Goal: Task Accomplishment & Management: Complete application form

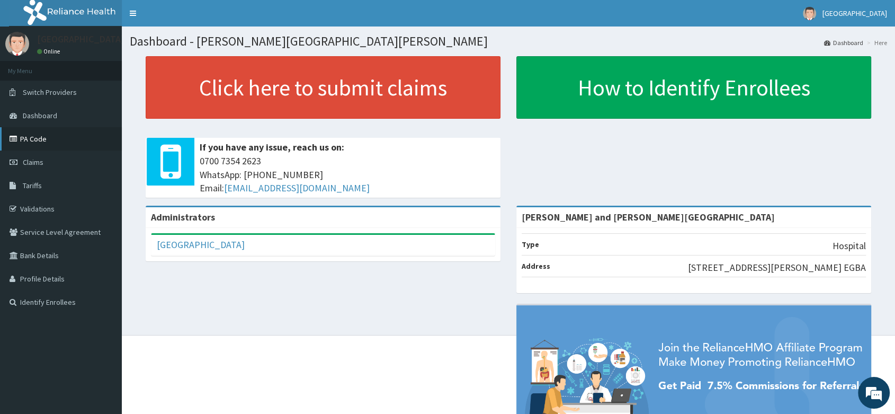
click at [70, 148] on link "PA Code" at bounding box center [61, 138] width 122 height 23
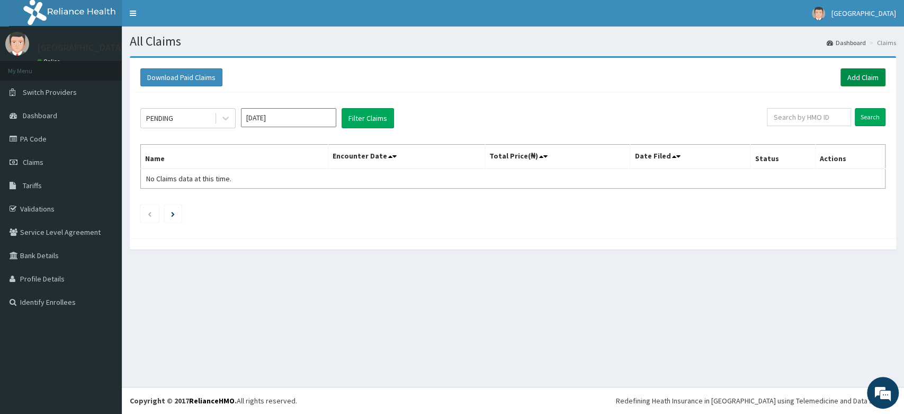
click at [852, 74] on link "Add Claim" at bounding box center [863, 77] width 45 height 18
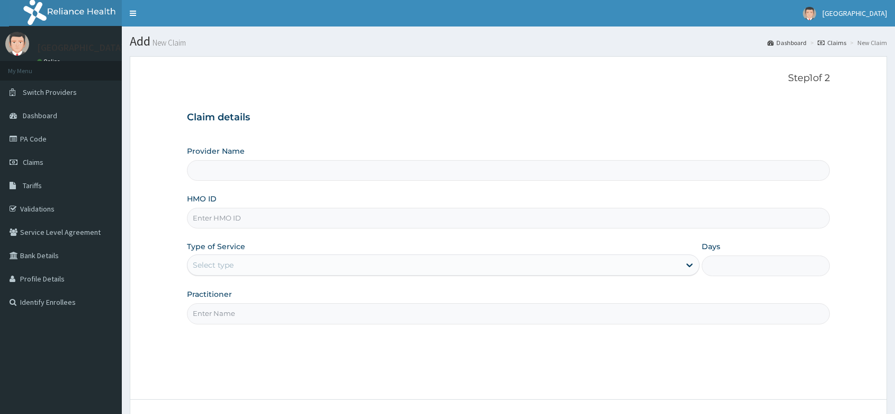
type input "Peter and Grace Medical centre"
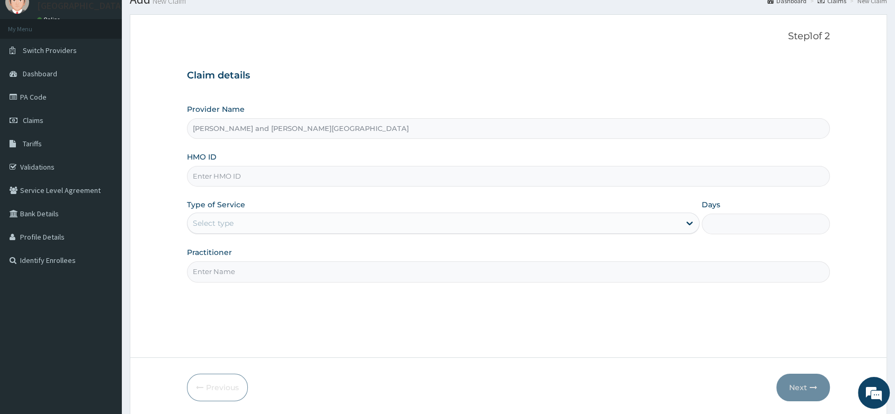
scroll to position [81, 0]
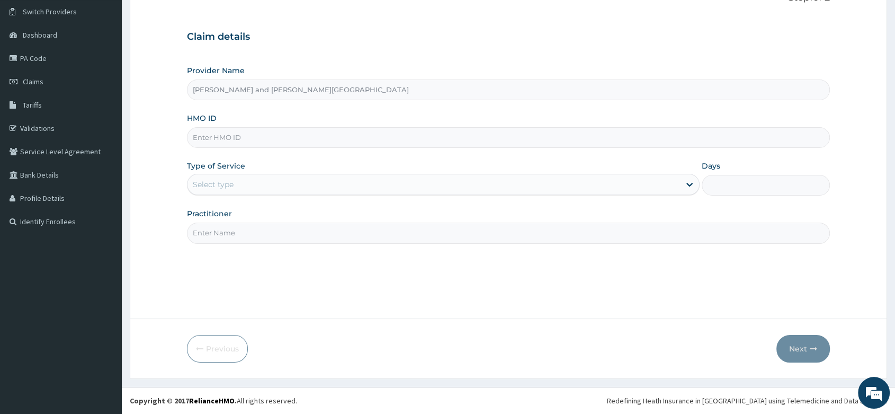
paste input "TAX/10254/A"
type input "TAX/10254/A"
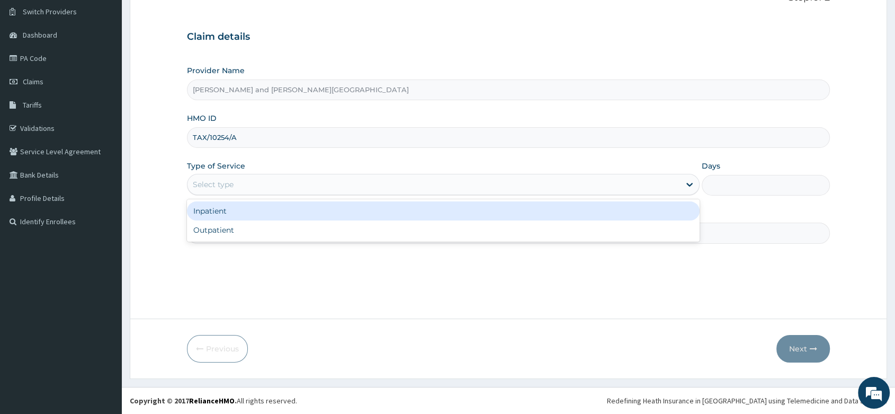
click at [246, 193] on div "Select type" at bounding box center [443, 184] width 513 height 21
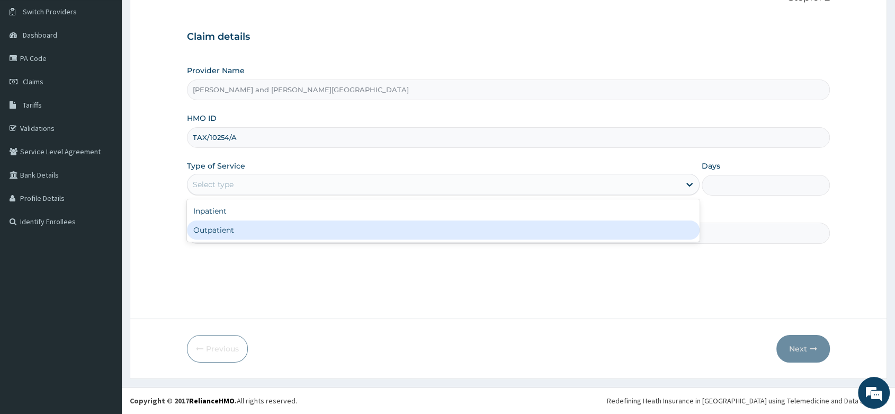
click at [238, 230] on div "Outpatient" at bounding box center [443, 229] width 513 height 19
type input "1"
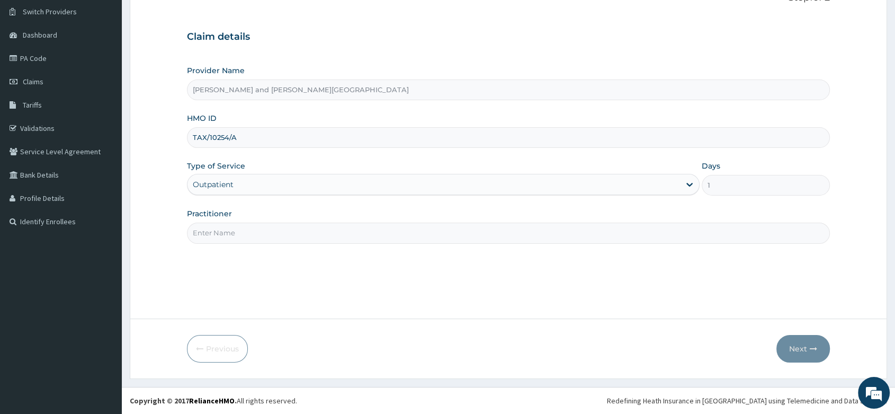
click at [241, 228] on input "Practitioner" at bounding box center [508, 233] width 643 height 21
drag, startPoint x: 229, startPoint y: 236, endPoint x: 243, endPoint y: 236, distance: 13.8
click at [229, 236] on input "Practitioner" at bounding box center [508, 233] width 643 height 21
type input "DR EMEGHARA DARLYNTON"
click at [790, 343] on button "Next" at bounding box center [804, 349] width 54 height 28
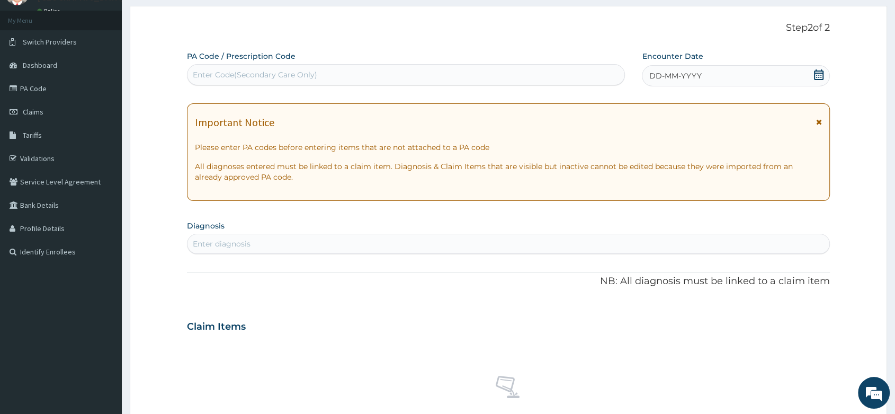
scroll to position [21, 0]
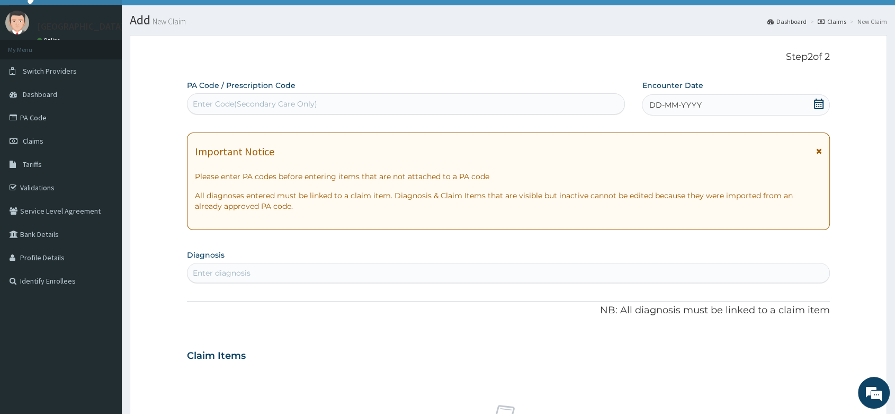
click at [816, 100] on icon at bounding box center [819, 104] width 11 height 11
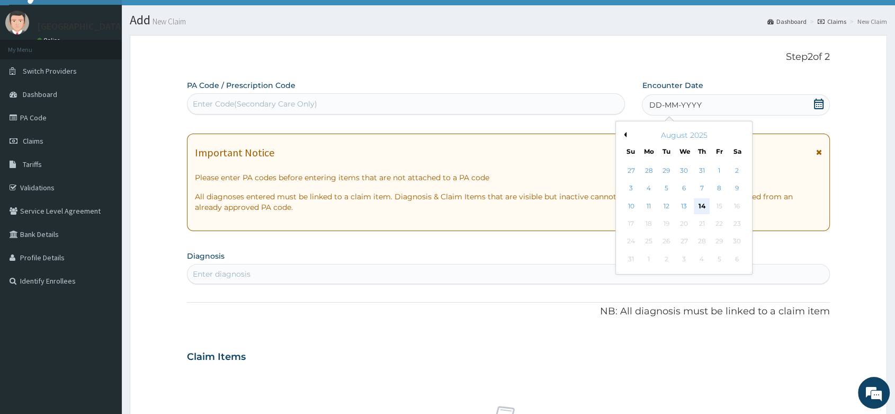
click at [704, 206] on div "14" at bounding box center [702, 206] width 16 height 16
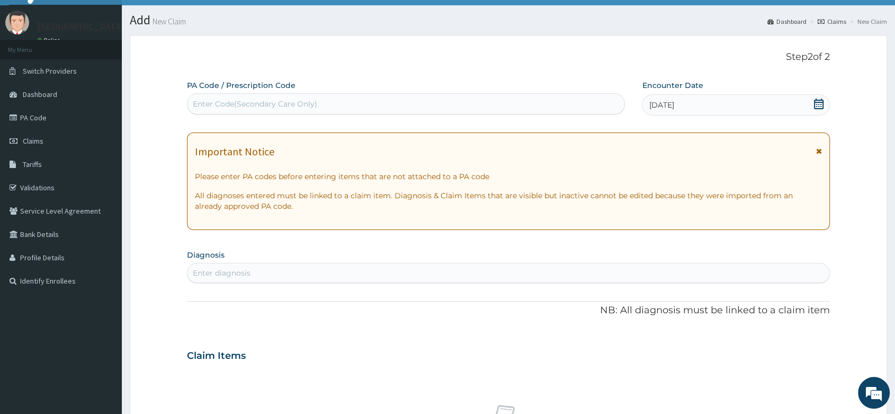
click at [245, 277] on div "Enter diagnosis" at bounding box center [222, 273] width 58 height 11
type input "MALA"
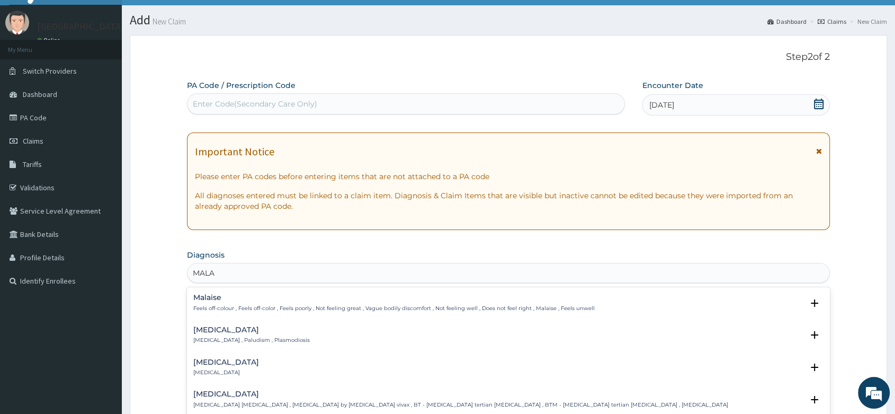
click at [207, 332] on h4 "[MEDICAL_DATA]" at bounding box center [251, 330] width 117 height 8
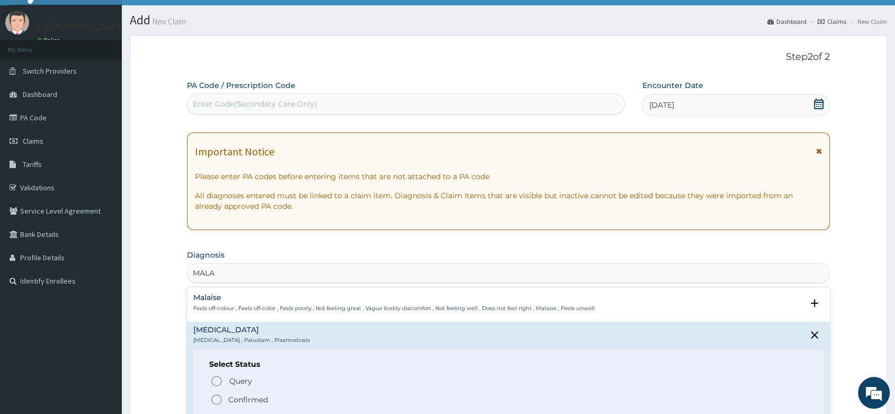
drag, startPoint x: 219, startPoint y: 395, endPoint x: 226, endPoint y: 367, distance: 28.9
click at [219, 395] on circle "status option filled" at bounding box center [217, 400] width 10 height 10
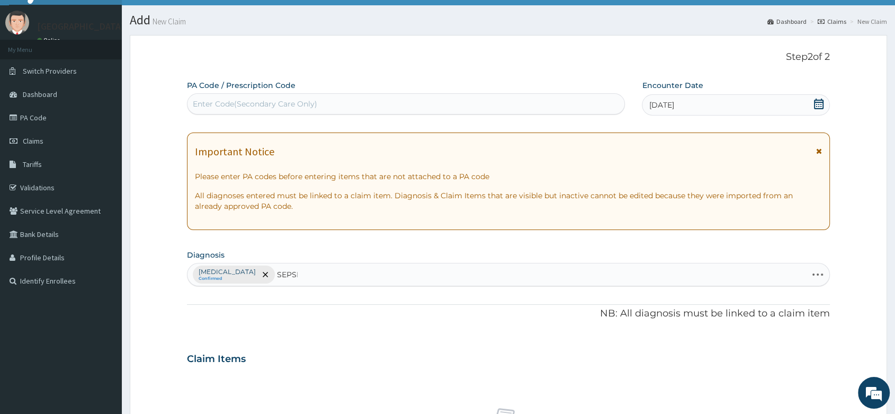
type input "SEPSIS"
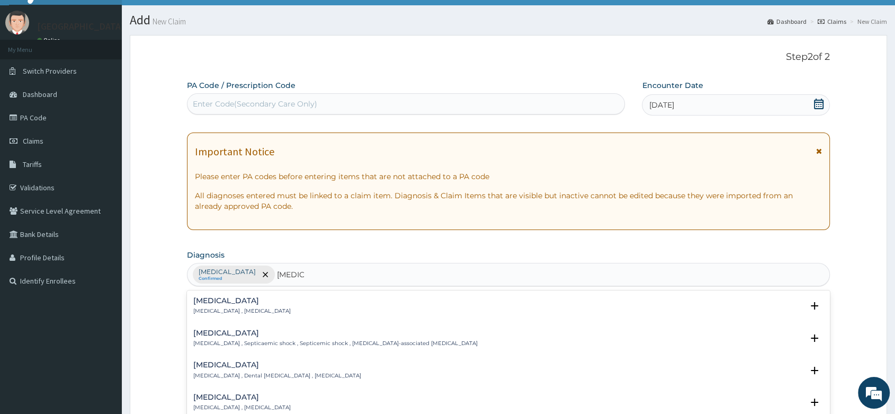
click at [226, 300] on h4 "Sepsis" at bounding box center [241, 301] width 97 height 8
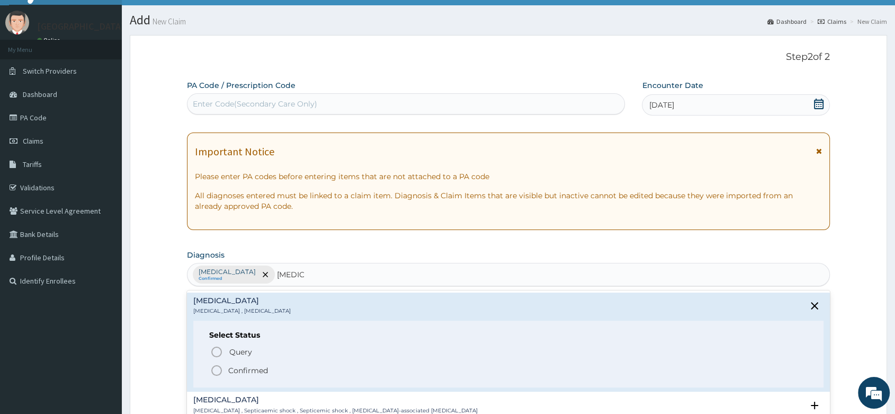
click at [220, 368] on icon "status option filled" at bounding box center [216, 370] width 13 height 13
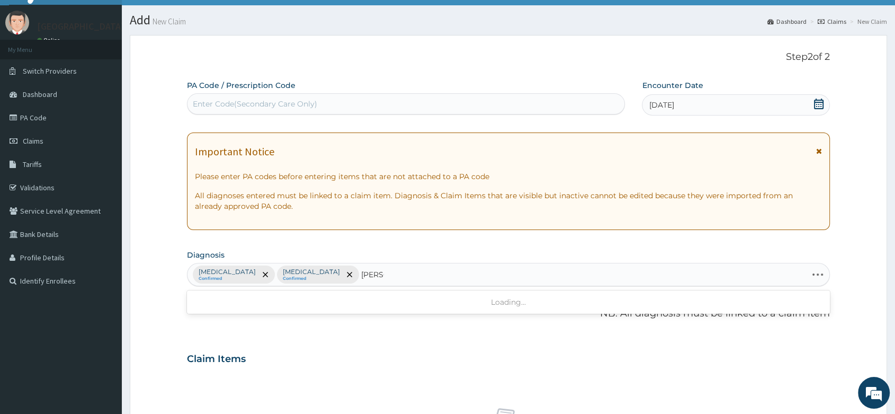
type input "NAUSE"
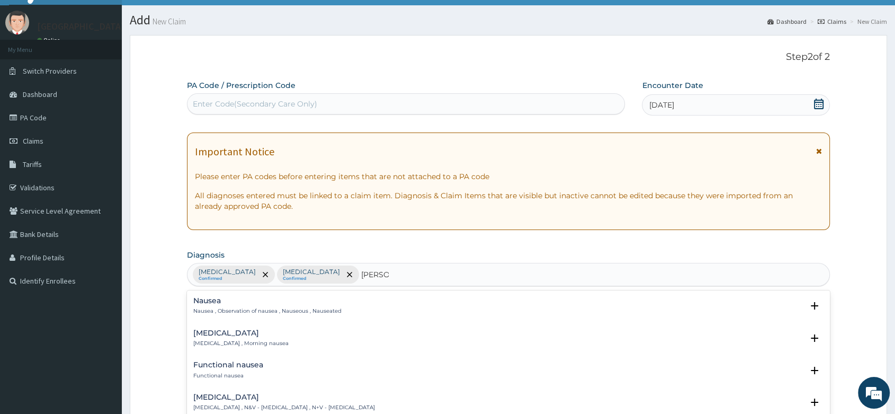
click at [230, 307] on p "Nausea , Observation of nausea , Nauseous , Nauseated" at bounding box center [267, 310] width 148 height 7
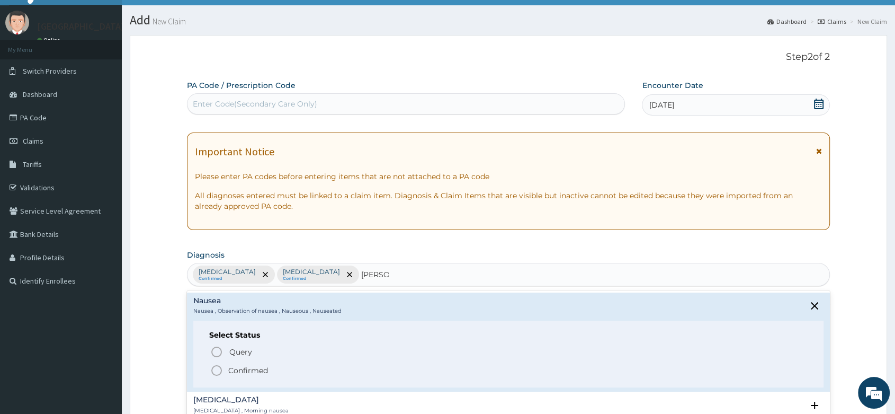
click at [216, 368] on icon "status option filled" at bounding box center [216, 370] width 13 height 13
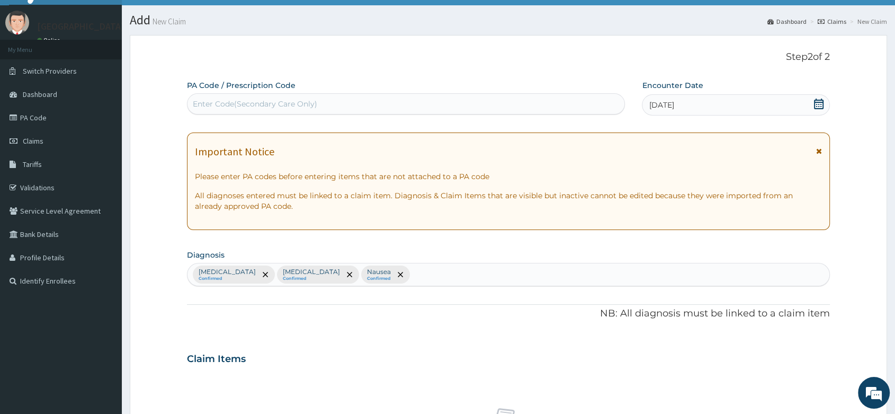
scroll to position [316, 0]
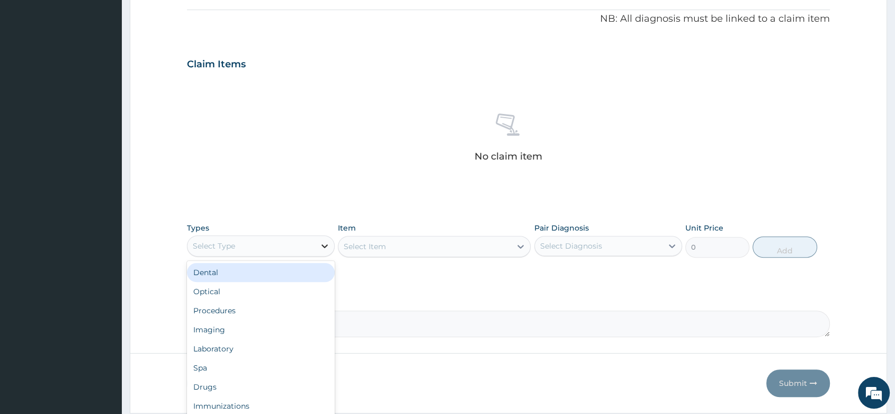
click at [324, 245] on icon at bounding box center [325, 246] width 6 height 4
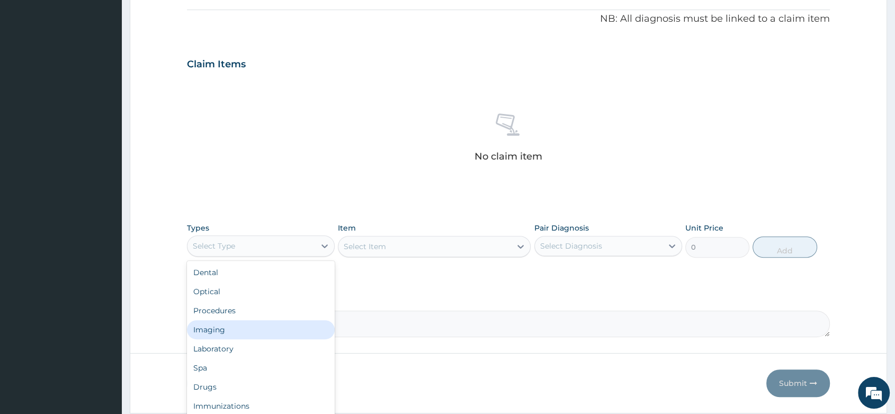
click at [246, 314] on div "Procedures" at bounding box center [261, 310] width 148 height 19
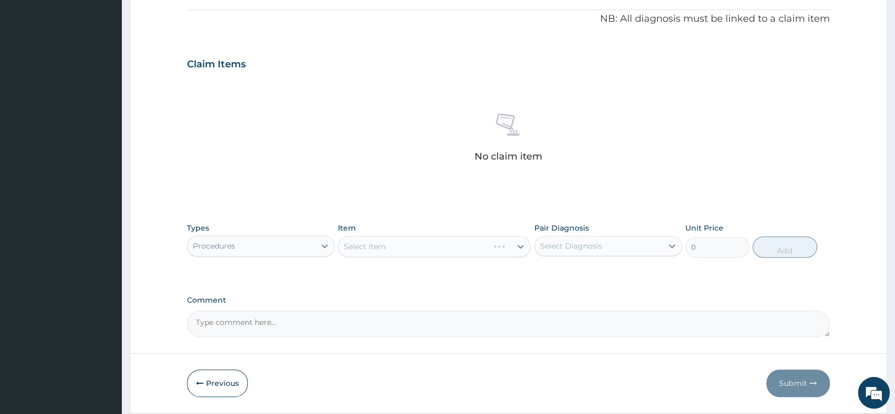
click at [402, 236] on div "Item Select Item" at bounding box center [434, 240] width 193 height 35
click at [401, 237] on div "Select Item" at bounding box center [434, 246] width 193 height 21
click at [398, 242] on div "Select Item" at bounding box center [434, 246] width 193 height 21
click at [395, 248] on div "Select Item" at bounding box center [434, 246] width 193 height 21
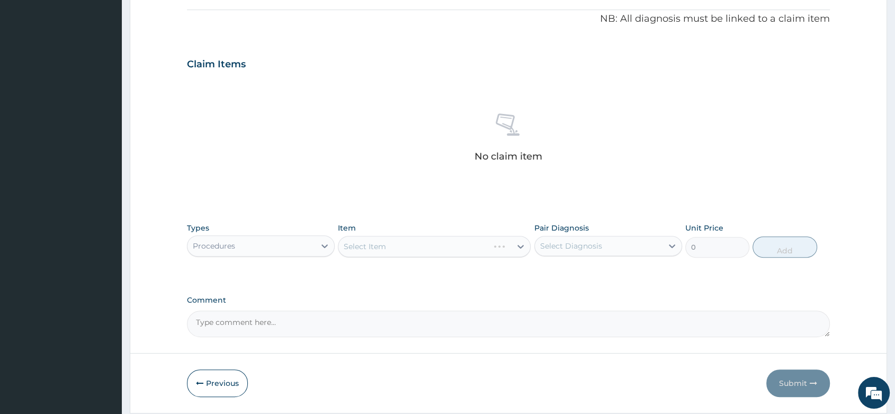
click at [395, 248] on div "Select Item" at bounding box center [434, 246] width 193 height 21
click at [398, 245] on div "Select Item" at bounding box center [434, 246] width 193 height 21
click at [407, 244] on div "Select Item" at bounding box center [434, 246] width 193 height 21
click at [361, 233] on div "Item Select Item" at bounding box center [434, 240] width 193 height 35
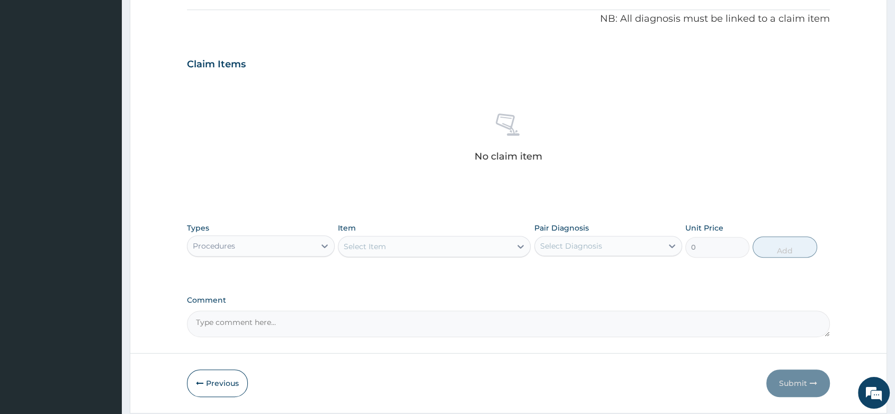
click at [360, 247] on div "Select Item" at bounding box center [365, 246] width 42 height 11
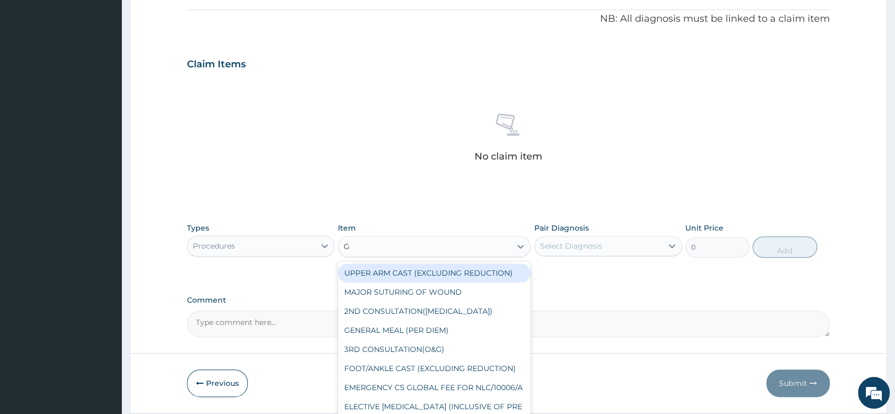
type input "GP"
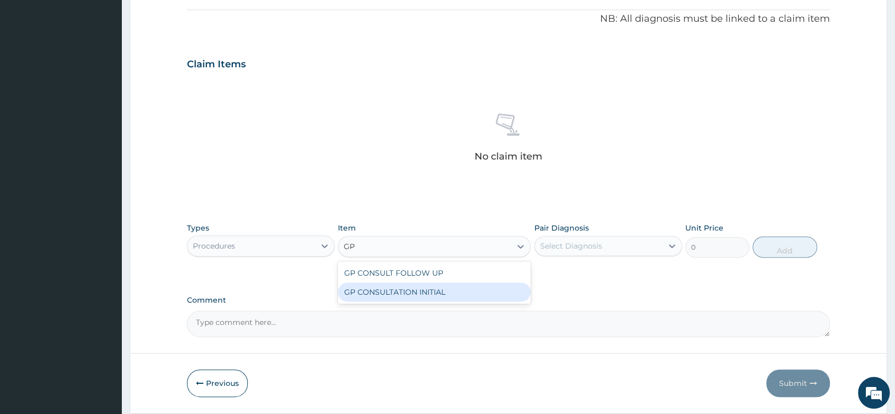
click at [425, 294] on div "GP CONSULTATION INITIAL" at bounding box center [434, 291] width 193 height 19
type input "2000"
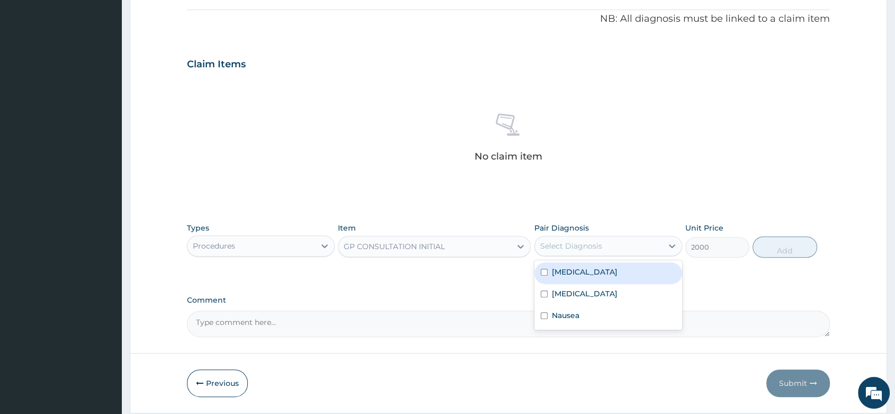
click at [581, 248] on div "Select Diagnosis" at bounding box center [571, 246] width 62 height 11
click at [576, 274] on label "[MEDICAL_DATA]" at bounding box center [585, 271] width 66 height 11
checkbox input "true"
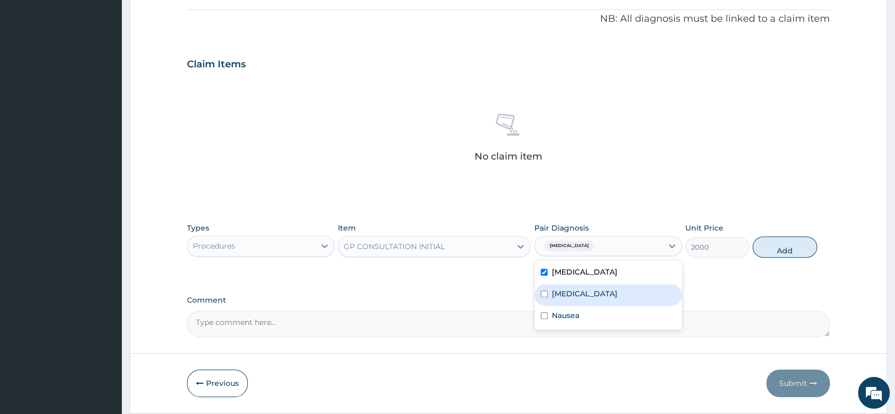
click at [566, 297] on label "Sepsis" at bounding box center [585, 293] width 66 height 11
checkbox input "true"
click at [561, 319] on label "Nausea" at bounding box center [566, 315] width 28 height 11
checkbox input "true"
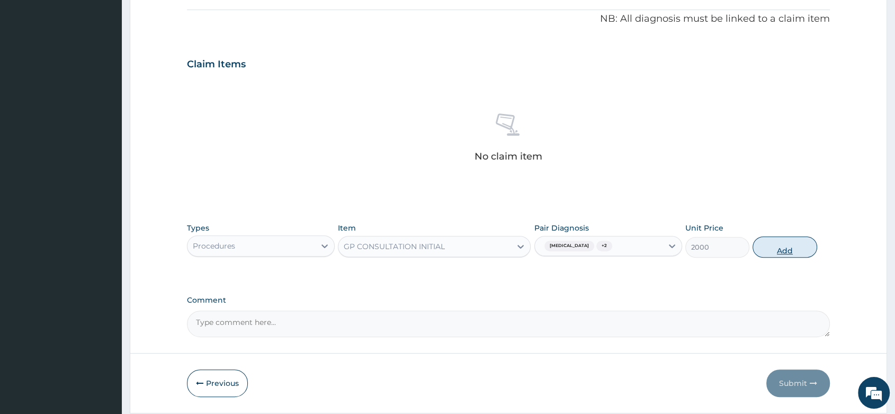
click at [795, 248] on button "Add" at bounding box center [785, 246] width 64 height 21
type input "0"
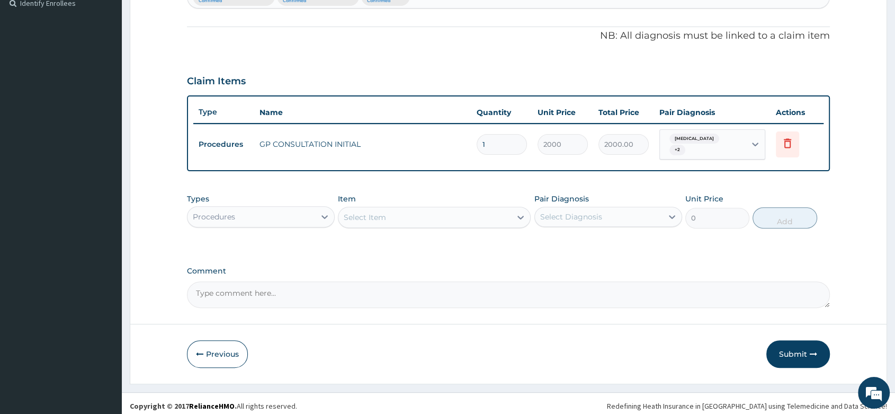
drag, startPoint x: 319, startPoint y: 211, endPoint x: 300, endPoint y: 220, distance: 21.8
click at [318, 212] on div at bounding box center [324, 216] width 19 height 19
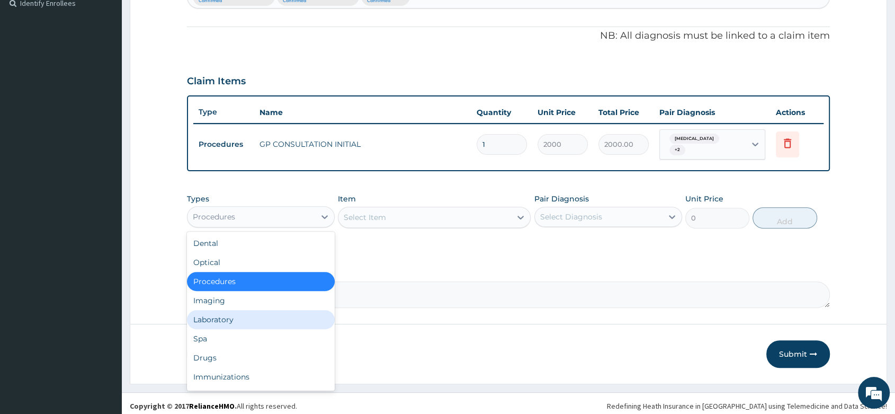
click at [239, 317] on div "Laboratory" at bounding box center [261, 319] width 148 height 19
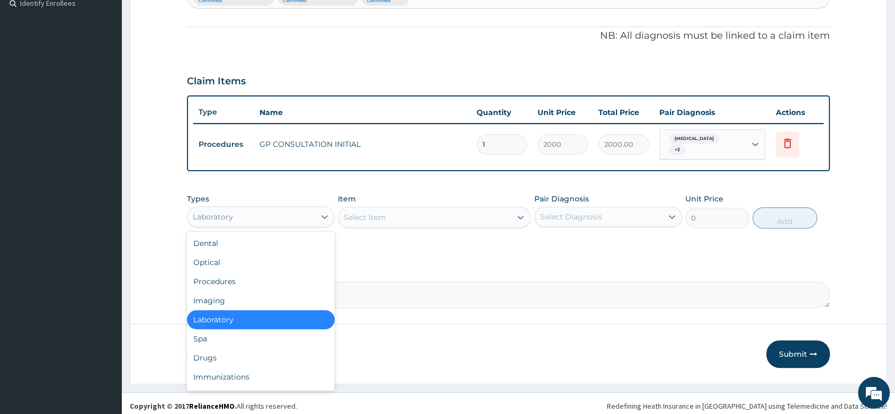
click at [302, 216] on div "Laboratory" at bounding box center [252, 216] width 128 height 17
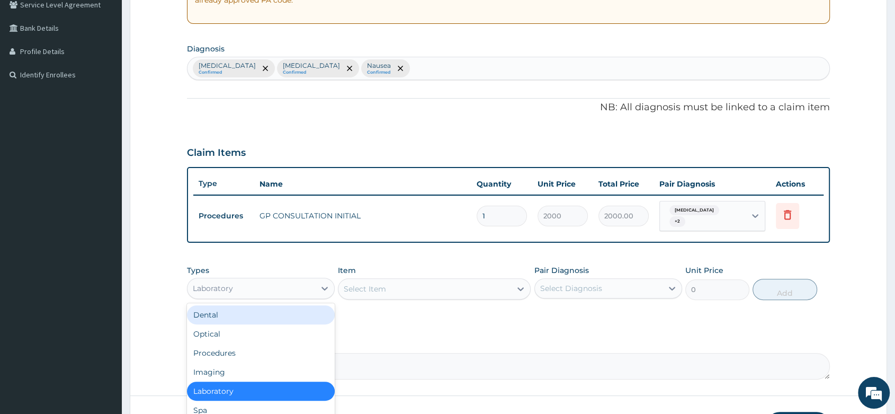
scroll to position [122, 0]
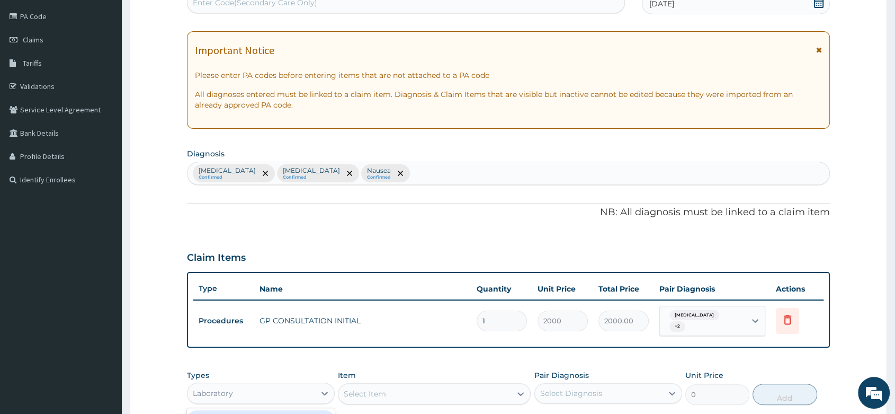
click at [369, 166] on div "Malaria Confirmed Sepsis Confirmed Nausea Confirmed" at bounding box center [509, 173] width 642 height 22
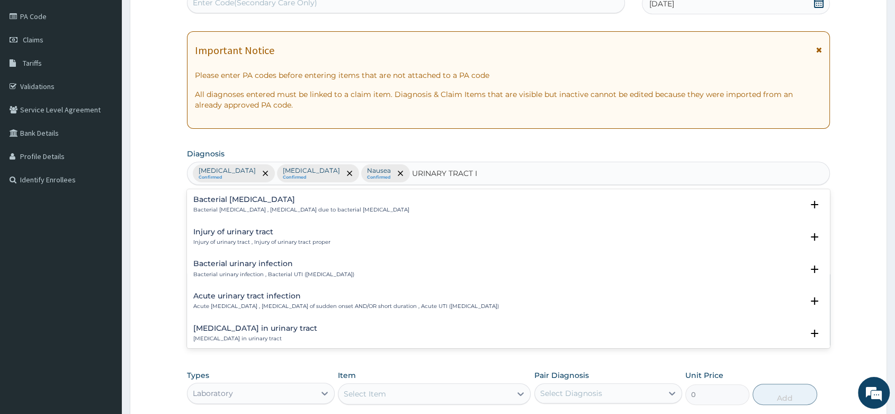
type input "URINARY TRACT IN"
click at [275, 295] on h4 "Acute urinary tract infection" at bounding box center [346, 296] width 306 height 8
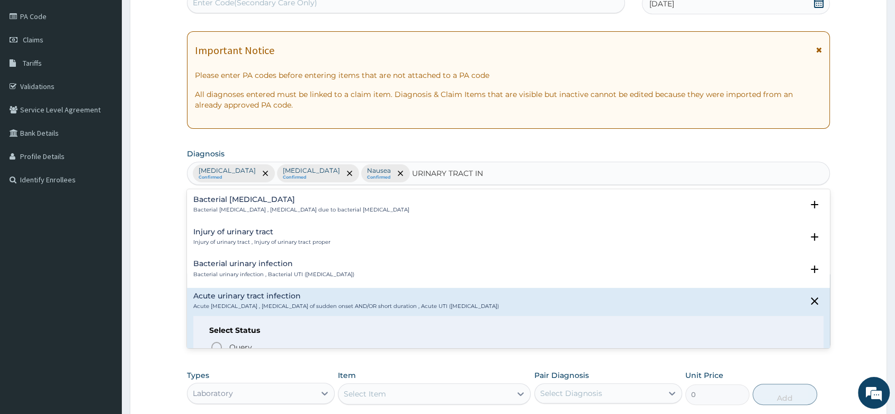
scroll to position [59, 0]
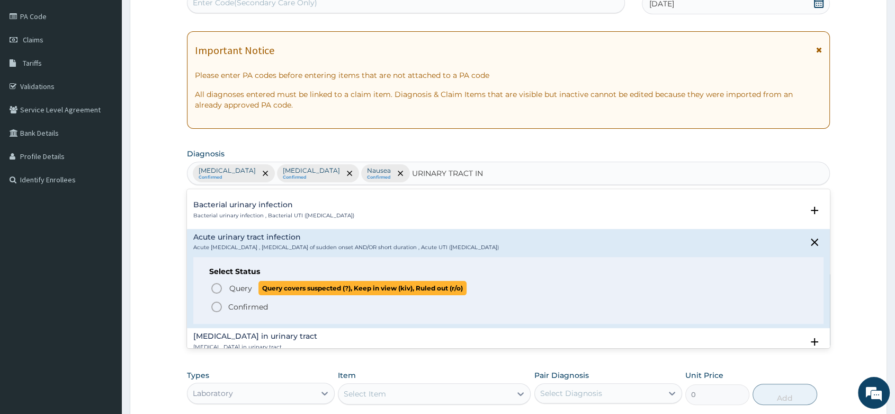
click at [219, 286] on icon "status option query" at bounding box center [216, 288] width 13 height 13
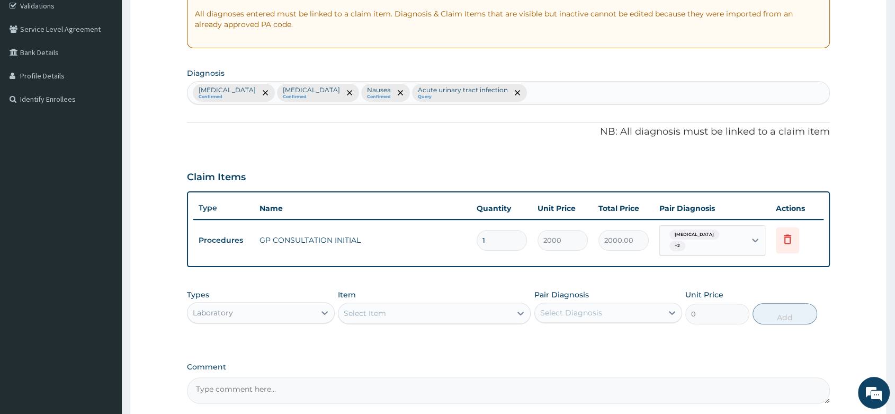
scroll to position [299, 0]
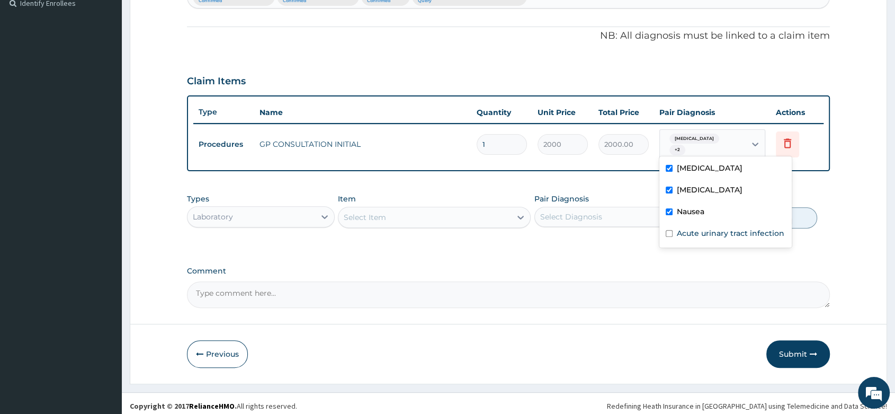
click at [686, 145] on span "+ 2" at bounding box center [678, 150] width 16 height 11
click at [676, 237] on div "Acute urinary tract infection" at bounding box center [726, 235] width 132 height 22
checkbox input "true"
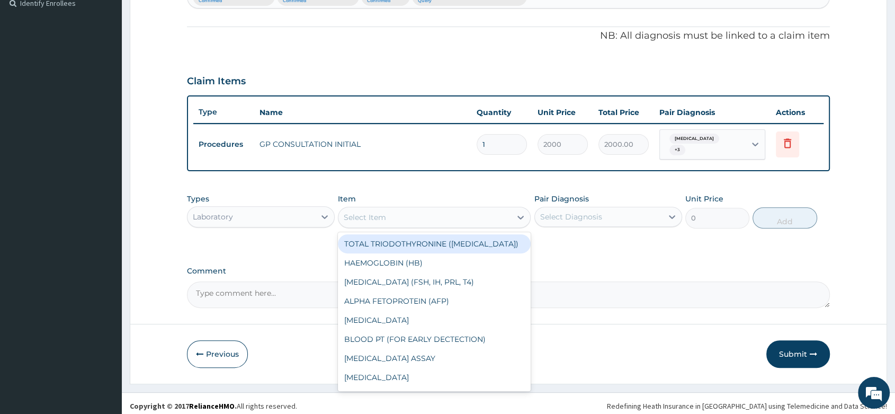
click at [380, 212] on div "Select Item" at bounding box center [365, 217] width 42 height 11
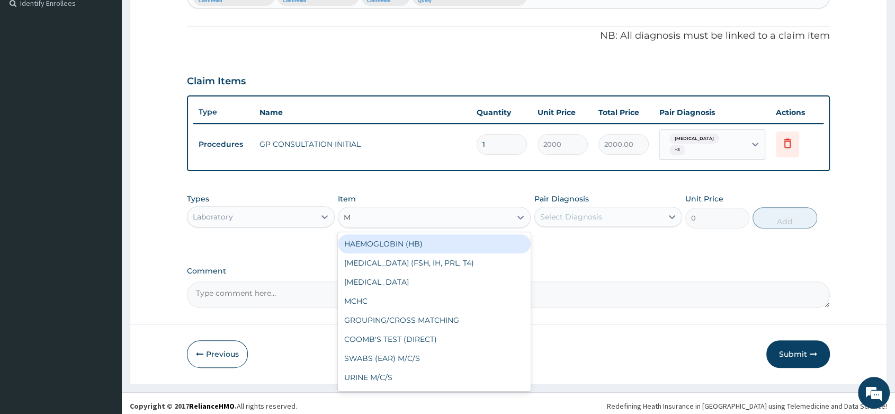
type input "MP"
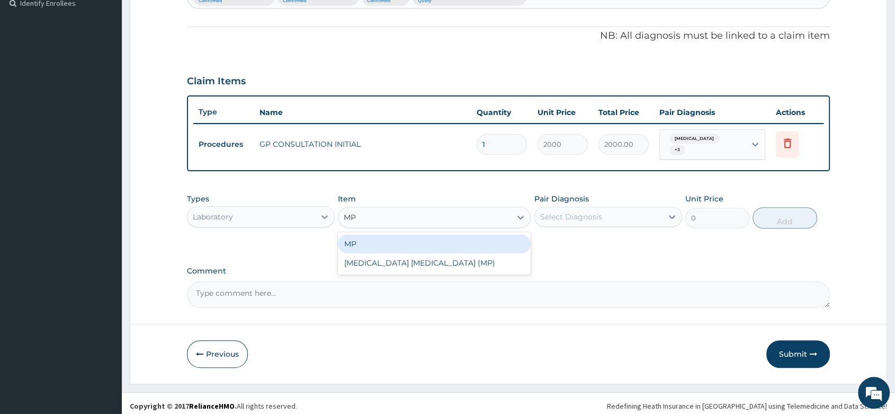
click at [457, 239] on div "MP" at bounding box center [434, 243] width 193 height 19
type input "1000"
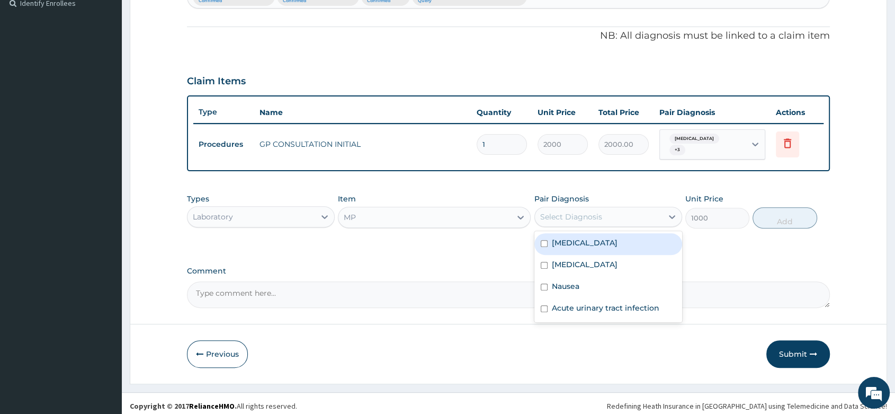
click at [583, 211] on div "Select Diagnosis" at bounding box center [571, 216] width 62 height 11
click at [591, 240] on div "[MEDICAL_DATA]" at bounding box center [609, 244] width 148 height 22
checkbox input "true"
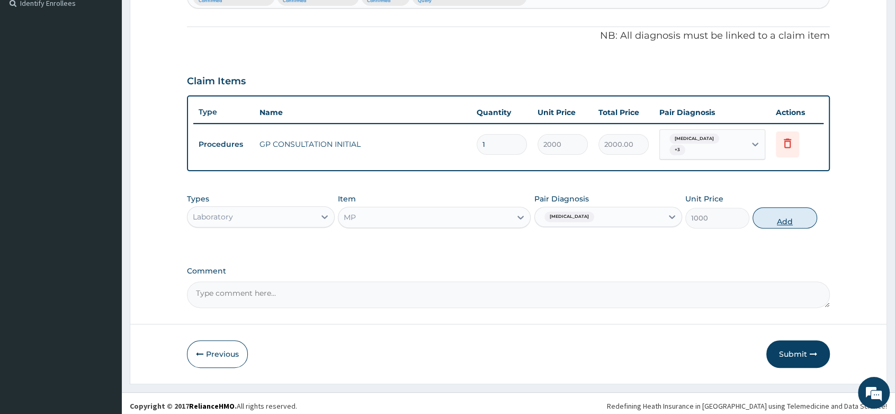
drag, startPoint x: 792, startPoint y: 211, endPoint x: 529, endPoint y: 237, distance: 263.5
click at [786, 214] on button "Add" at bounding box center [785, 217] width 64 height 21
type input "0"
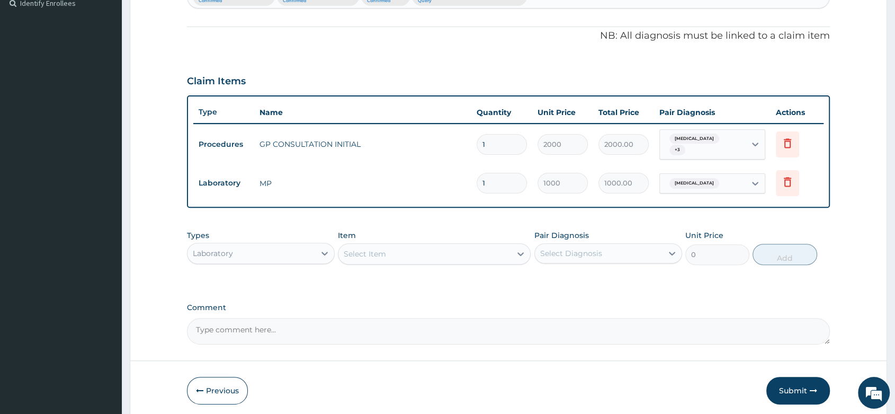
click at [373, 253] on div "Select Item" at bounding box center [365, 253] width 42 height 11
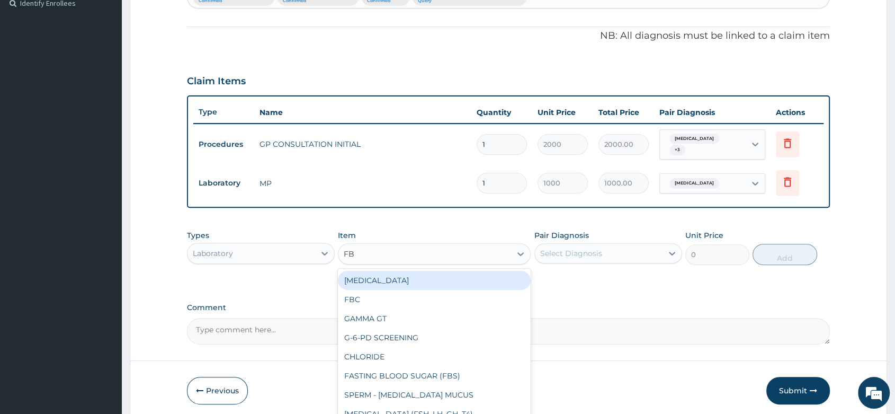
type input "FBC"
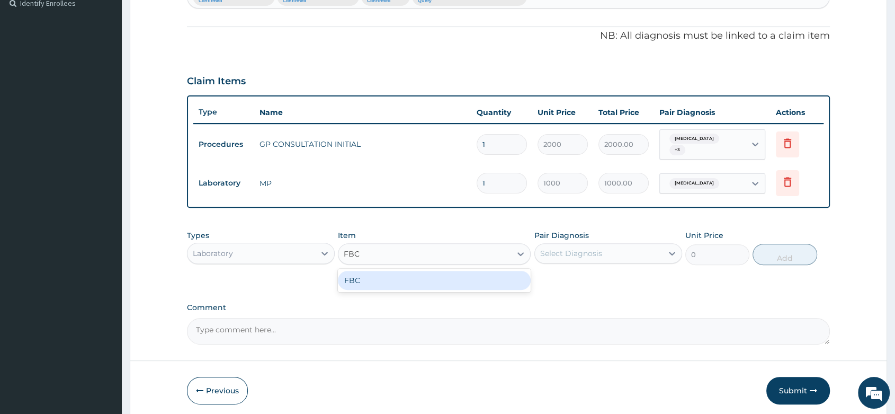
click at [371, 278] on div "FBC" at bounding box center [434, 280] width 193 height 19
type input "2000"
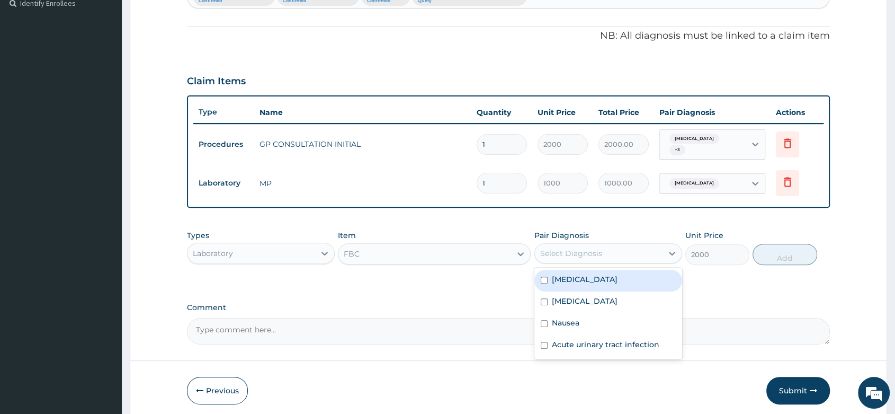
click at [575, 248] on div "Select Diagnosis" at bounding box center [571, 253] width 62 height 11
click at [577, 275] on label "[MEDICAL_DATA]" at bounding box center [585, 279] width 66 height 11
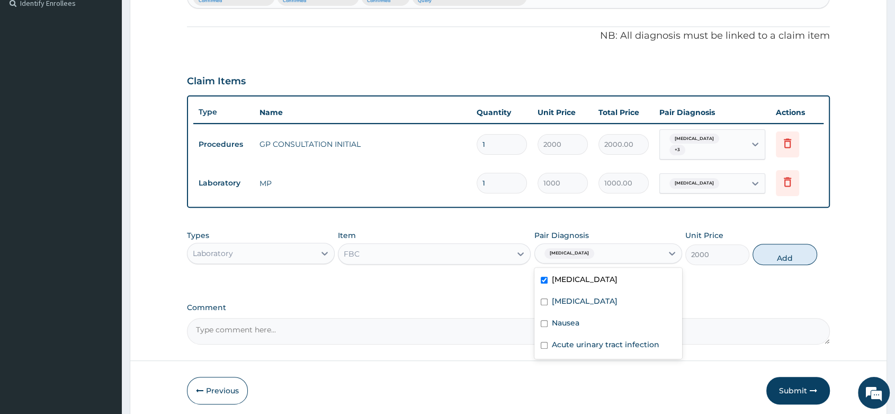
click at [538, 272] on div "[MEDICAL_DATA]" at bounding box center [609, 281] width 148 height 22
checkbox input "false"
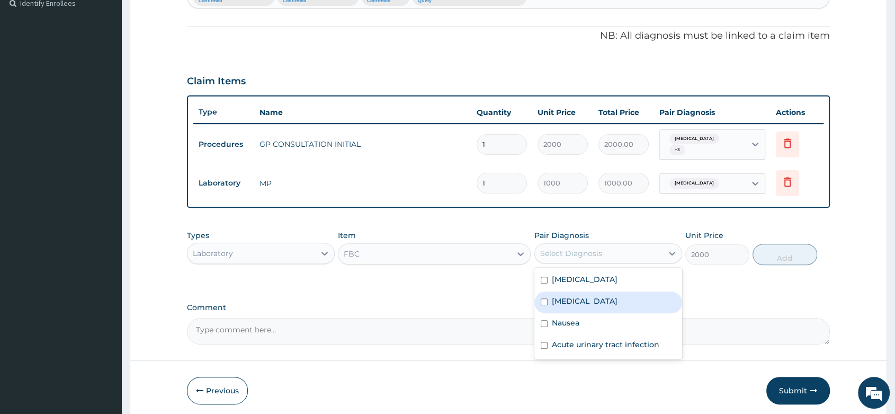
click at [559, 296] on label "Sepsis" at bounding box center [585, 301] width 66 height 11
checkbox input "true"
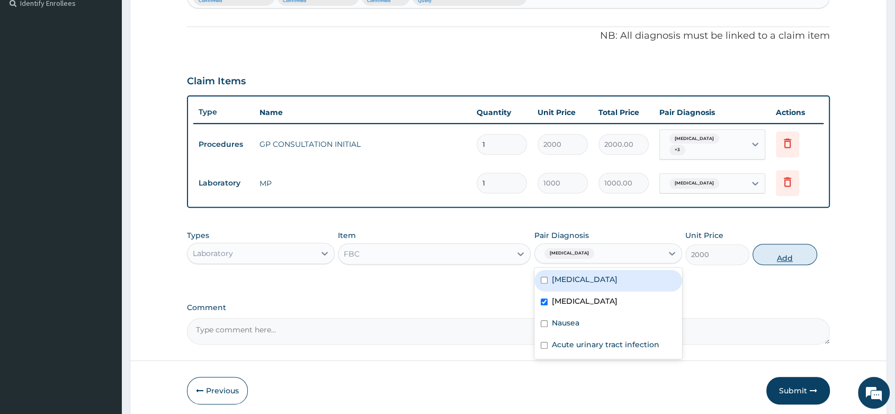
click at [782, 251] on button "Add" at bounding box center [785, 254] width 64 height 21
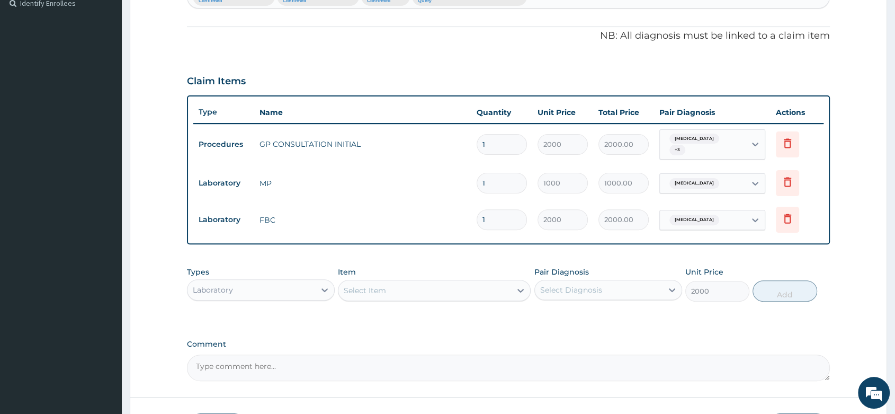
type input "0"
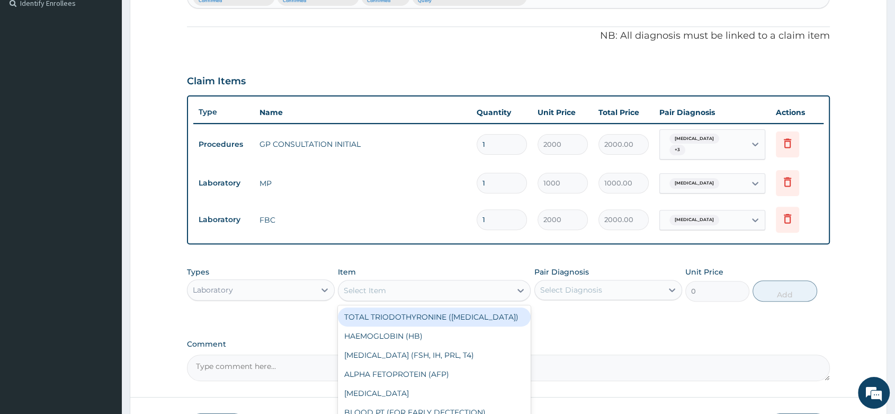
click at [369, 290] on div "Select Item" at bounding box center [365, 290] width 42 height 11
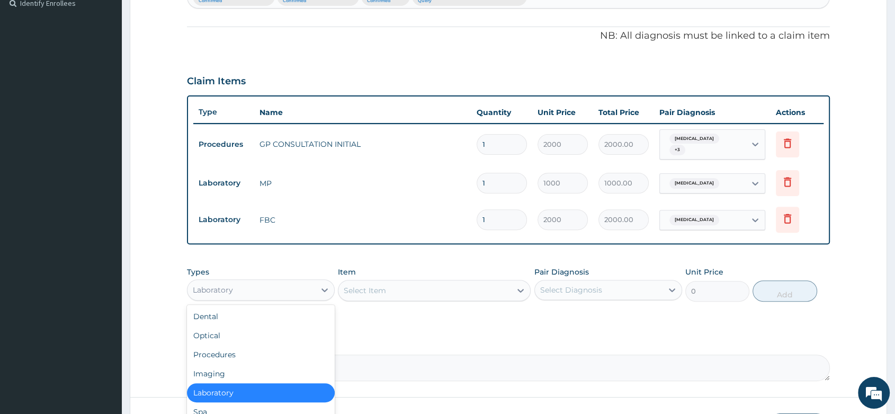
click at [267, 285] on div "Laboratory" at bounding box center [252, 289] width 128 height 17
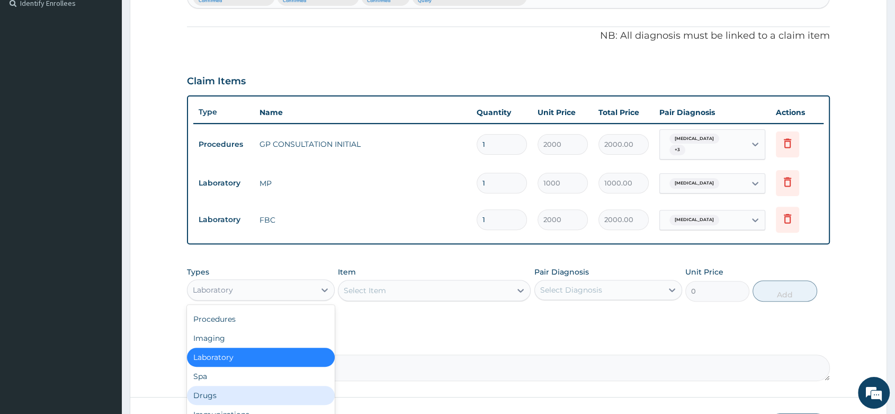
click at [205, 393] on div "Drugs" at bounding box center [261, 395] width 148 height 19
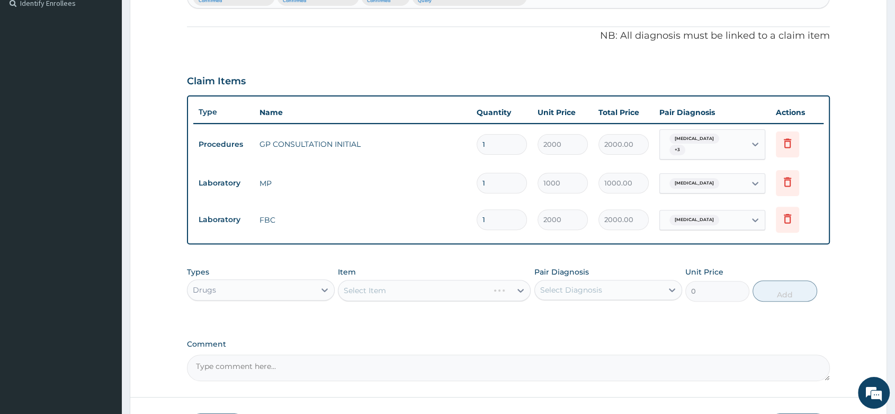
click at [369, 295] on div "Select Item" at bounding box center [434, 290] width 193 height 21
click at [369, 290] on div "Select Item" at bounding box center [434, 290] width 193 height 21
click at [369, 285] on div "Select Item" at bounding box center [434, 290] width 193 height 21
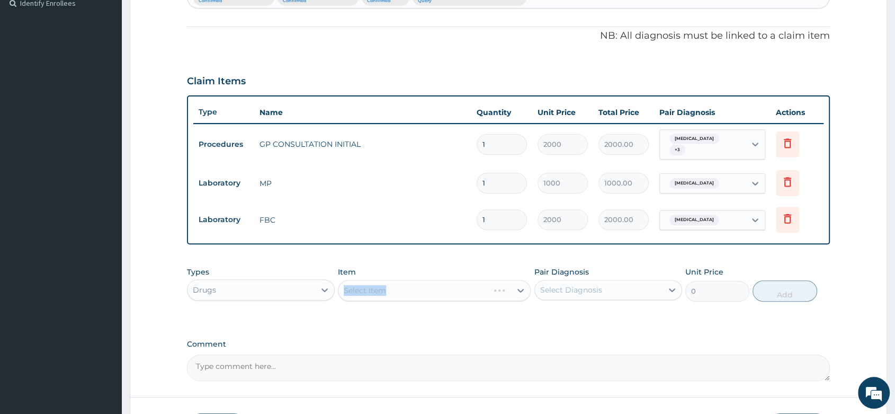
click at [404, 282] on div "Select Item" at bounding box center [434, 290] width 193 height 21
click at [396, 282] on div "Select Item" at bounding box center [434, 290] width 193 height 21
click at [394, 282] on div "Select Item" at bounding box center [434, 290] width 193 height 21
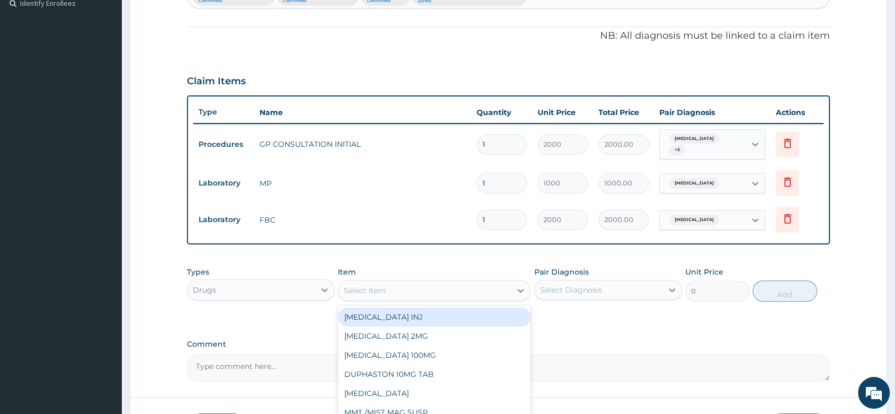
click at [376, 285] on div "Select Item" at bounding box center [365, 290] width 42 height 11
type input "PARACE"
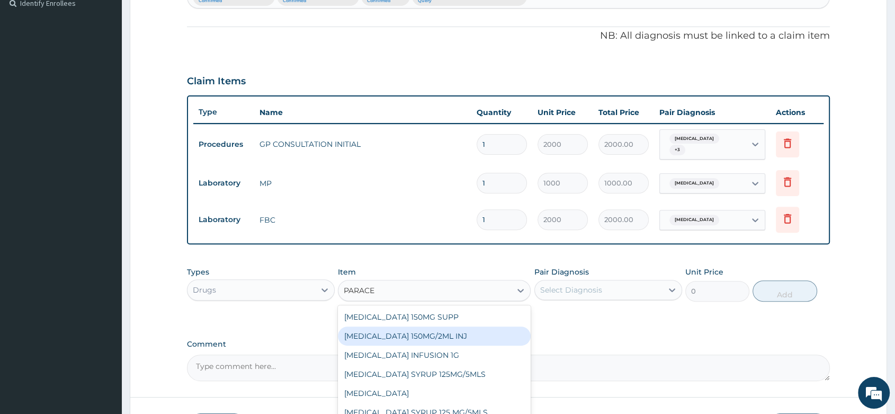
click at [463, 330] on div "[MEDICAL_DATA] 150MG/2ML INJ" at bounding box center [434, 335] width 193 height 19
type input "100"
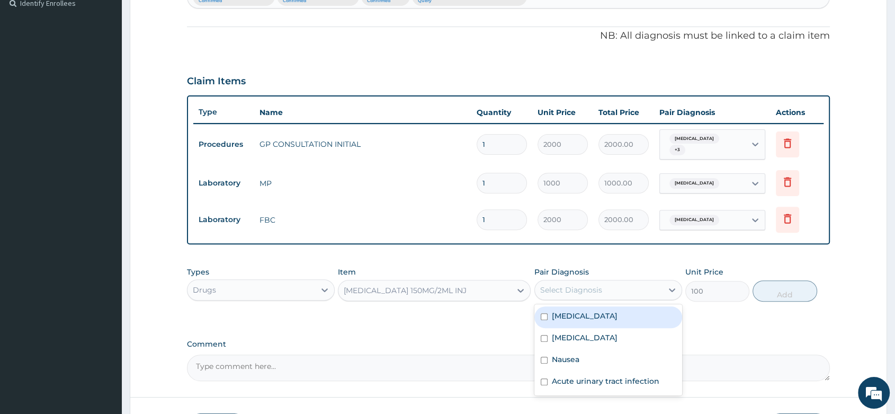
click at [610, 281] on div "Select Diagnosis" at bounding box center [599, 289] width 128 height 17
click at [591, 307] on div "[MEDICAL_DATA]" at bounding box center [609, 317] width 148 height 22
checkbox input "true"
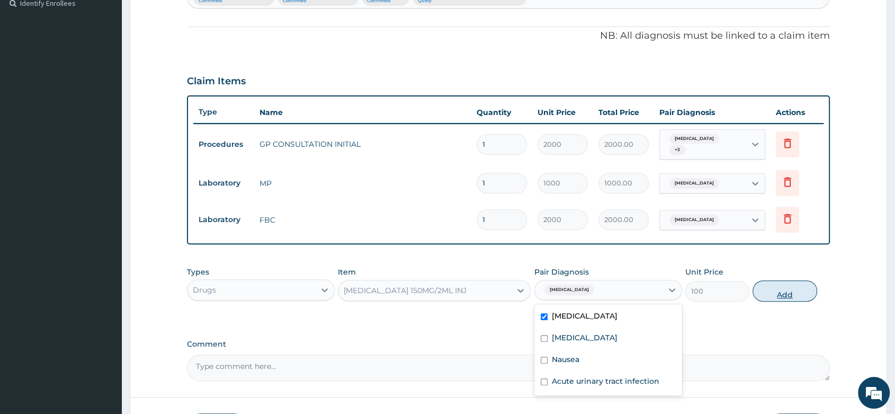
click at [783, 283] on button "Add" at bounding box center [785, 290] width 64 height 21
type input "0"
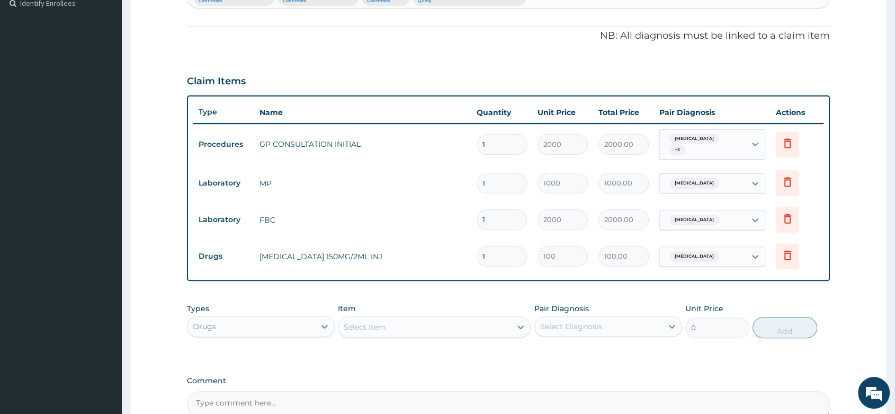
type input "0.00"
type input "6"
type input "600.00"
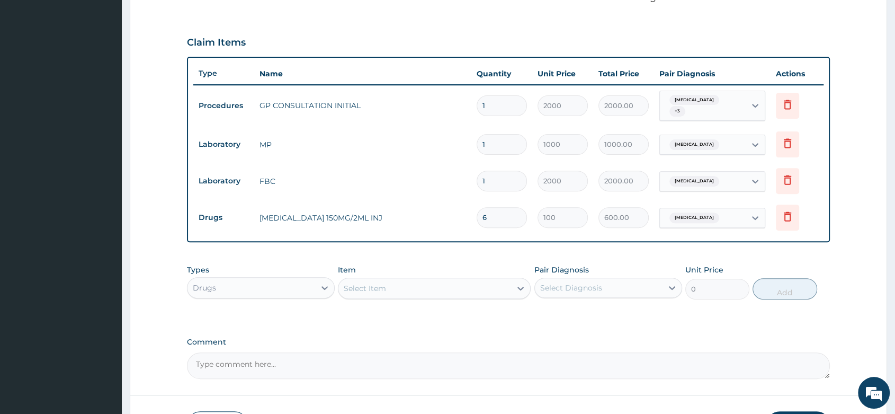
scroll to position [358, 0]
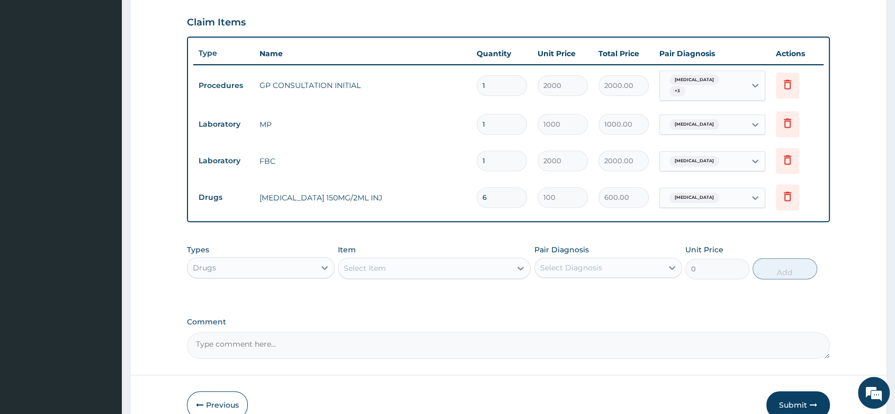
type input "6"
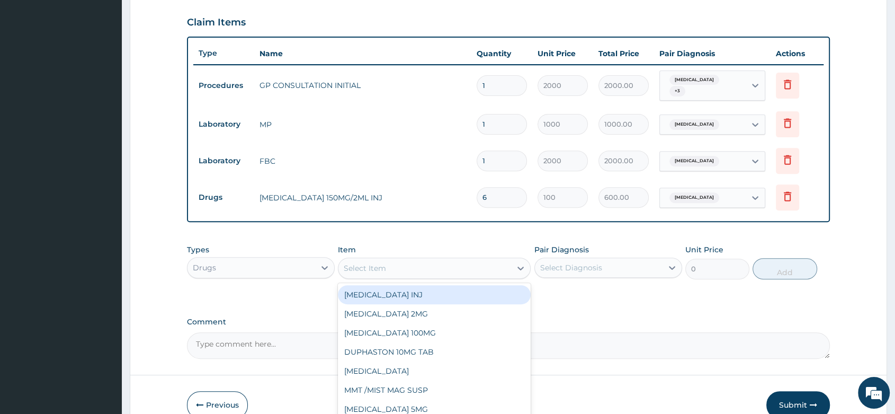
click at [369, 260] on div "Select Item" at bounding box center [425, 268] width 173 height 17
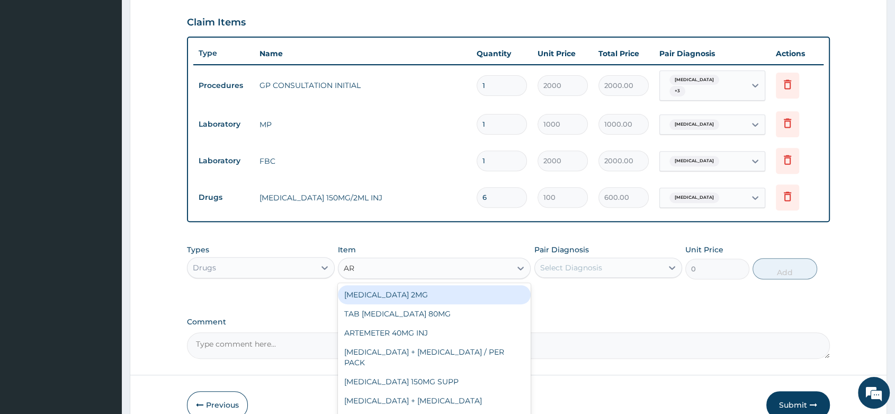
type input "ART"
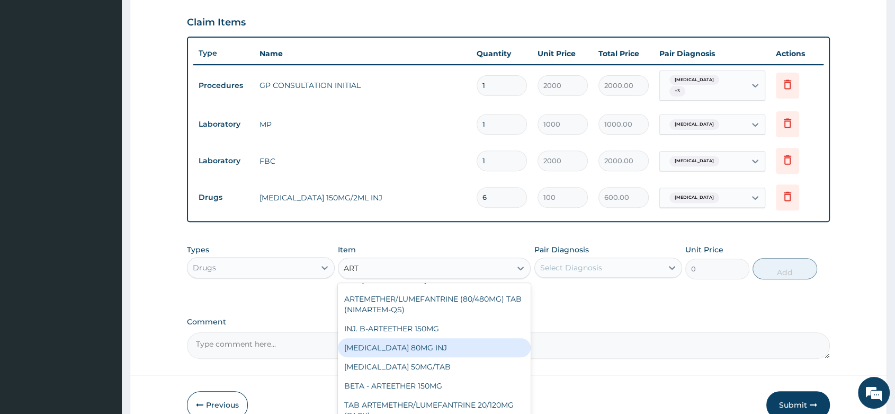
scroll to position [118, 0]
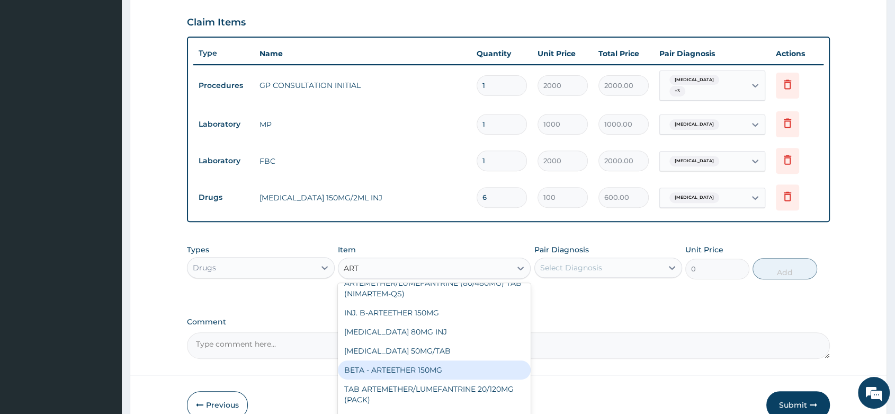
click at [427, 360] on div "BETA - ARTEETHER 150MG" at bounding box center [434, 369] width 193 height 19
type input "1000"
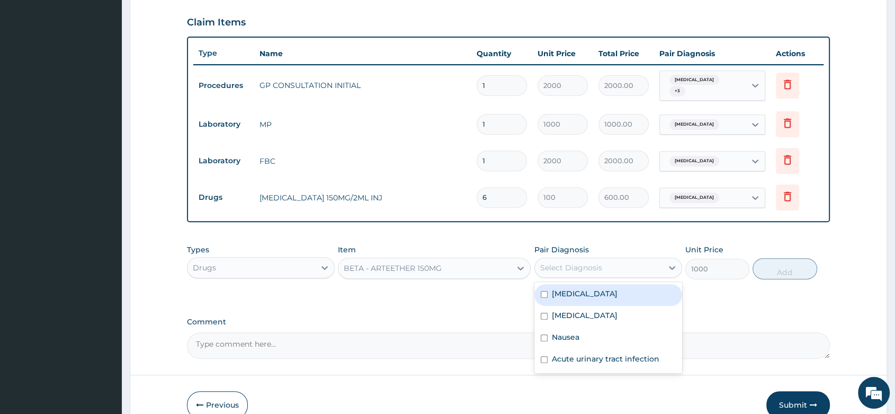
click at [580, 267] on div "Select Diagnosis" at bounding box center [571, 267] width 62 height 11
click at [571, 292] on label "[MEDICAL_DATA]" at bounding box center [585, 293] width 66 height 11
checkbox input "true"
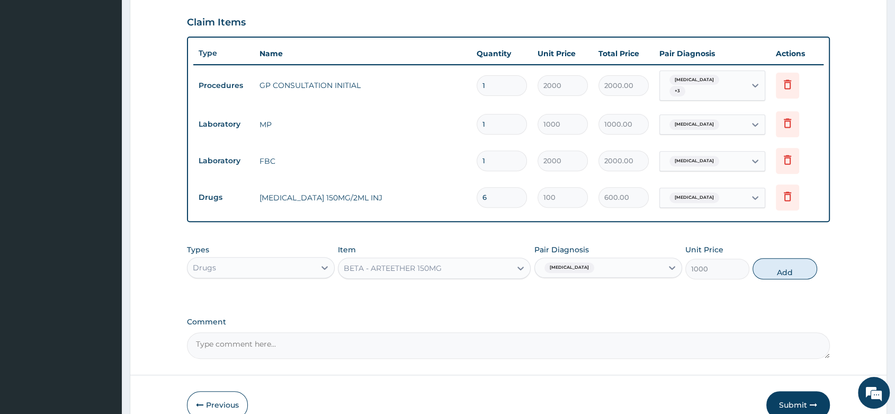
click at [797, 269] on button "Add" at bounding box center [785, 268] width 64 height 21
type input "0"
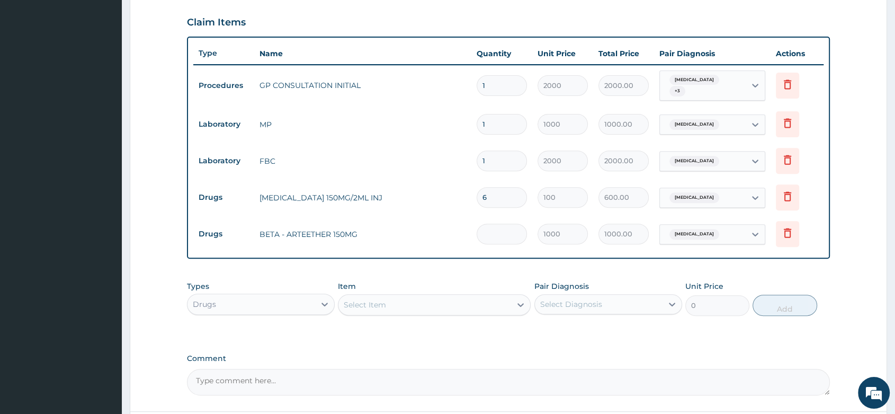
type input "0.00"
type input "3"
type input "3000.00"
type input "3"
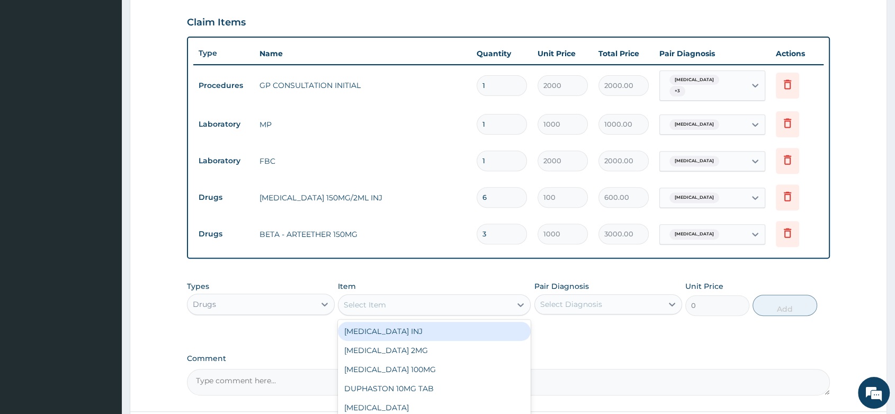
click at [383, 302] on div "Select Item" at bounding box center [365, 304] width 42 height 11
type input "CEFTRI"
click at [425, 326] on div "[MEDICAL_DATA] 1G INJ" at bounding box center [434, 331] width 193 height 19
type input "1500"
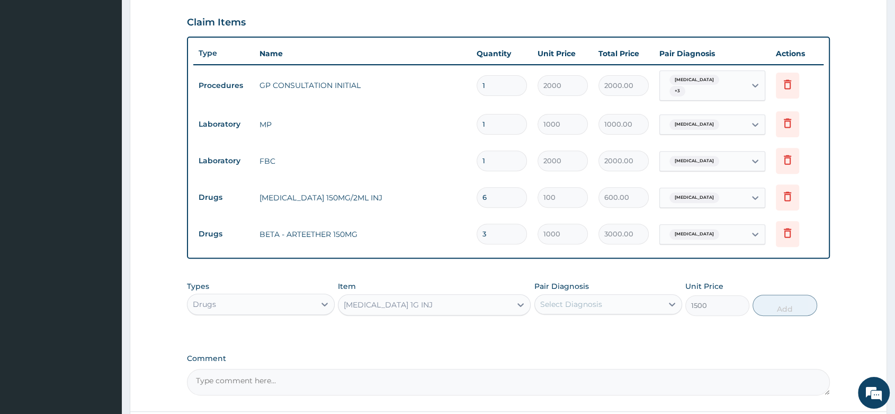
click at [562, 300] on div "Select Diagnosis" at bounding box center [571, 304] width 62 height 11
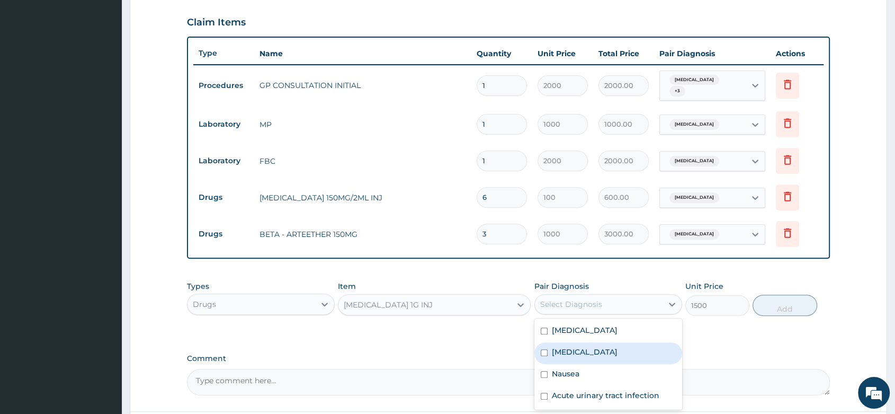
click at [581, 352] on div "Sepsis" at bounding box center [609, 353] width 148 height 22
checkbox input "true"
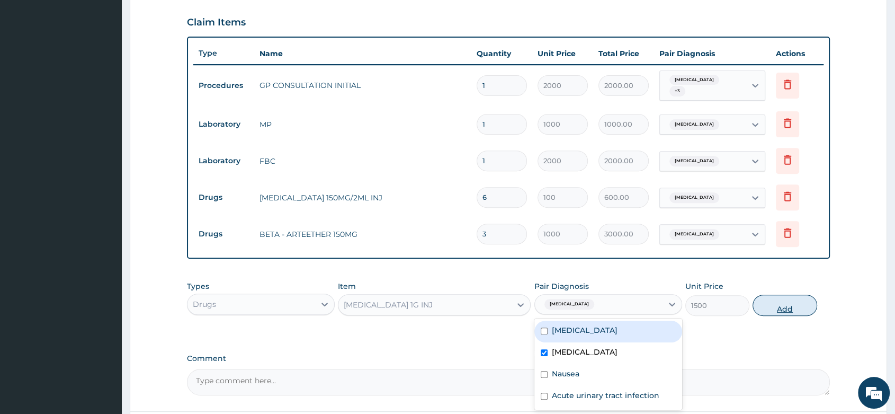
click at [778, 305] on button "Add" at bounding box center [785, 305] width 64 height 21
type input "0"
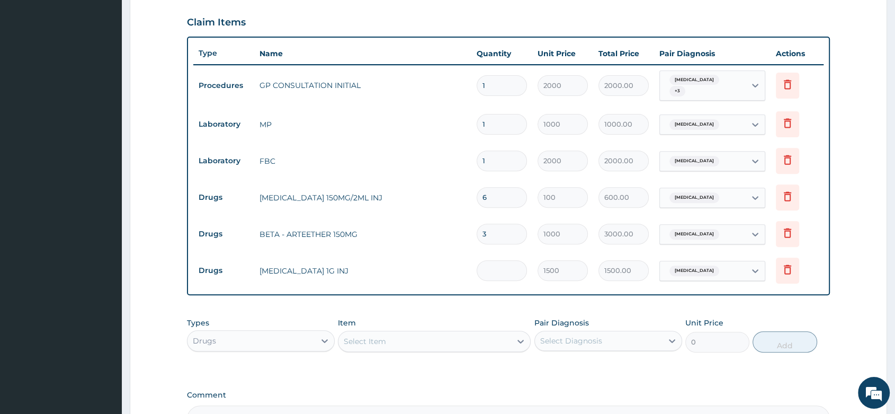
type input "0.00"
type input "3"
type input "4500.00"
type input "3"
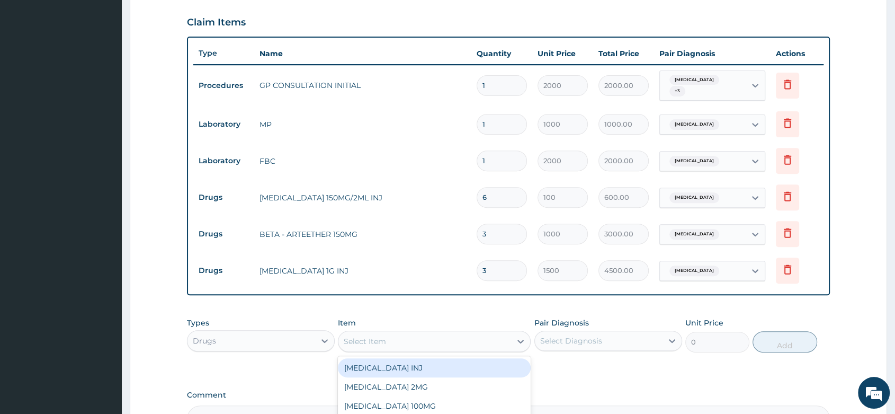
drag, startPoint x: 372, startPoint y: 341, endPoint x: 381, endPoint y: 330, distance: 14.3
click at [376, 339] on div "Select Item" at bounding box center [365, 341] width 42 height 11
type input "IBUPRO"
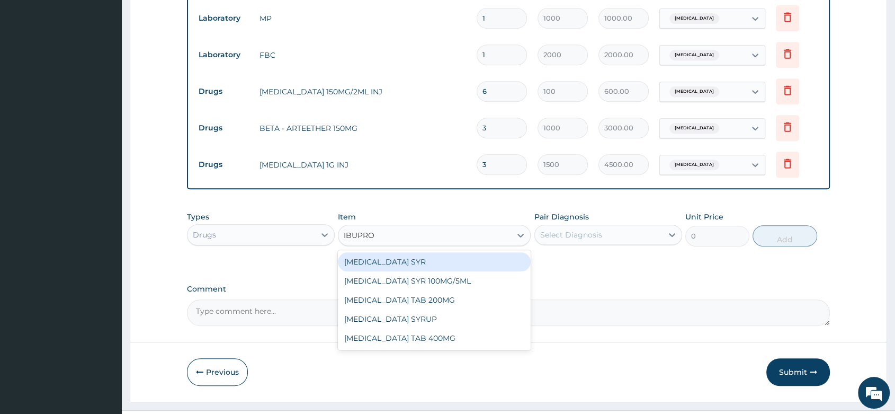
scroll to position [475, 0]
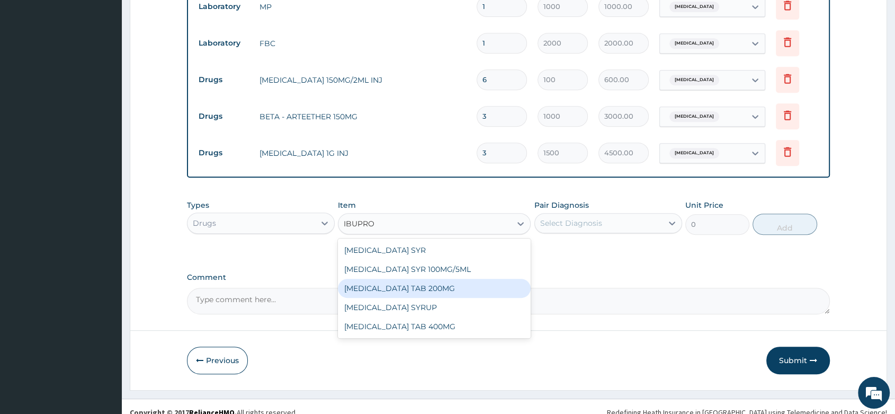
click at [429, 289] on div "[MEDICAL_DATA] TAB 200MG" at bounding box center [434, 288] width 193 height 19
type input "12.5"
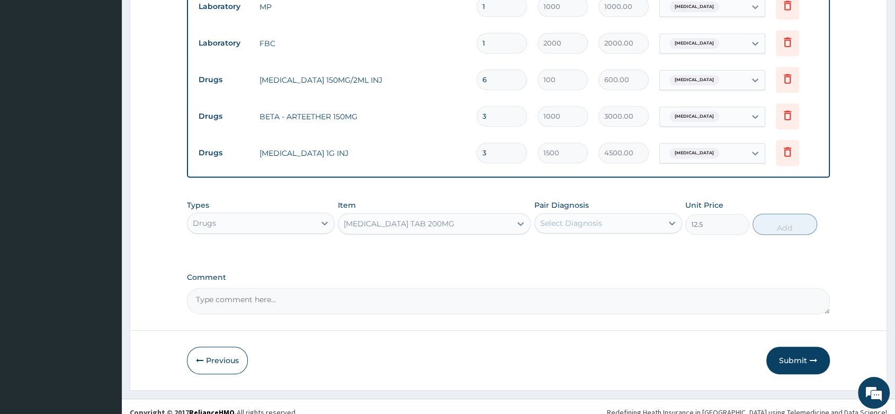
click at [572, 215] on div "Select Diagnosis" at bounding box center [599, 223] width 128 height 17
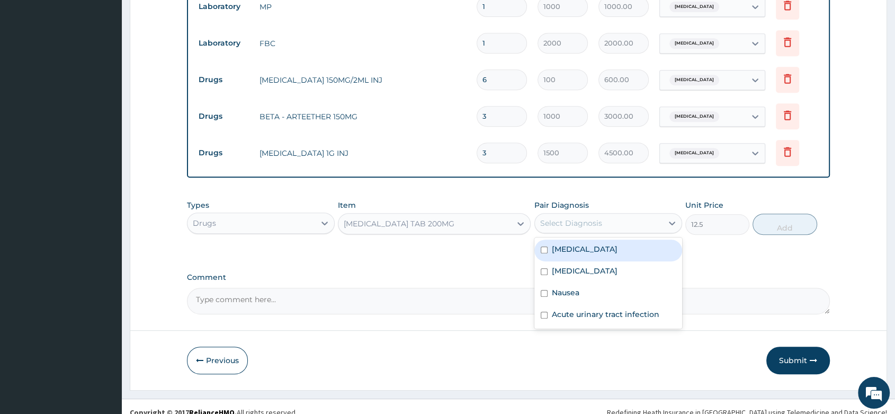
click at [575, 245] on label "[MEDICAL_DATA]" at bounding box center [585, 249] width 66 height 11
checkbox input "true"
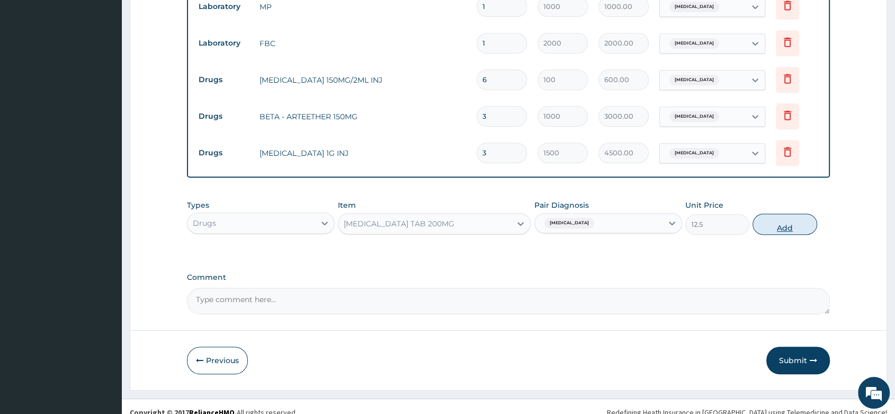
click at [810, 223] on button "Add" at bounding box center [785, 224] width 64 height 21
type input "0"
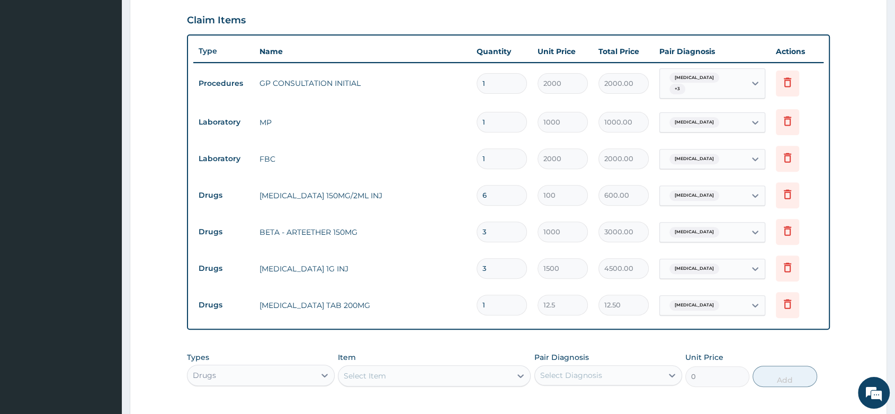
scroll to position [358, 0]
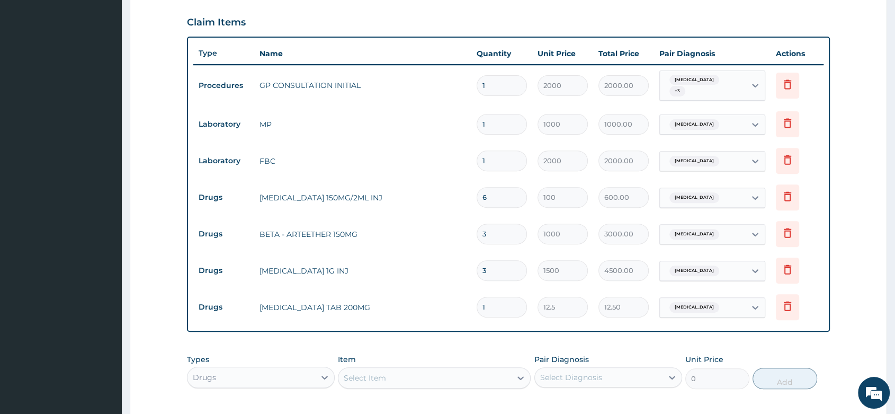
click at [501, 305] on input "1" at bounding box center [502, 307] width 50 height 21
type input "13"
type input "162.50"
type input "13"
click at [359, 375] on div "Select Item" at bounding box center [365, 377] width 42 height 11
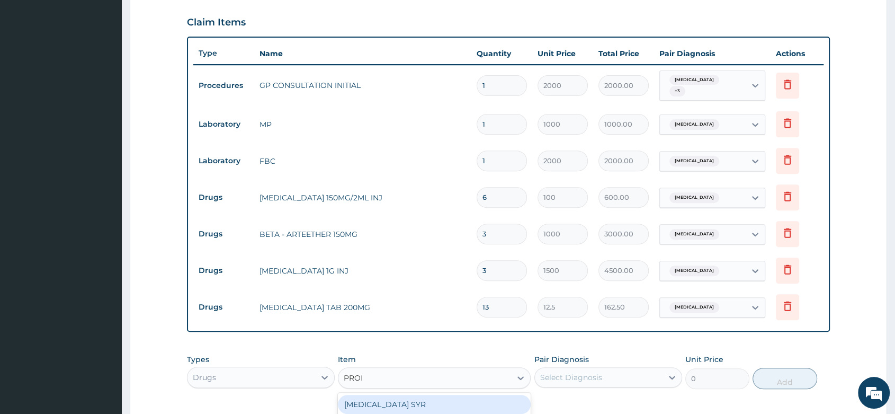
type input "PROME"
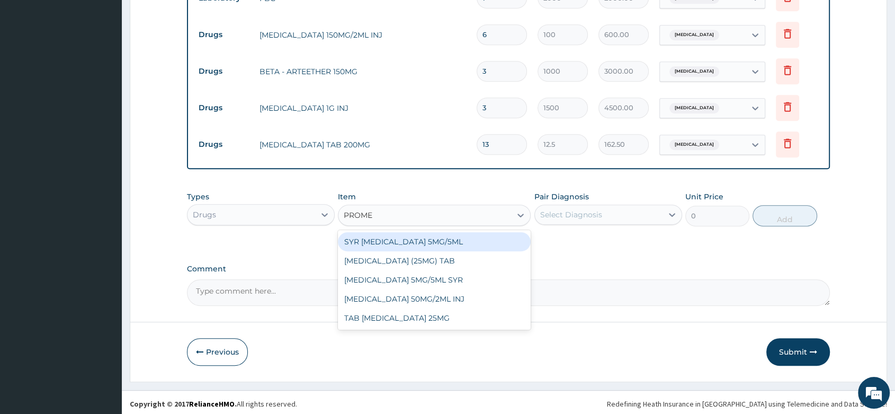
scroll to position [521, 0]
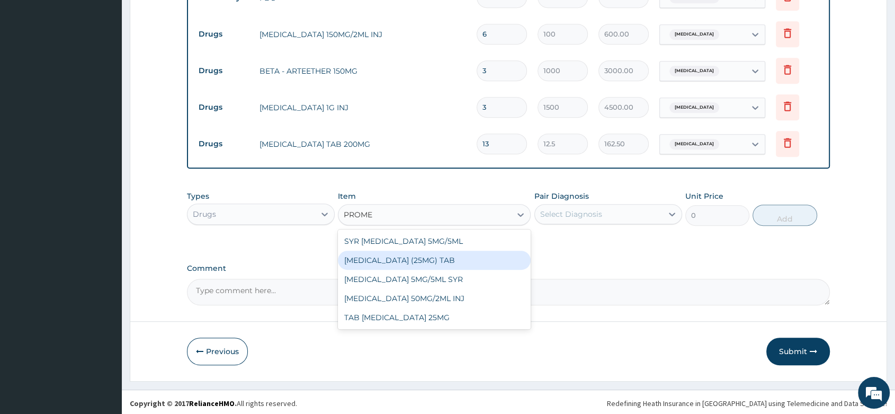
click at [455, 261] on div "[MEDICAL_DATA] (25MG) TAB" at bounding box center [434, 260] width 193 height 19
type input "7.5"
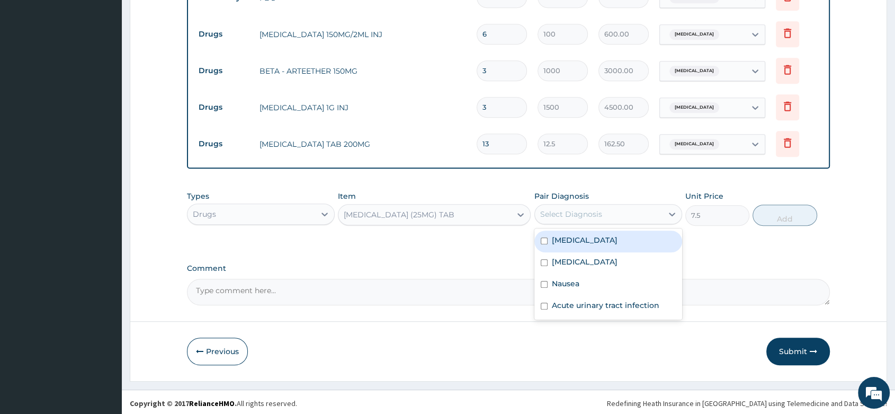
click at [564, 209] on div "Select Diagnosis" at bounding box center [571, 214] width 62 height 11
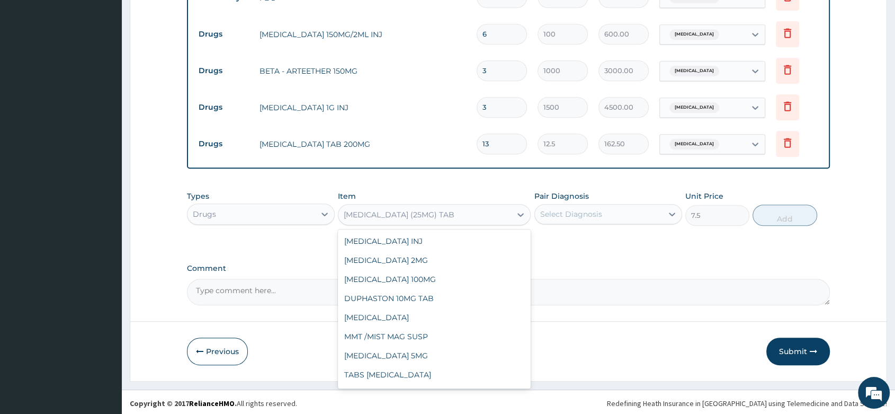
click at [466, 213] on div "[MEDICAL_DATA] (25MG) TAB" at bounding box center [425, 214] width 173 height 17
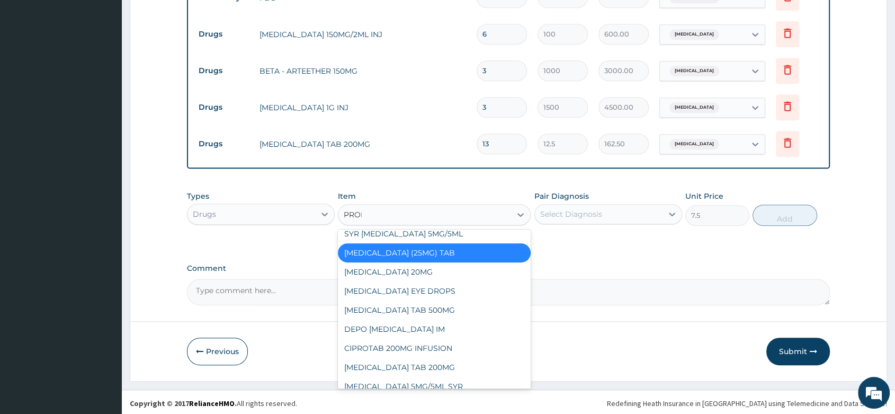
scroll to position [0, 0]
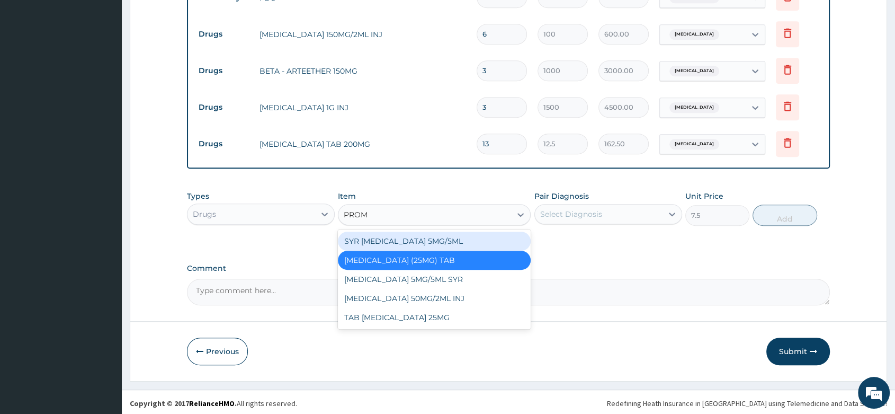
type input "PROME"
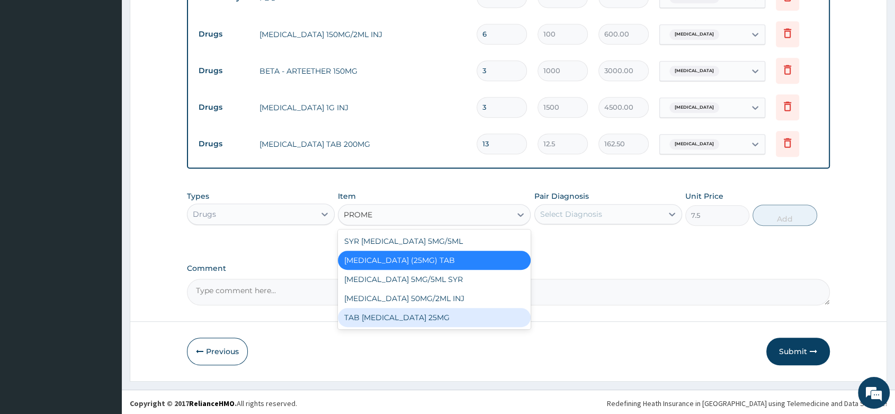
click at [432, 313] on div "TAB [MEDICAL_DATA] 25MG" at bounding box center [434, 317] width 193 height 19
type input "20"
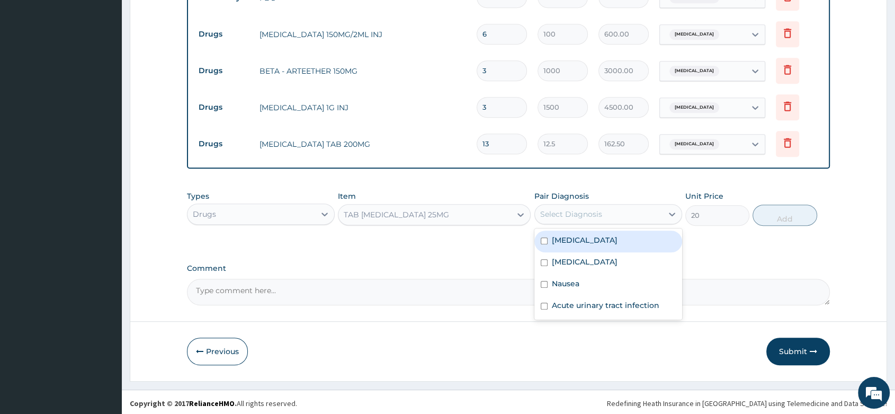
click at [565, 209] on div "Select Diagnosis" at bounding box center [571, 214] width 62 height 11
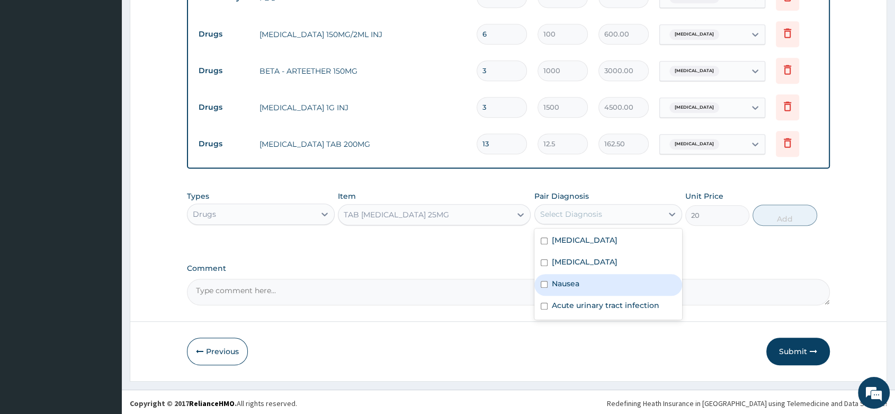
click at [565, 285] on label "Nausea" at bounding box center [566, 283] width 28 height 11
checkbox input "true"
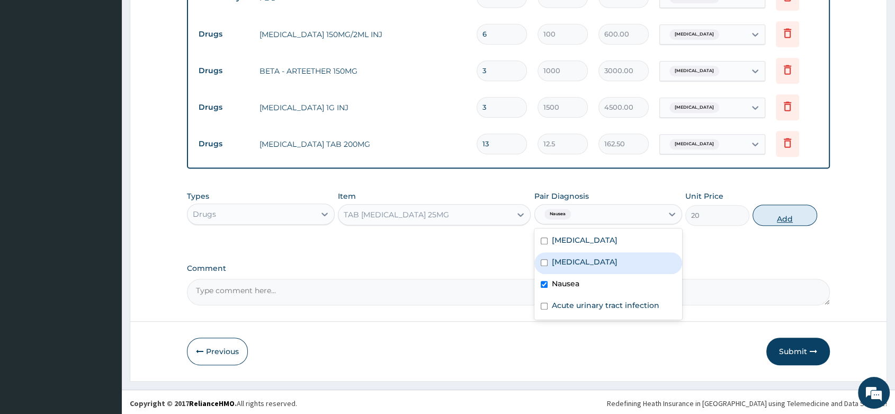
click at [783, 210] on button "Add" at bounding box center [785, 215] width 64 height 21
type input "0"
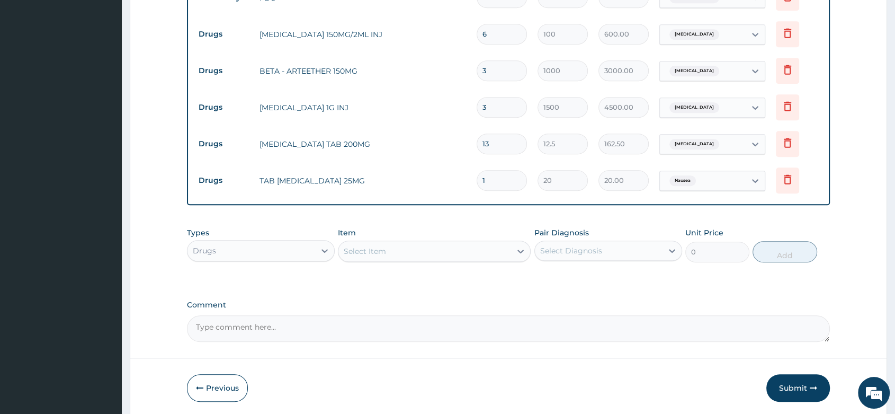
type input "0.00"
type input "6"
type input "120.00"
type input "6"
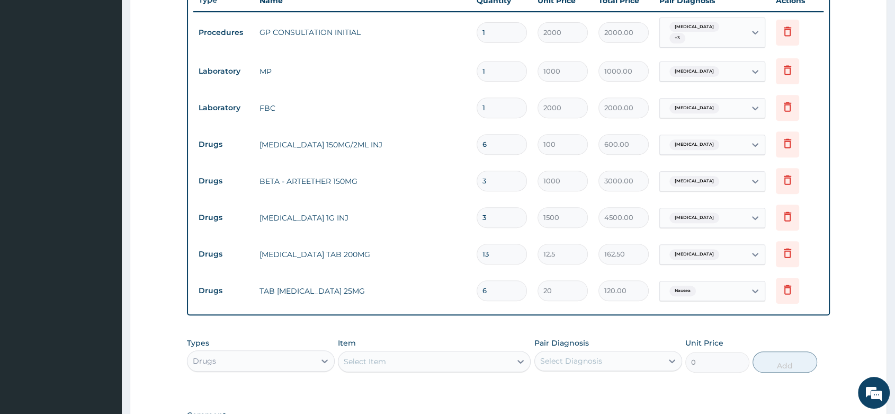
scroll to position [403, 0]
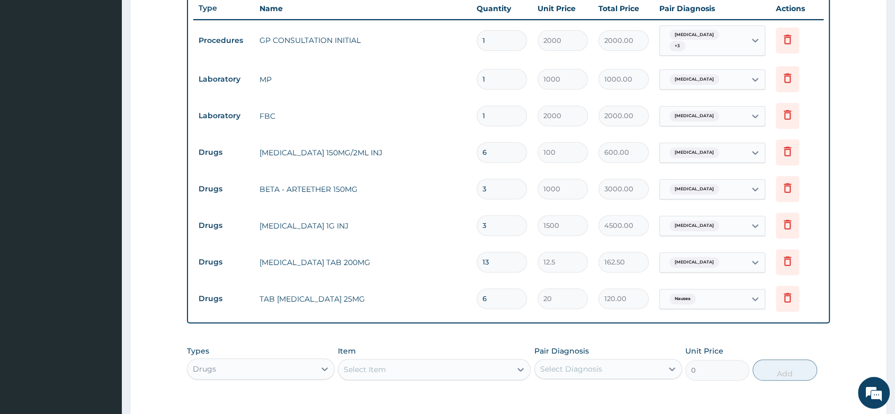
click at [369, 374] on div "Select Item" at bounding box center [425, 369] width 173 height 17
type input "FANSI"
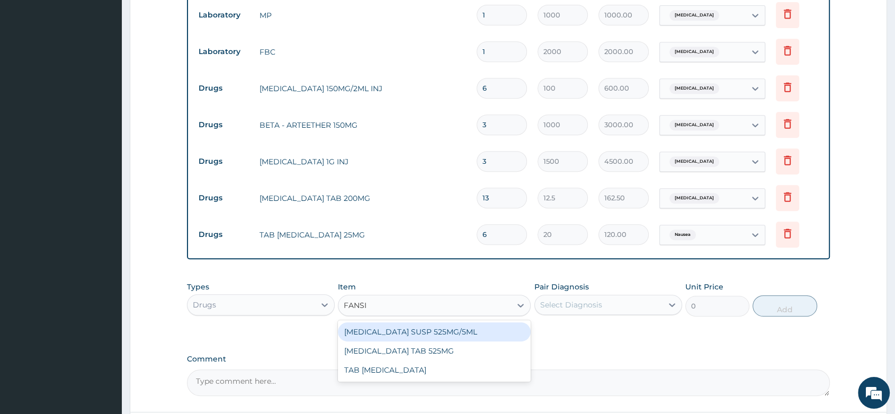
scroll to position [558, 0]
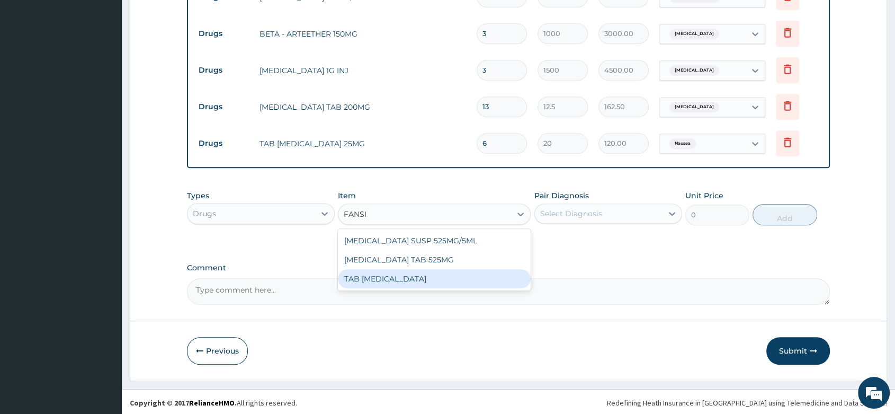
click at [407, 271] on div "TAB [MEDICAL_DATA]" at bounding box center [434, 278] width 193 height 19
type input "100"
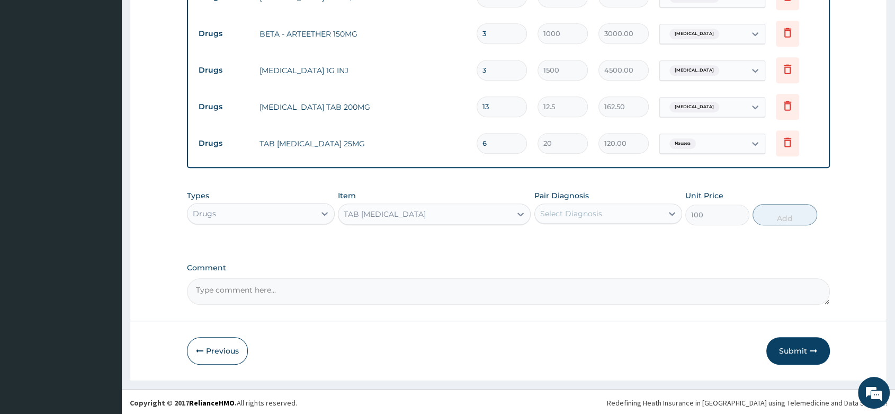
click at [441, 210] on div "TAB [MEDICAL_DATA]" at bounding box center [425, 214] width 173 height 17
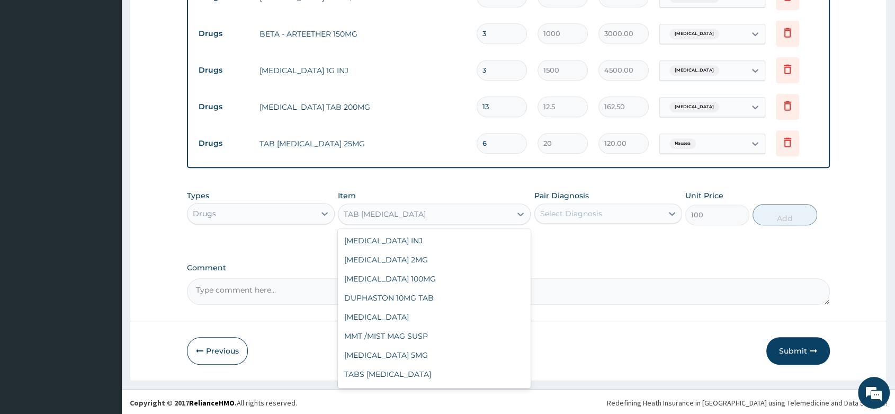
scroll to position [3785, 0]
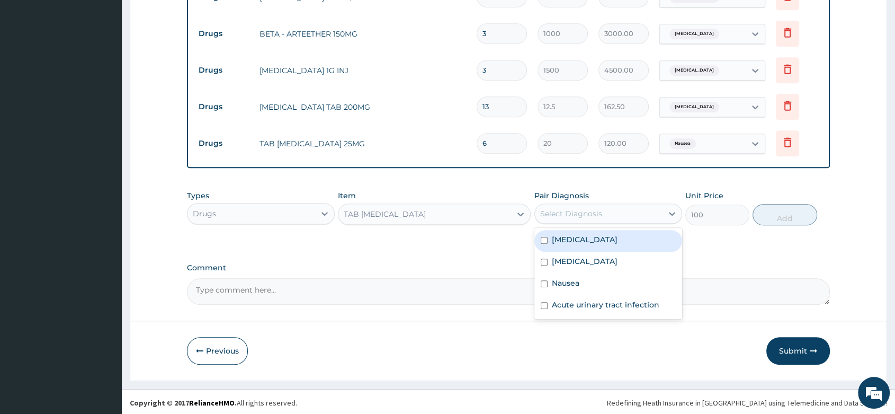
click at [582, 217] on div "Select Diagnosis" at bounding box center [599, 213] width 128 height 17
drag, startPoint x: 593, startPoint y: 241, endPoint x: 744, endPoint y: 226, distance: 151.7
click at [593, 241] on div "[MEDICAL_DATA]" at bounding box center [609, 241] width 148 height 22
checkbox input "true"
click at [767, 214] on button "Add" at bounding box center [785, 214] width 64 height 21
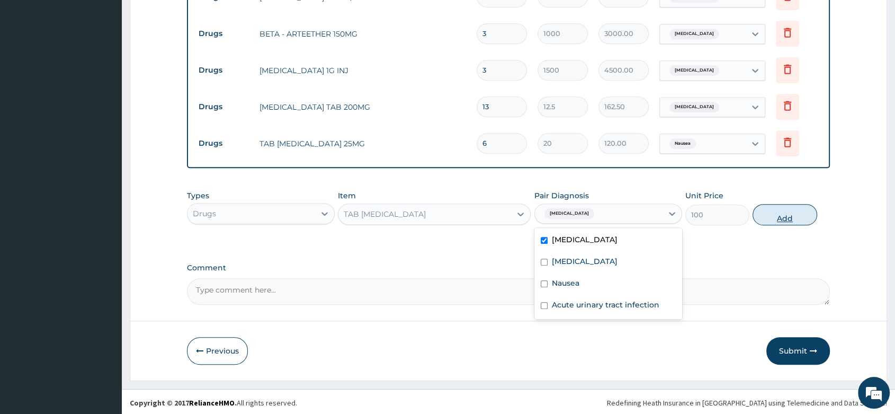
type input "0"
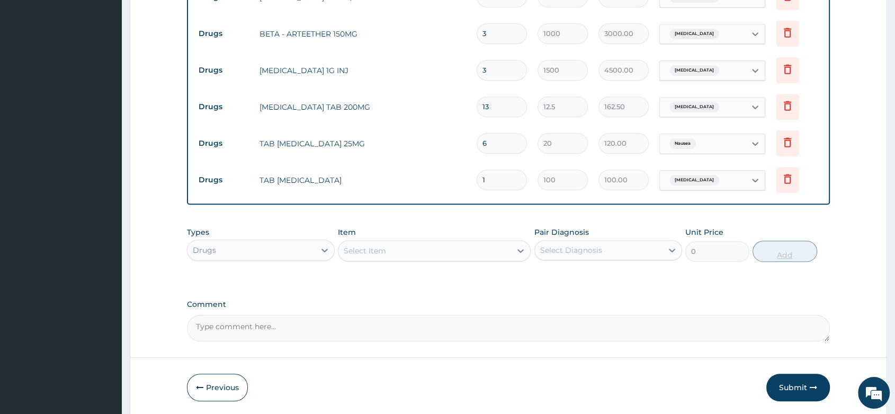
type input "0.00"
type input "3"
type input "300.00"
type input "3"
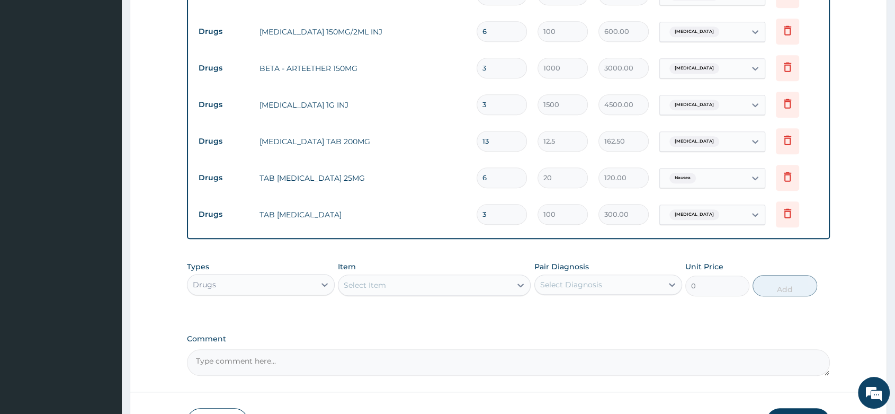
scroll to position [594, 0]
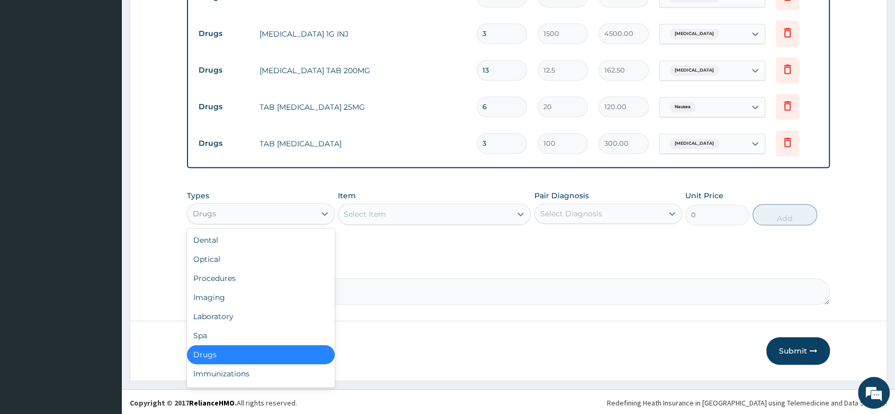
click at [286, 208] on div "Drugs" at bounding box center [252, 213] width 128 height 17
click at [232, 307] on div "Laboratory" at bounding box center [261, 316] width 148 height 19
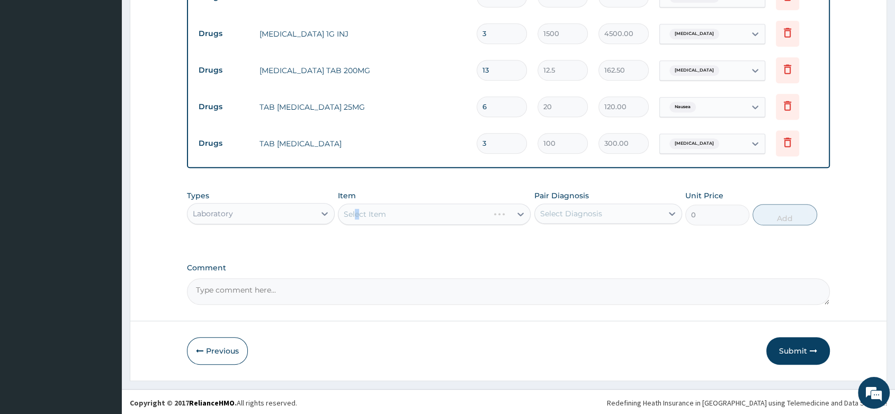
drag, startPoint x: 357, startPoint y: 215, endPoint x: 377, endPoint y: 211, distance: 21.1
click at [357, 215] on div "Select Item" at bounding box center [434, 213] width 193 height 21
click at [378, 211] on div "Select Item" at bounding box center [434, 213] width 193 height 21
click at [381, 208] on div "Select Item" at bounding box center [434, 213] width 193 height 21
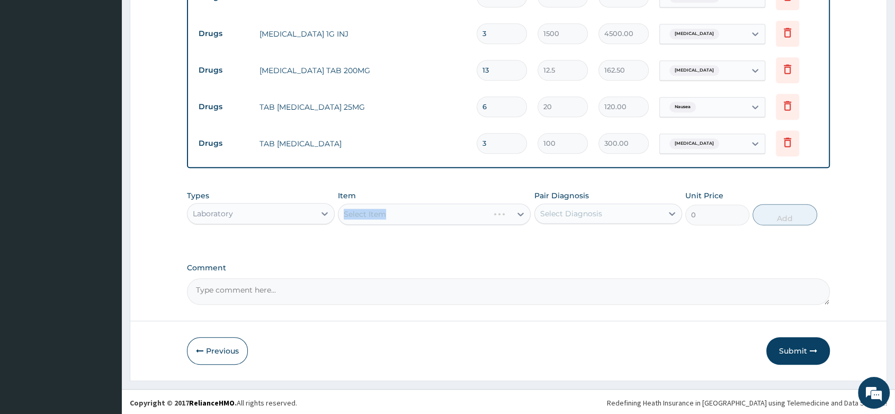
click at [381, 208] on div "Select Item" at bounding box center [434, 213] width 193 height 21
click at [382, 209] on div "Select Item" at bounding box center [434, 213] width 193 height 21
click at [389, 212] on div "Select Item" at bounding box center [434, 213] width 193 height 21
click at [392, 214] on div "Select Item" at bounding box center [434, 213] width 193 height 21
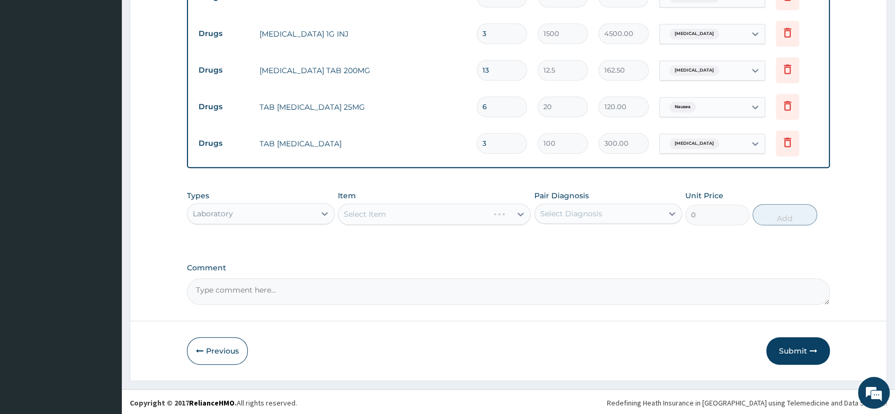
click at [387, 209] on div "Select Item" at bounding box center [434, 213] width 193 height 21
click at [381, 208] on div "Select Item" at bounding box center [434, 213] width 193 height 21
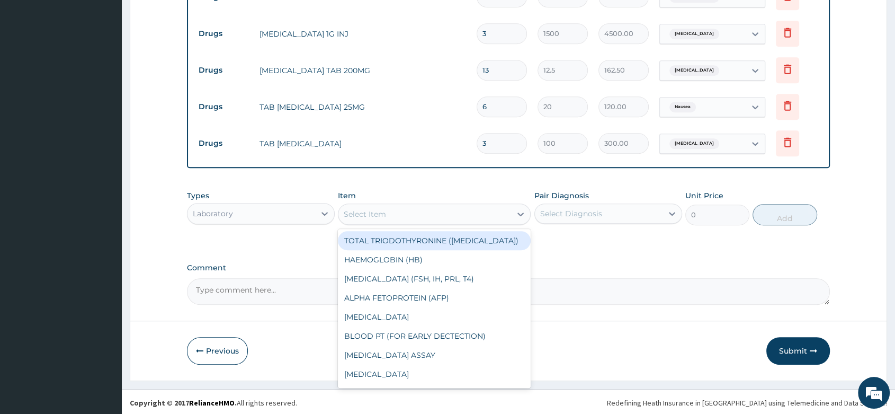
click at [378, 209] on div "Select Item" at bounding box center [365, 214] width 42 height 11
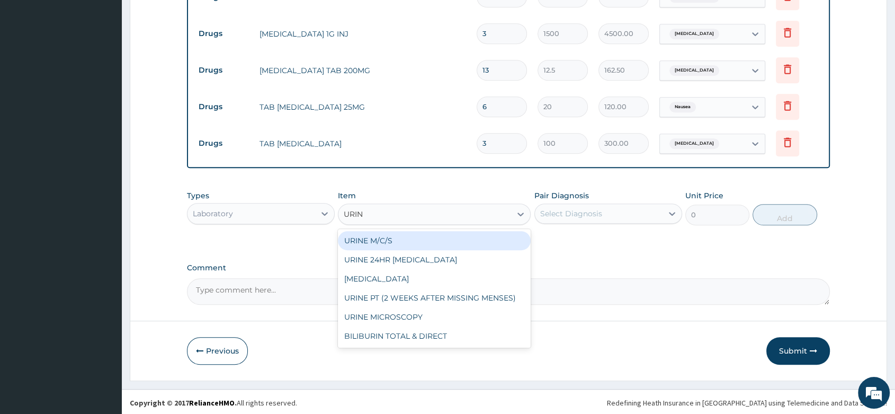
type input "URINA"
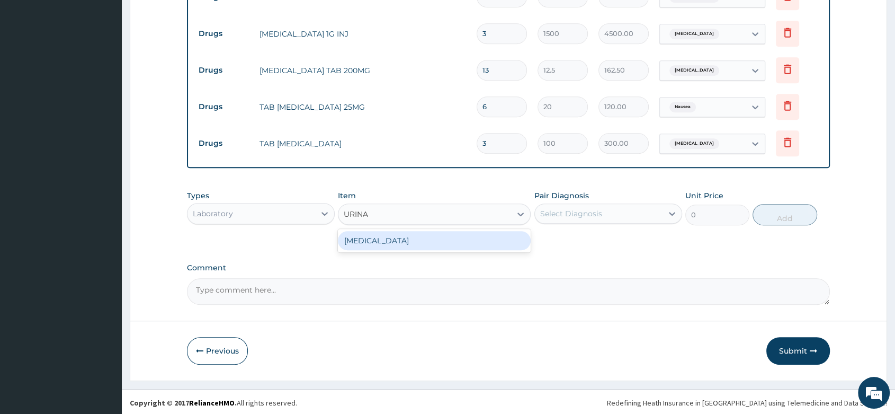
click at [455, 234] on div "URINALYSIS" at bounding box center [434, 240] width 193 height 19
type input "700"
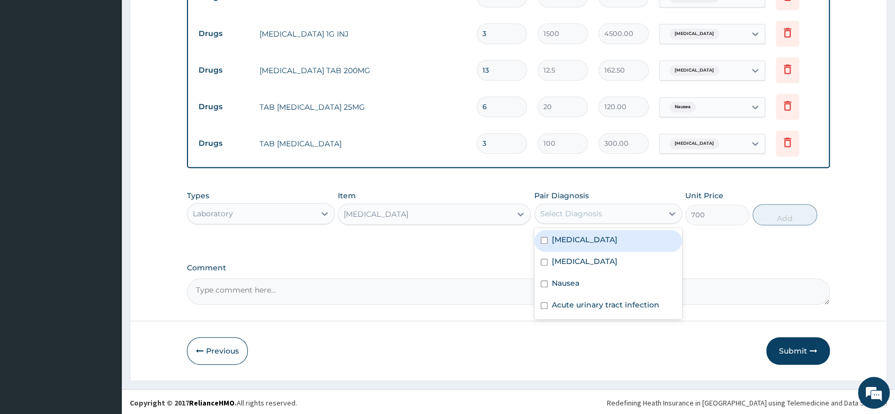
click at [655, 206] on div "Select Diagnosis" at bounding box center [599, 213] width 128 height 17
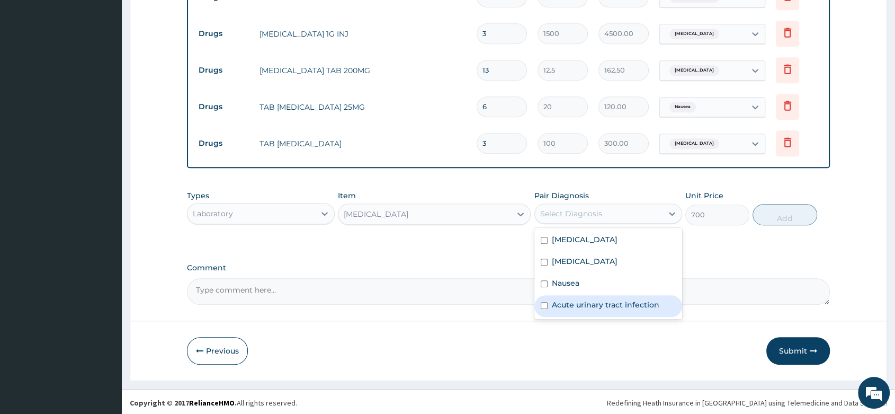
drag, startPoint x: 616, startPoint y: 303, endPoint x: 685, endPoint y: 294, distance: 70.0
click at [637, 299] on label "Acute urinary tract infection" at bounding box center [606, 304] width 108 height 11
checkbox input "true"
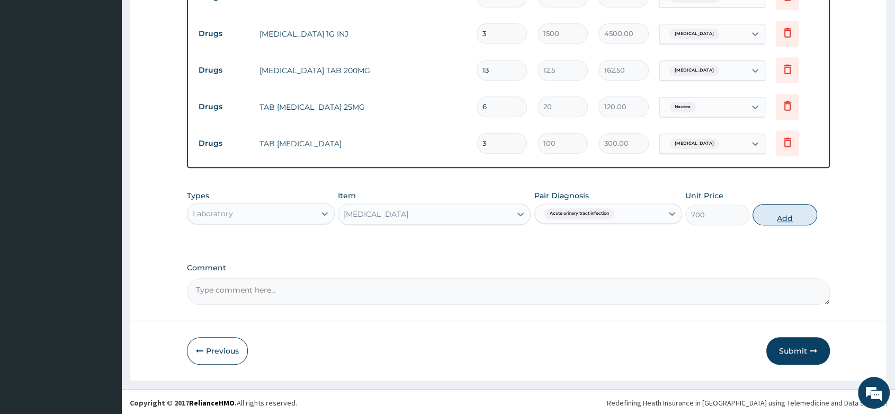
click at [785, 206] on button "Add" at bounding box center [785, 214] width 64 height 21
type input "0"
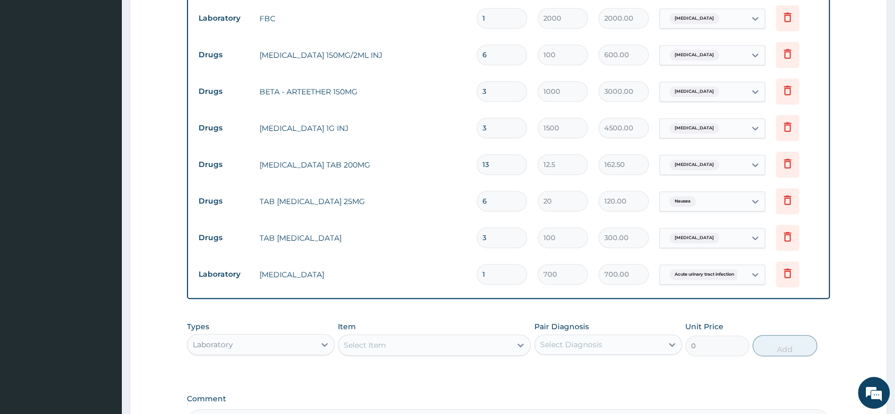
scroll to position [573, 0]
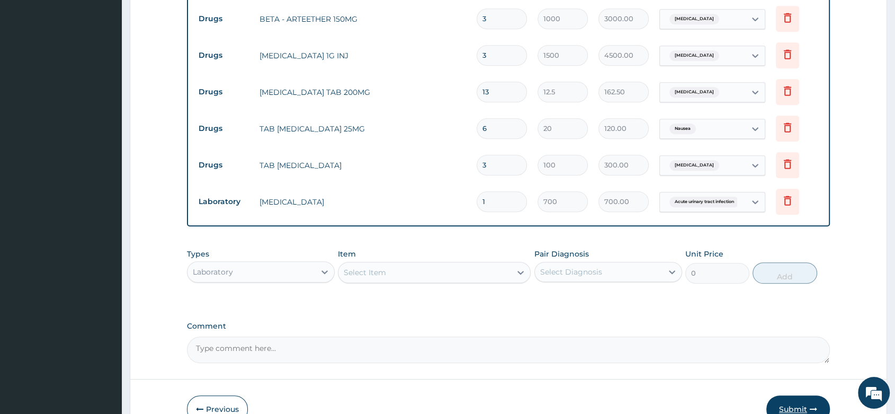
click at [798, 406] on button "Submit" at bounding box center [799, 409] width 64 height 28
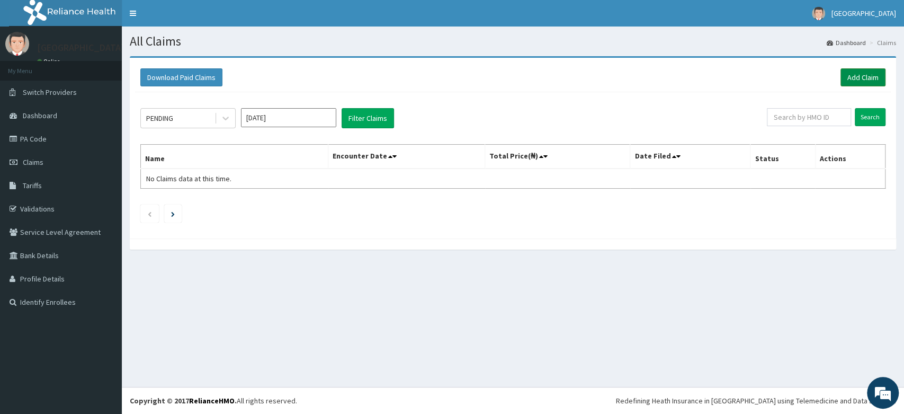
click at [866, 76] on link "Add Claim" at bounding box center [863, 77] width 45 height 18
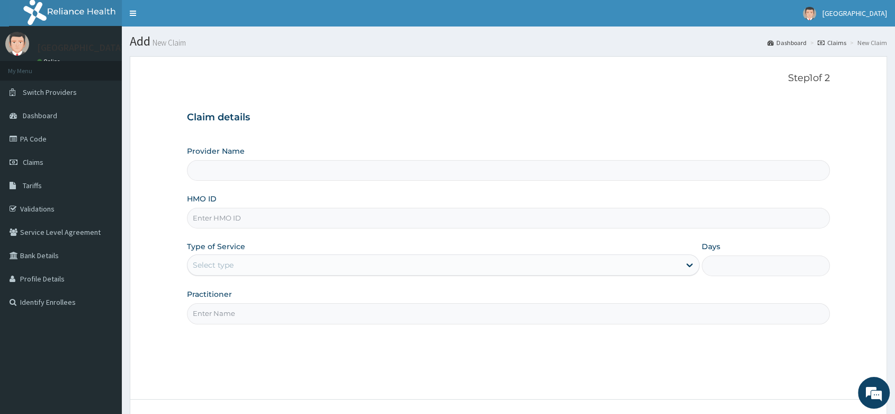
paste input "CIP/10046/D"
type input "CIP/10046/D"
type input "[PERSON_NAME] and [PERSON_NAME][GEOGRAPHIC_DATA]"
type input "CIP/10046/D"
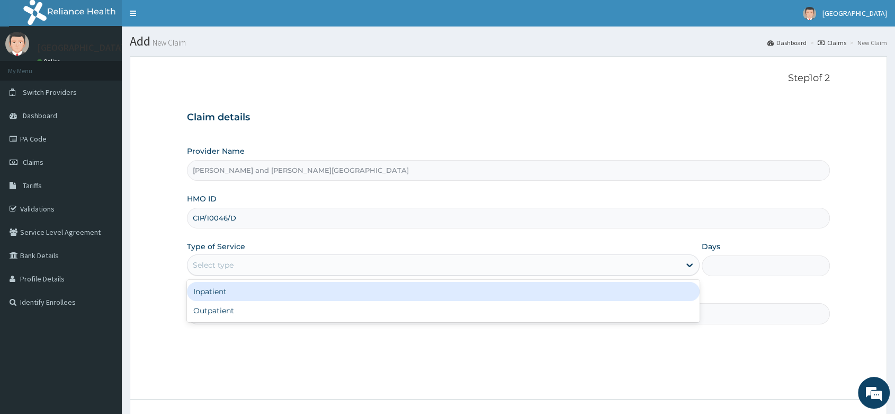
click at [212, 272] on div "Select type" at bounding box center [434, 264] width 493 height 17
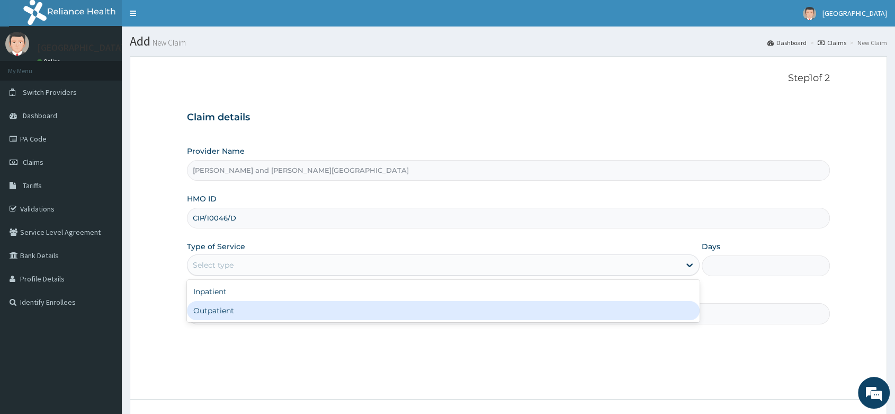
click at [233, 309] on div "Outpatient" at bounding box center [443, 310] width 513 height 19
type input "1"
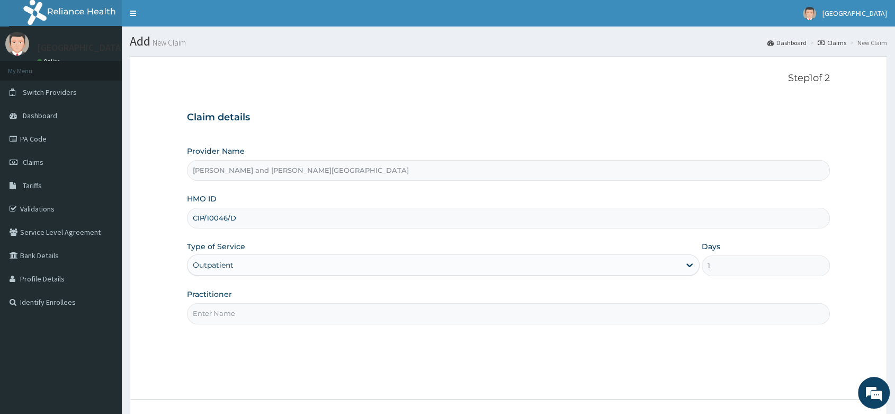
drag, startPoint x: 236, startPoint y: 309, endPoint x: 236, endPoint y: 290, distance: 18.6
click at [236, 309] on input "Practitioner" at bounding box center [508, 313] width 643 height 21
click at [225, 314] on input "Practitioner" at bounding box center [508, 313] width 643 height 21
paste input "BABATUNDE TIMILEYIN"
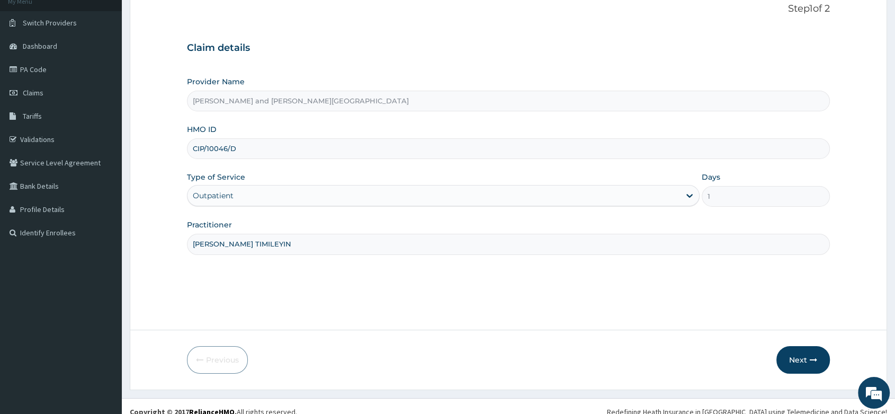
scroll to position [81, 0]
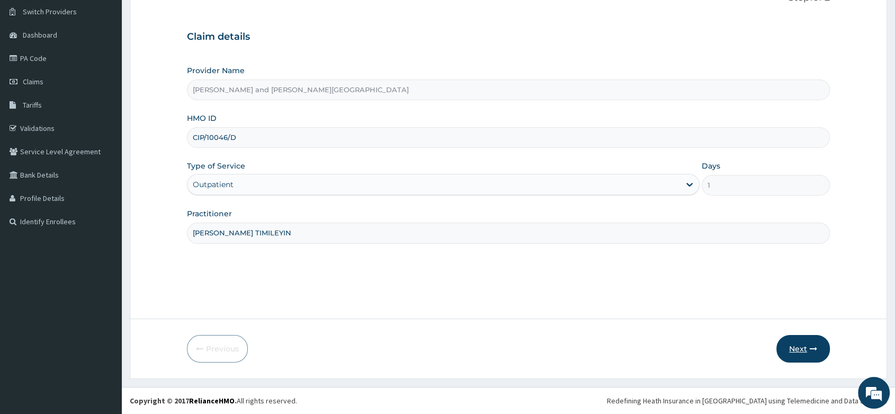
type input "DR BABATUNDE TIMILEYIN"
click at [786, 352] on button "Next" at bounding box center [804, 349] width 54 height 28
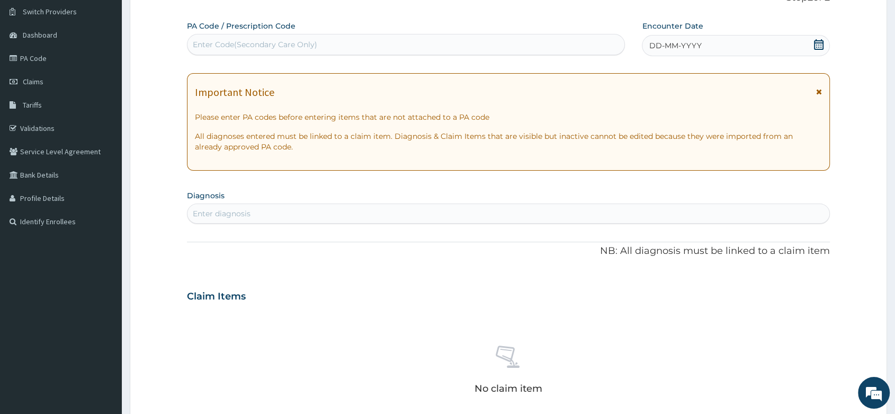
click at [819, 43] on icon at bounding box center [819, 44] width 11 height 11
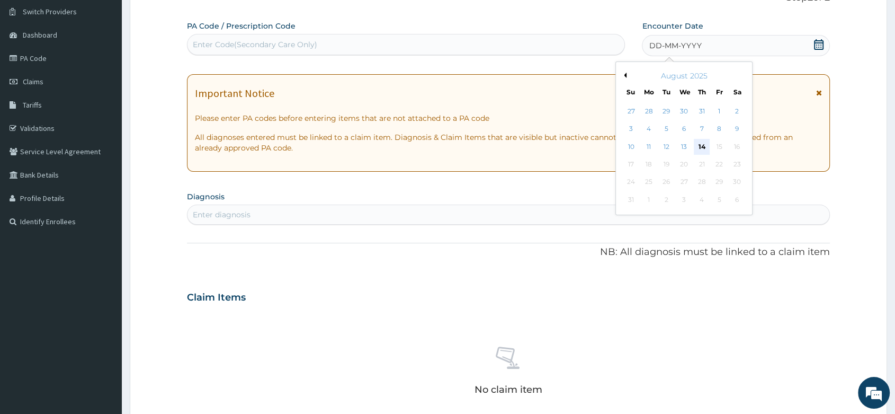
click at [703, 147] on div "14" at bounding box center [702, 147] width 16 height 16
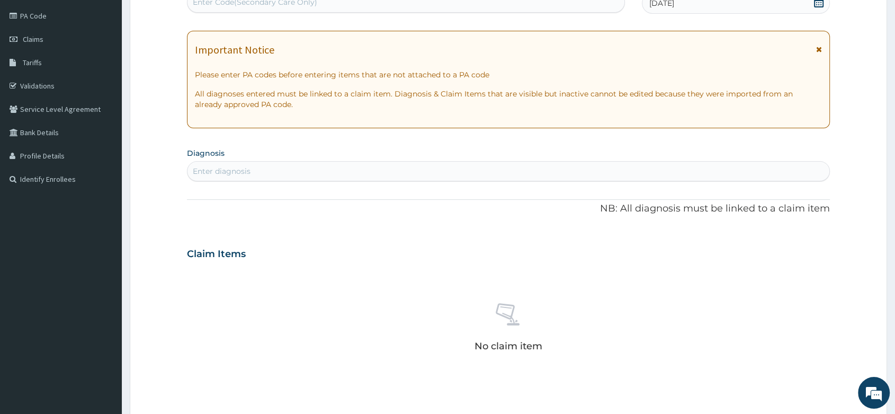
scroll to position [316, 0]
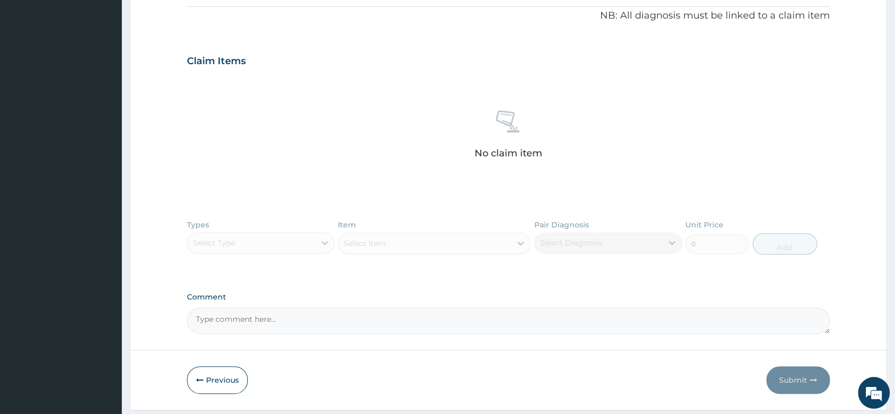
paste textarea "TINEA MANUM|?DERMATITIS"
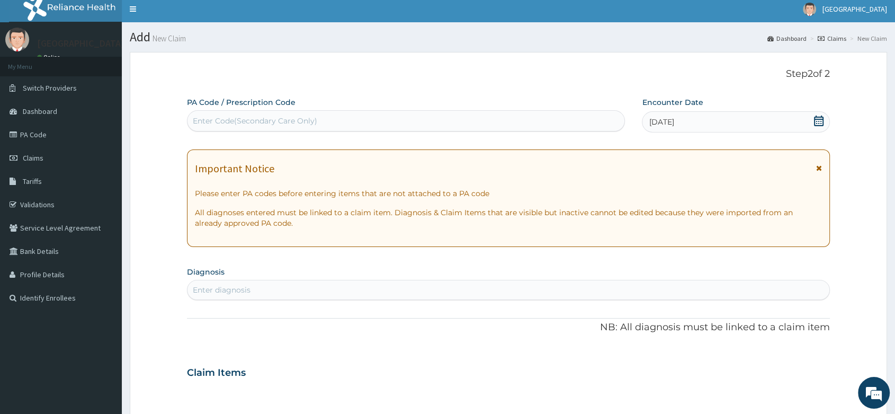
scroll to position [0, 0]
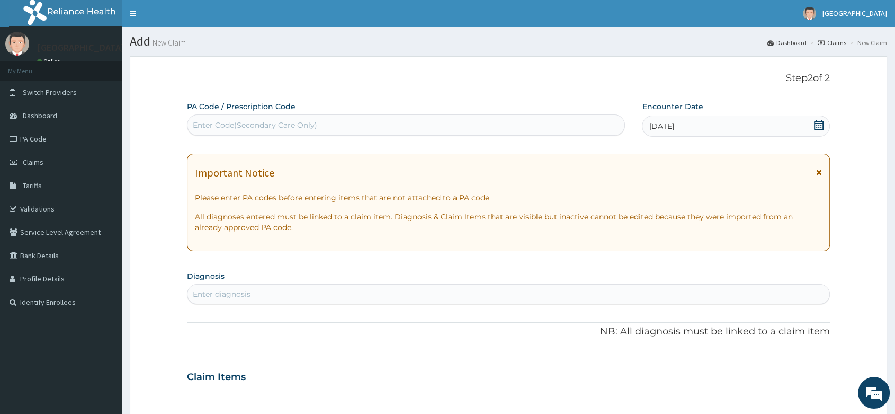
type textarea "TINEA MANUM|?DERMATITIS"
click at [234, 294] on div "Enter diagnosis" at bounding box center [222, 294] width 58 height 11
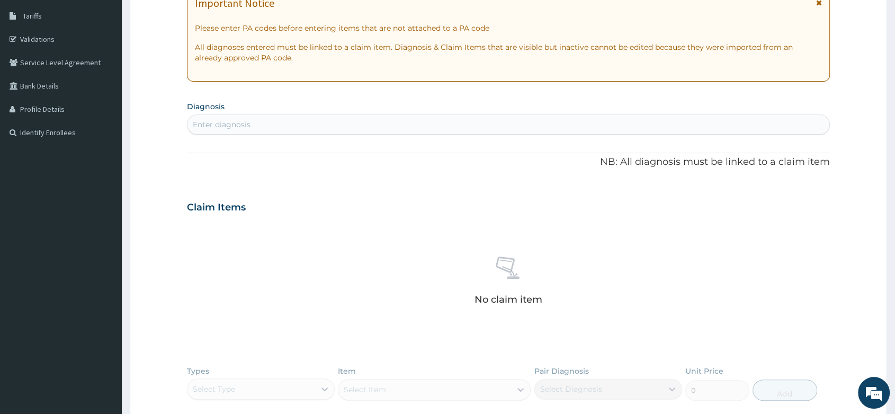
scroll to position [229, 0]
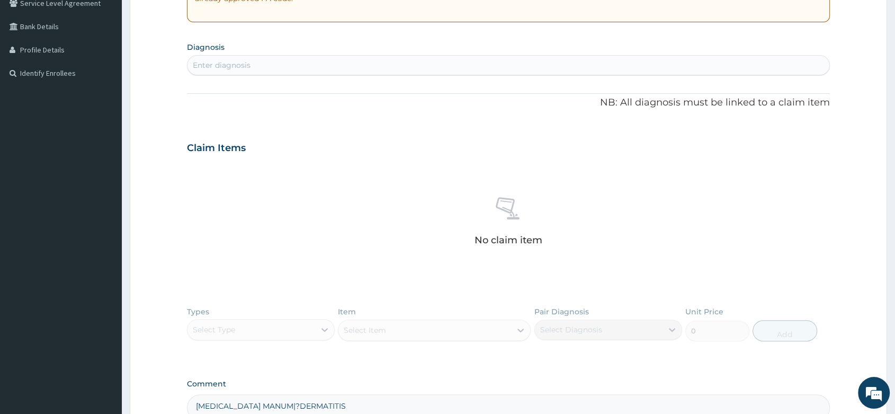
click at [226, 68] on div "Enter diagnosis" at bounding box center [222, 65] width 58 height 11
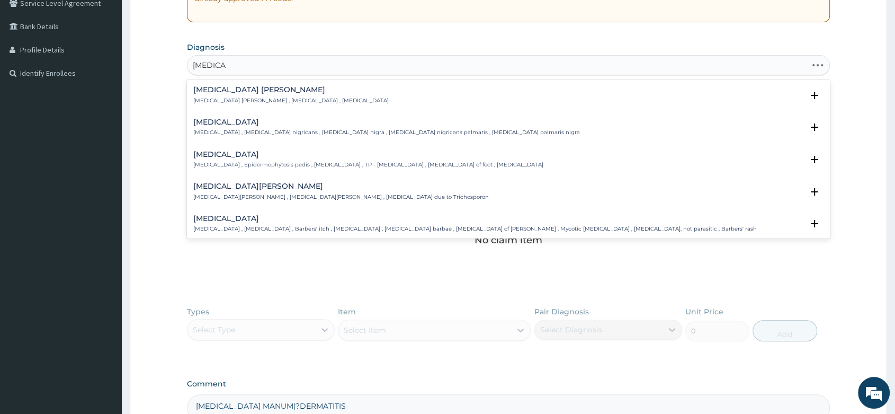
type input "TINEA MA"
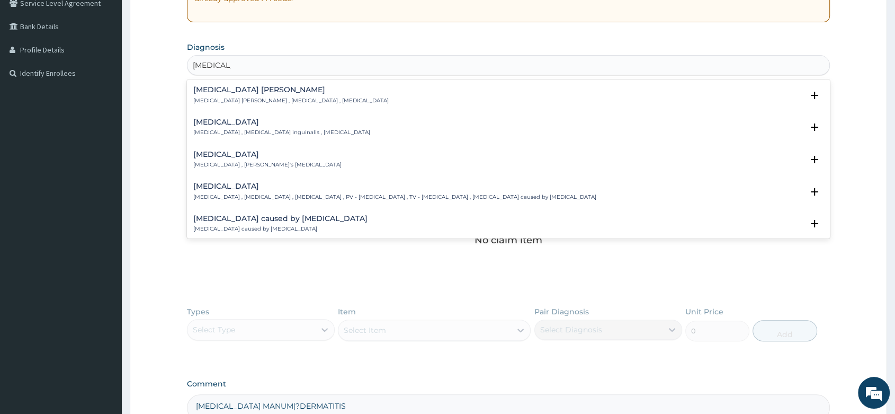
click at [247, 97] on p "Tinea manus , Tinea manuum , Dermatophytosis of hand" at bounding box center [290, 100] width 195 height 7
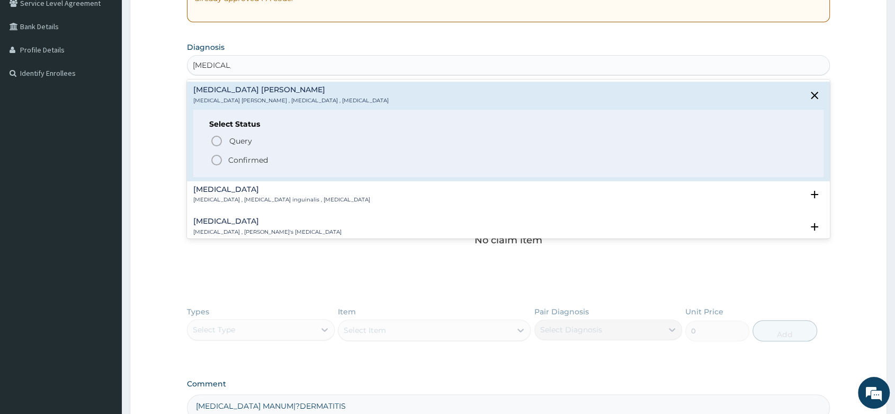
click at [214, 161] on icon "status option filled" at bounding box center [216, 160] width 13 height 13
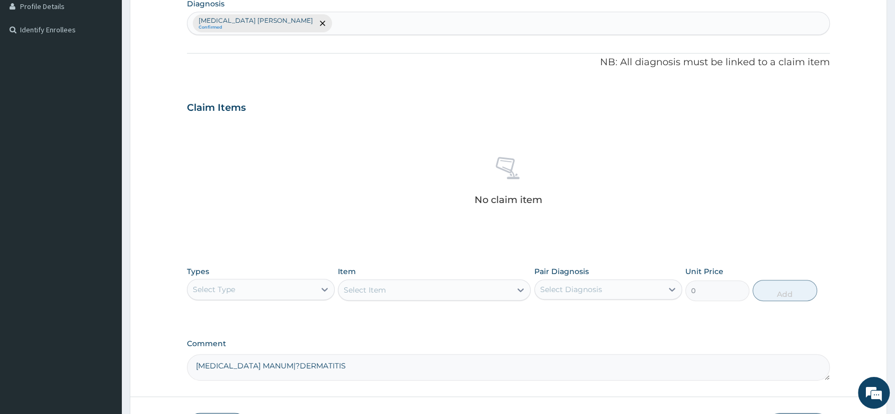
scroll to position [349, 0]
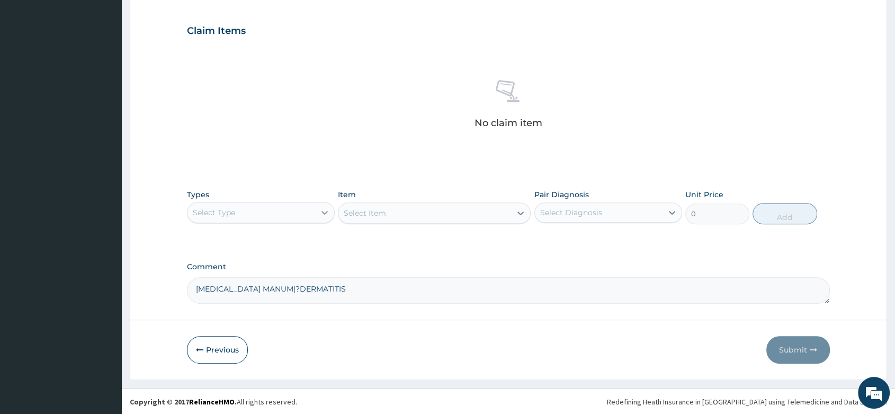
click at [324, 211] on icon at bounding box center [324, 212] width 11 height 11
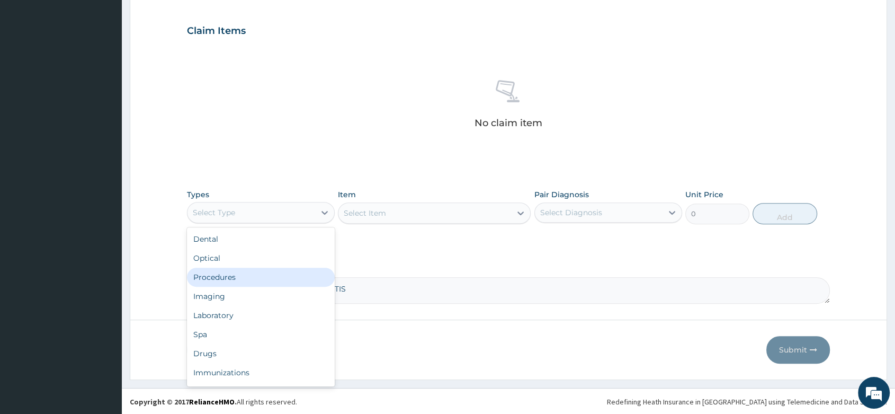
click at [243, 278] on div "Procedures" at bounding box center [261, 277] width 148 height 19
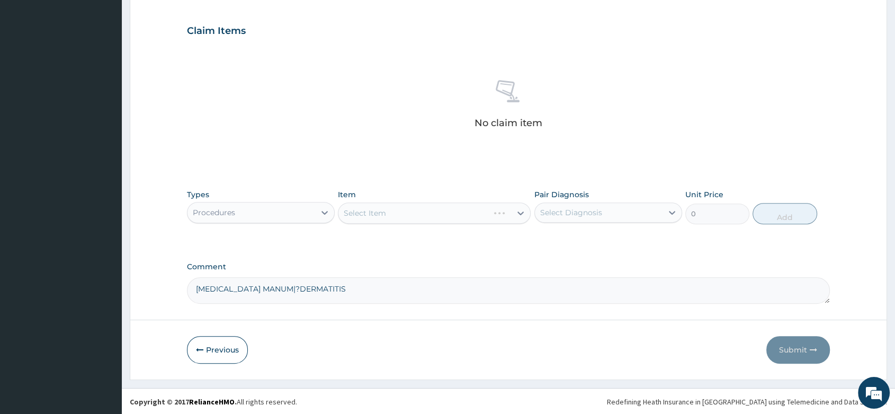
click at [386, 211] on div "Select Item" at bounding box center [434, 212] width 193 height 21
click at [377, 211] on div "Select Item" at bounding box center [434, 212] width 193 height 21
click at [381, 212] on div "Select Item" at bounding box center [434, 212] width 193 height 21
click at [384, 212] on div "Select Item" at bounding box center [434, 212] width 193 height 21
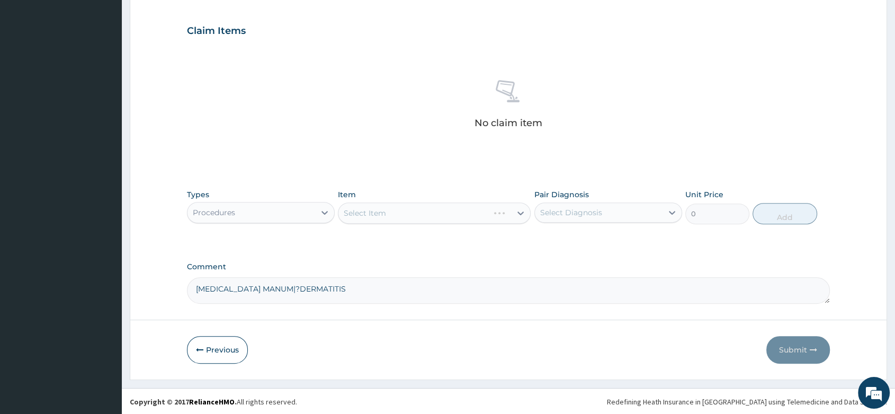
click at [384, 212] on div "Select Item" at bounding box center [434, 212] width 193 height 21
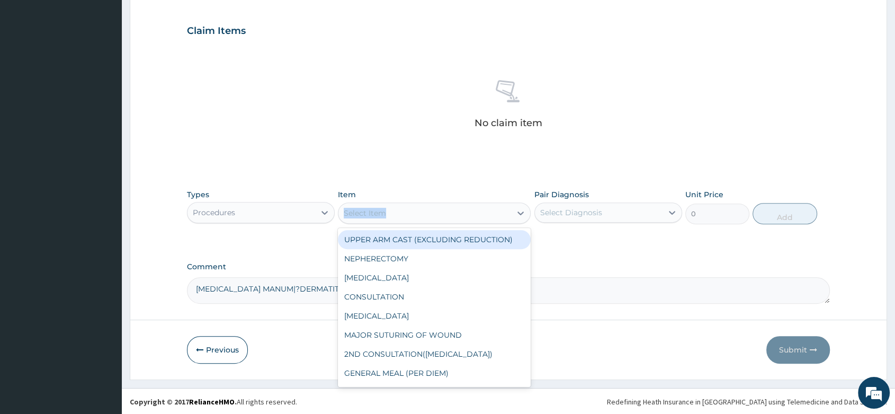
click at [384, 212] on div "Select Item" at bounding box center [365, 213] width 42 height 11
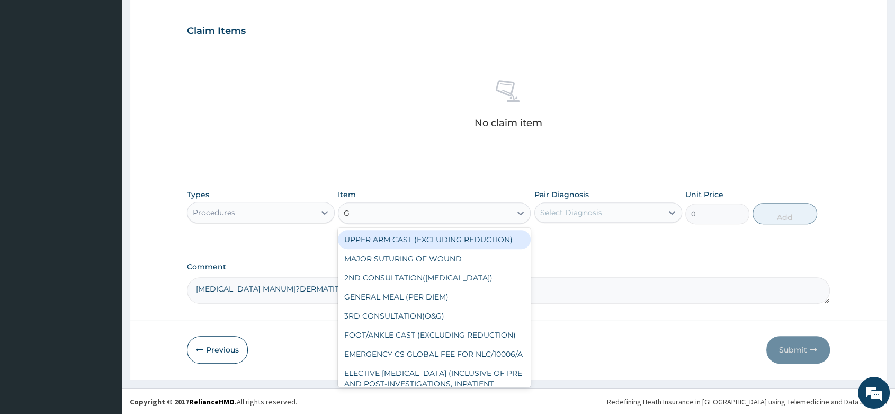
type input "GP"
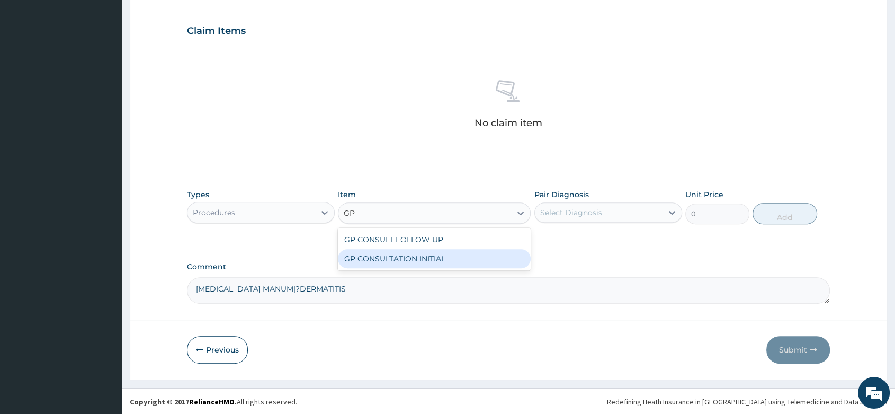
drag, startPoint x: 419, startPoint y: 257, endPoint x: 454, endPoint y: 253, distance: 34.7
click at [420, 257] on div "GP CONSULTATION INITIAL" at bounding box center [434, 258] width 193 height 19
type input "2000"
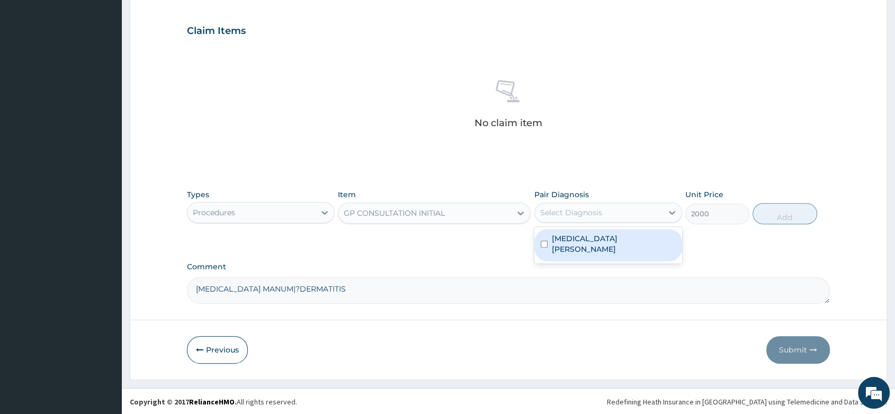
click at [643, 213] on div "Select Diagnosis" at bounding box center [599, 212] width 128 height 17
click at [592, 243] on div "Tinea manus" at bounding box center [609, 245] width 148 height 32
checkbox input "true"
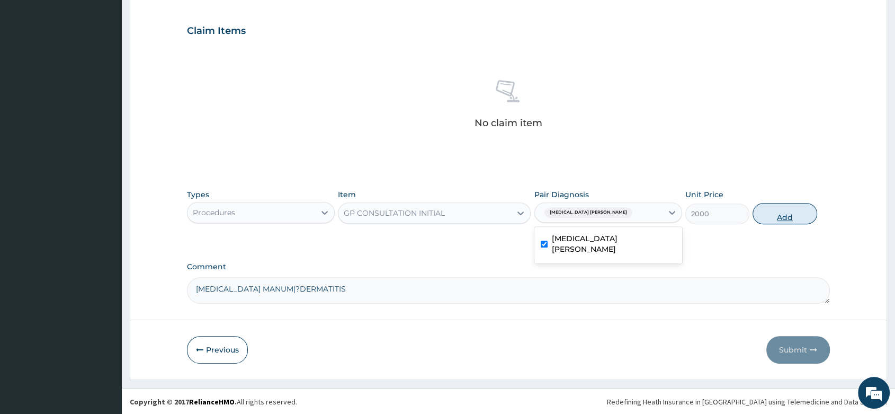
click at [786, 218] on button "Add" at bounding box center [785, 213] width 64 height 21
type input "0"
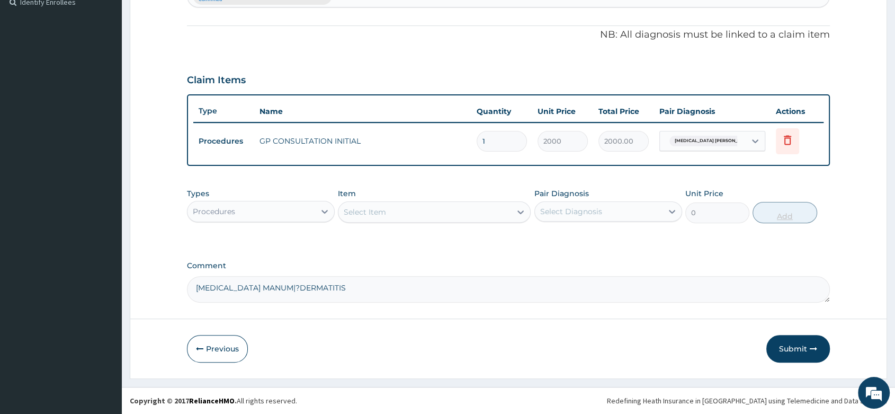
scroll to position [299, 0]
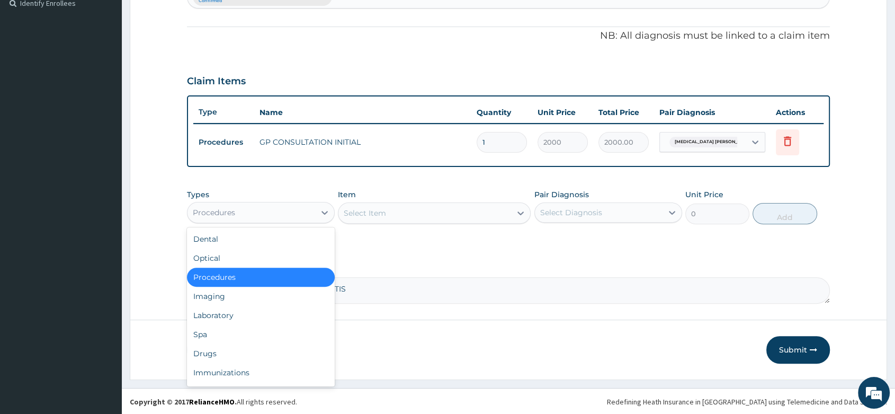
click at [269, 206] on div "Procedures" at bounding box center [252, 212] width 128 height 17
click at [211, 349] on div "Drugs" at bounding box center [261, 353] width 148 height 19
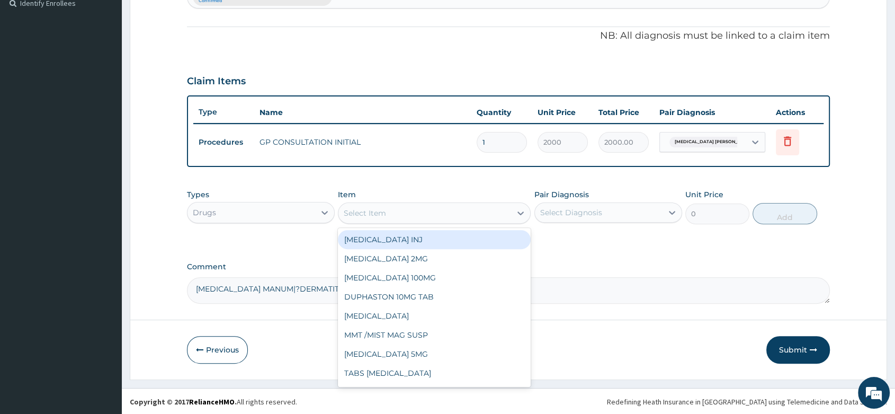
click at [378, 213] on div "Select Item" at bounding box center [365, 213] width 42 height 11
type input "ARACE"
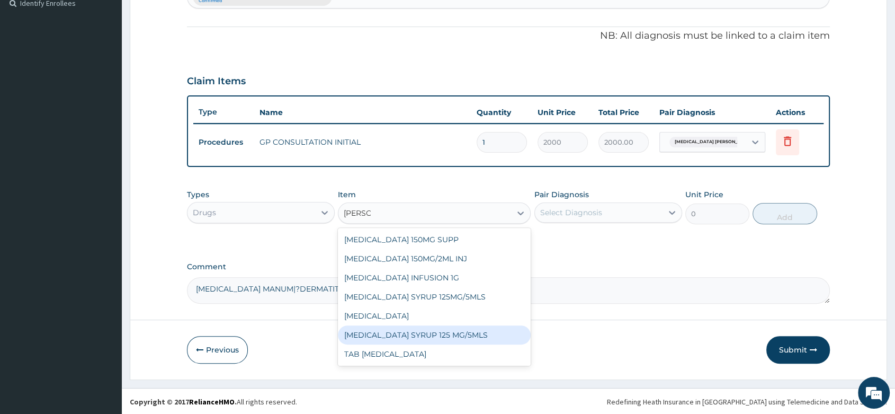
click at [437, 336] on div "[MEDICAL_DATA] SYRUP 125 MG/5MLS" at bounding box center [434, 334] width 193 height 19
type input "300"
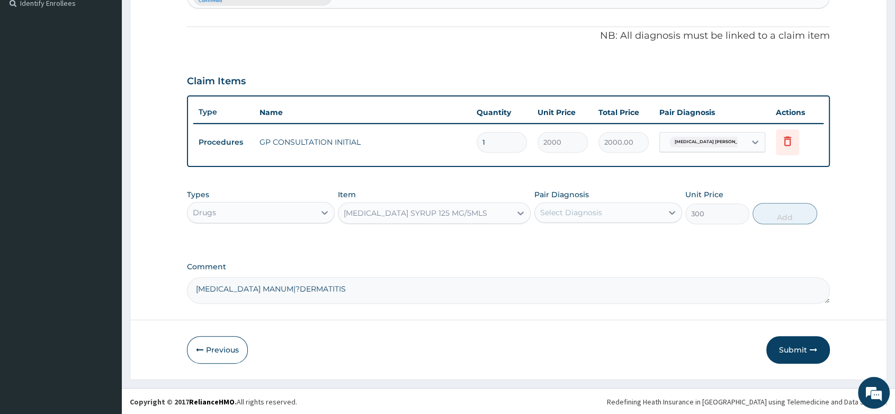
click at [598, 201] on div "Pair Diagnosis Select Diagnosis" at bounding box center [609, 206] width 148 height 35
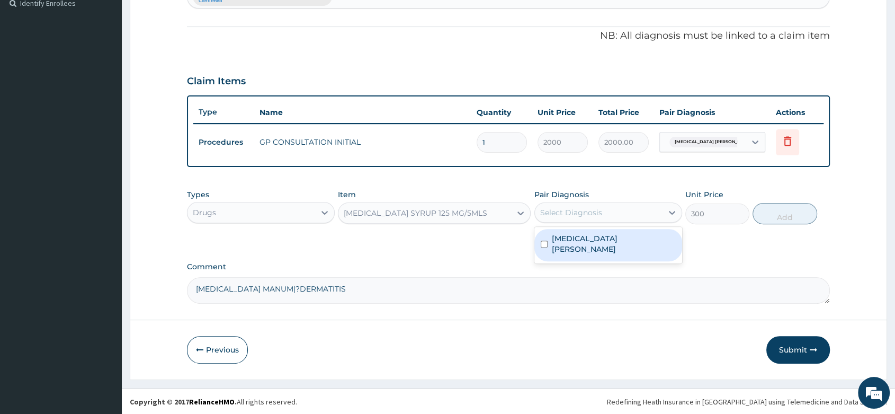
click at [592, 210] on div "Select Diagnosis" at bounding box center [571, 212] width 62 height 11
click at [589, 235] on label "Tinea manus" at bounding box center [614, 243] width 124 height 21
checkbox input "true"
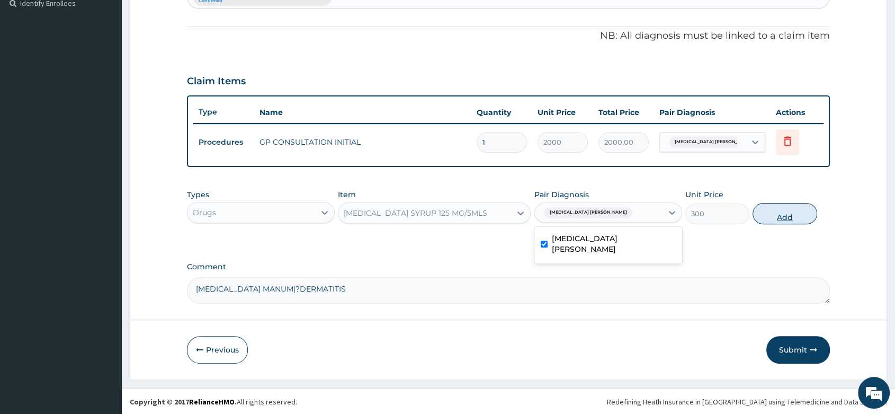
click at [789, 212] on button "Add" at bounding box center [785, 213] width 64 height 21
type input "0"
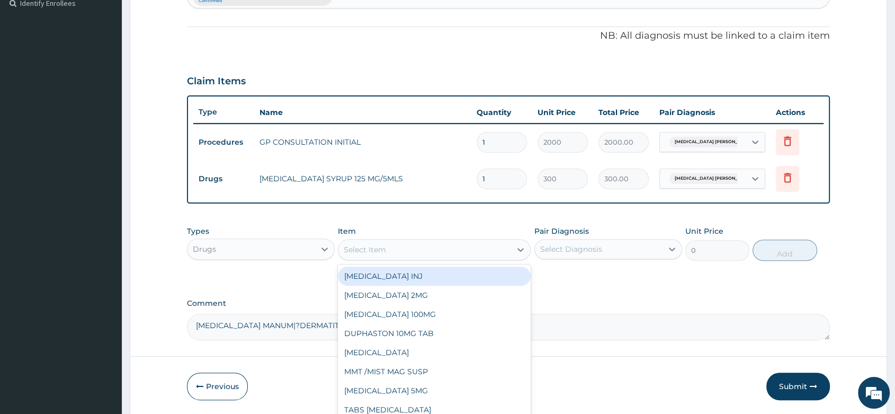
click at [358, 249] on div "Select Item" at bounding box center [365, 249] width 42 height 11
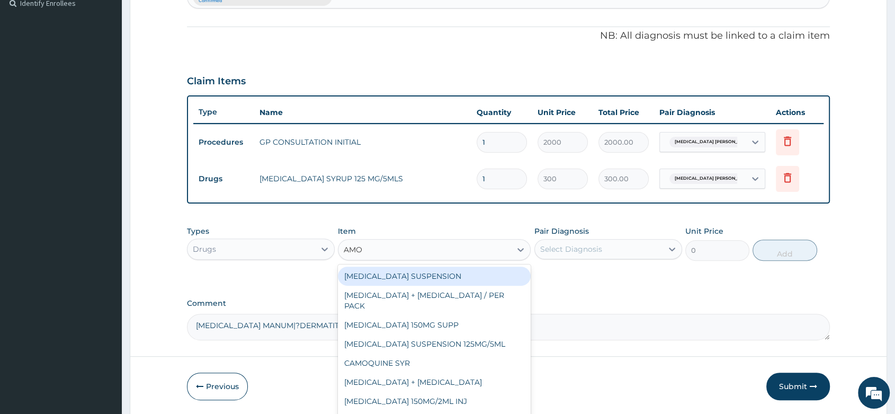
type input "AMOX"
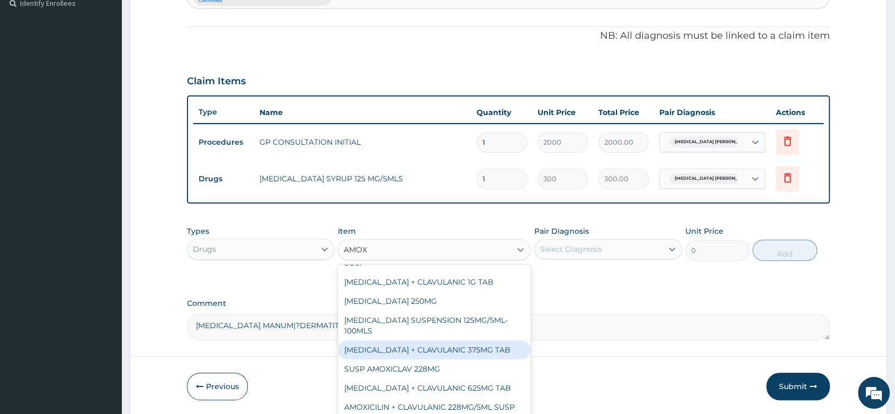
scroll to position [209, 0]
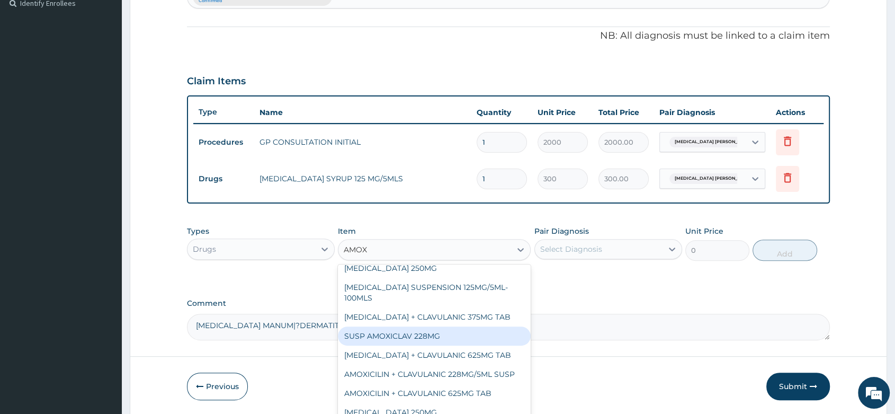
click at [431, 336] on div "SUSP AMOXICLAV 228MG" at bounding box center [434, 335] width 193 height 19
type input "3500"
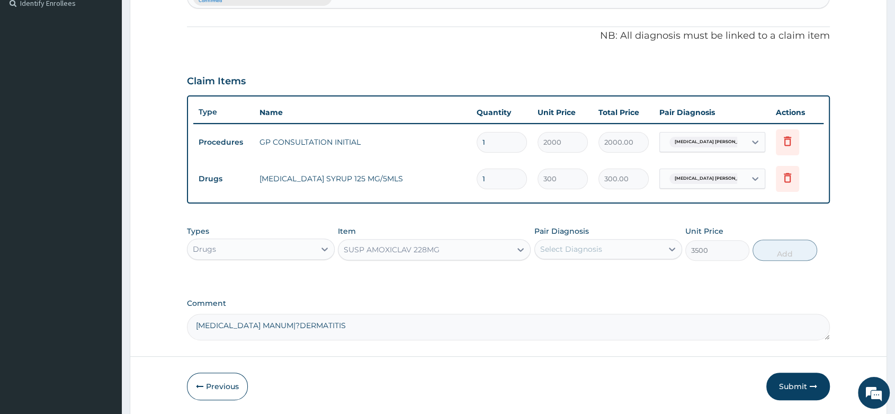
click at [595, 245] on div "Select Diagnosis" at bounding box center [571, 249] width 62 height 11
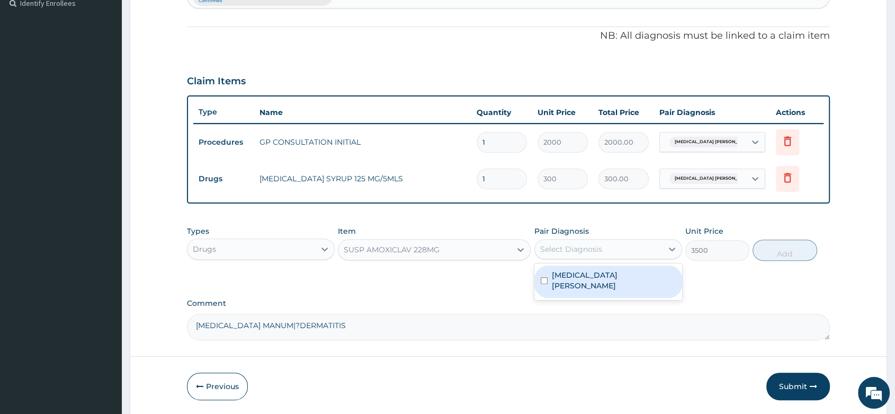
click at [587, 277] on label "Tinea manus" at bounding box center [614, 280] width 124 height 21
checkbox input "true"
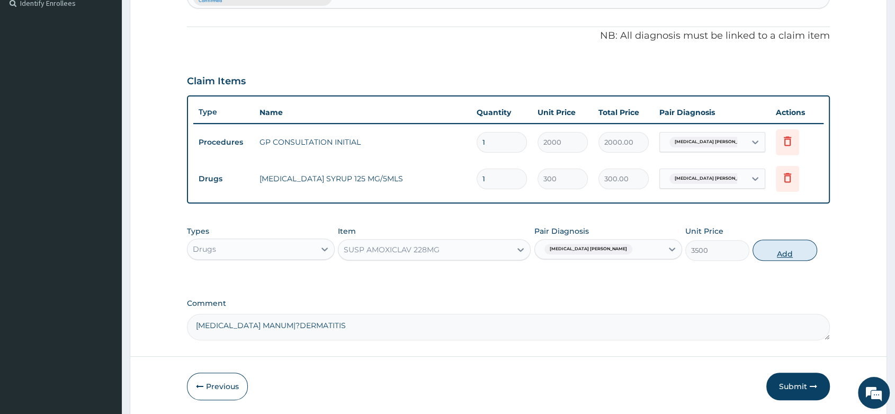
click at [796, 246] on button "Add" at bounding box center [785, 249] width 64 height 21
type input "0"
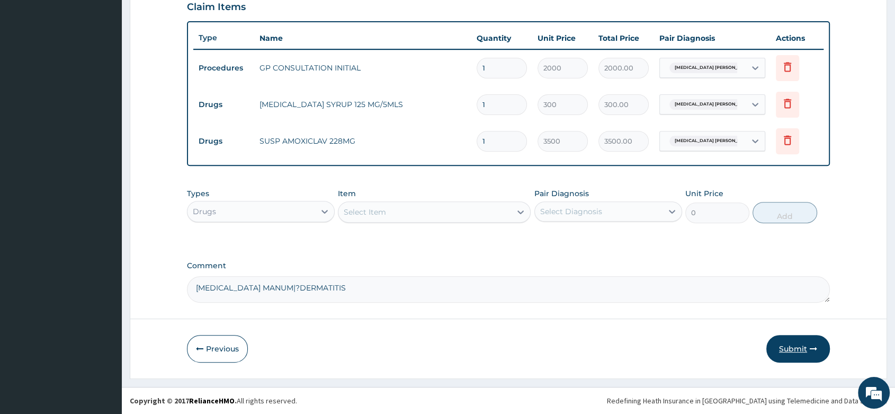
click at [810, 352] on icon "button" at bounding box center [813, 348] width 7 height 7
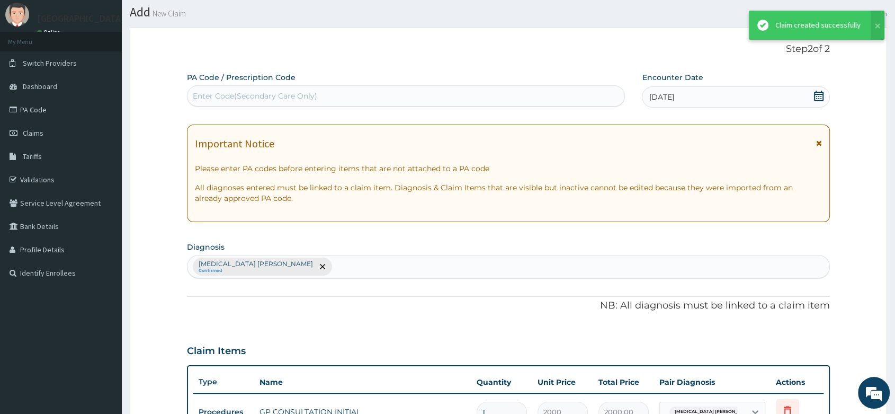
scroll to position [373, 0]
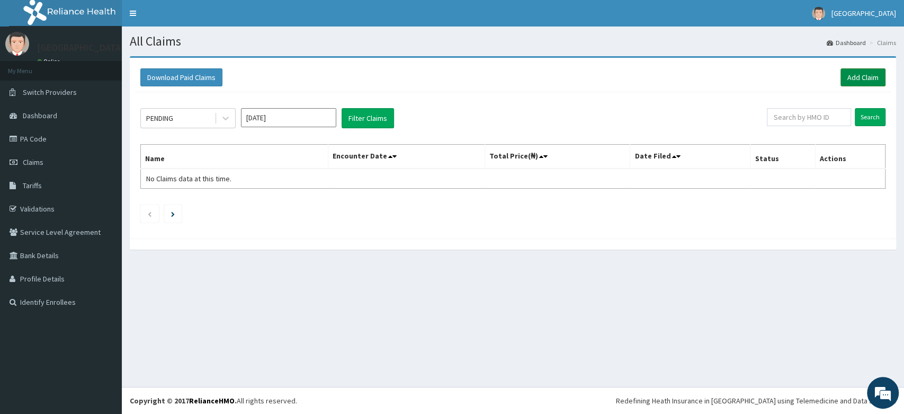
click at [865, 75] on link "Add Claim" at bounding box center [863, 77] width 45 height 18
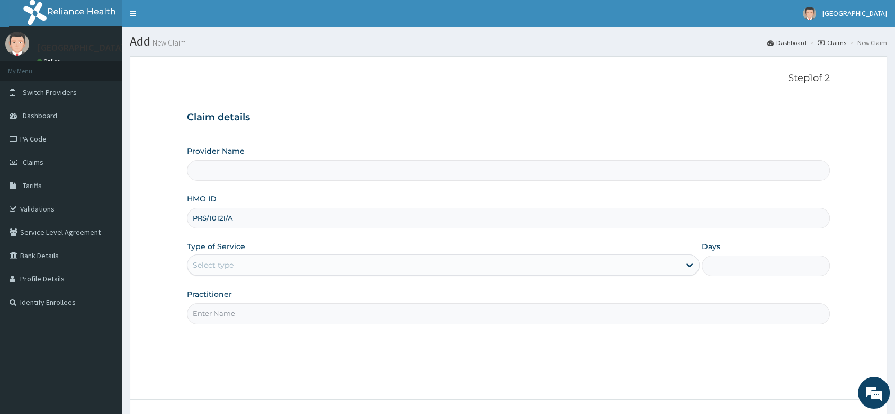
type input "PRS/10121/A"
click at [207, 268] on div "Select type" at bounding box center [213, 265] width 41 height 11
click at [235, 269] on div "Select type" at bounding box center [434, 264] width 493 height 17
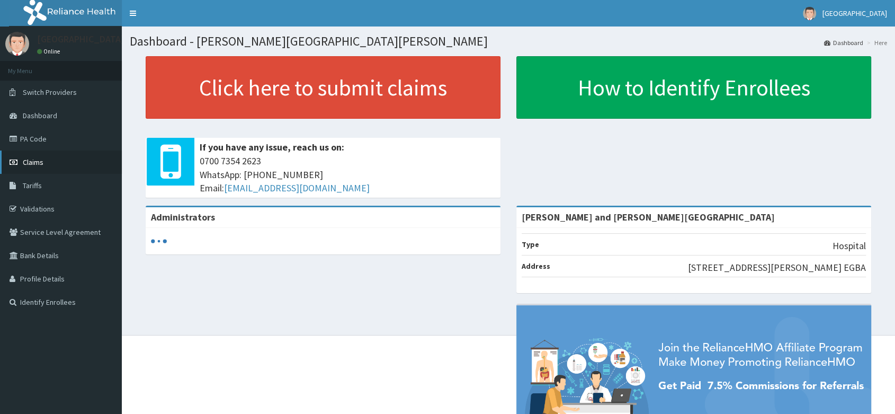
click at [40, 163] on span "Claims" at bounding box center [33, 162] width 21 height 10
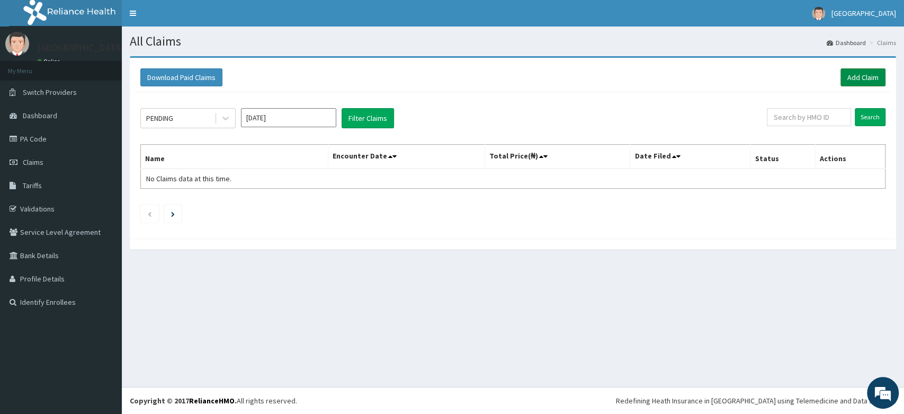
click at [857, 80] on link "Add Claim" at bounding box center [863, 77] width 45 height 18
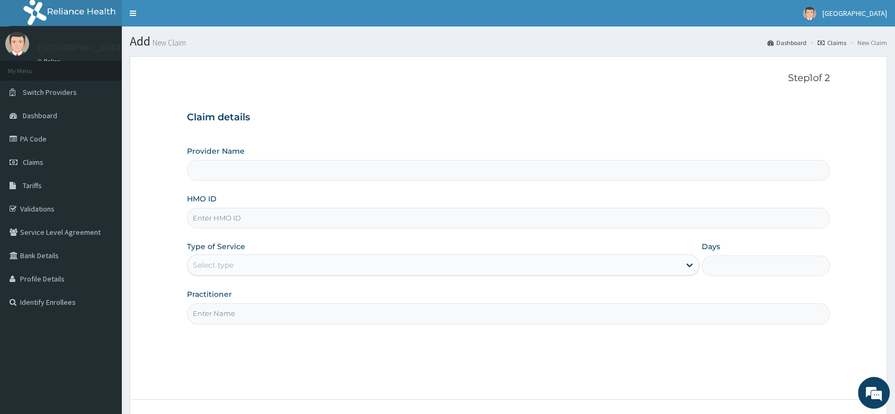
type input "[PERSON_NAME] and [PERSON_NAME][GEOGRAPHIC_DATA]"
paste input "PRS/10121/A"
type input "PRS/10121/A"
click at [226, 264] on div "Select type" at bounding box center [213, 265] width 41 height 11
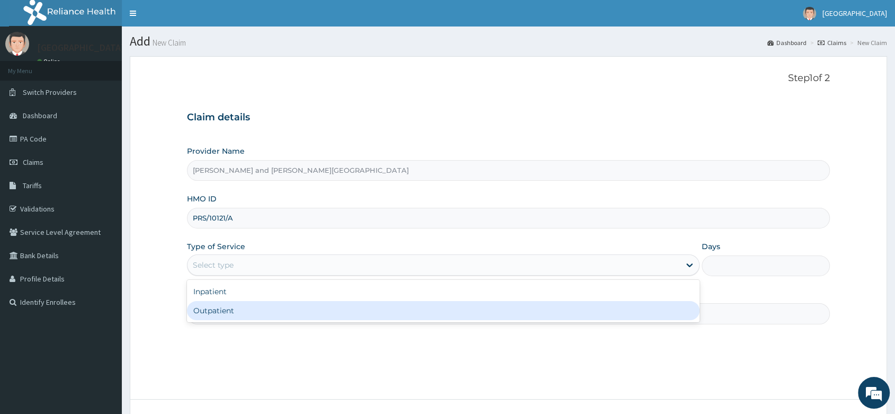
click at [223, 310] on div "Outpatient" at bounding box center [443, 310] width 513 height 19
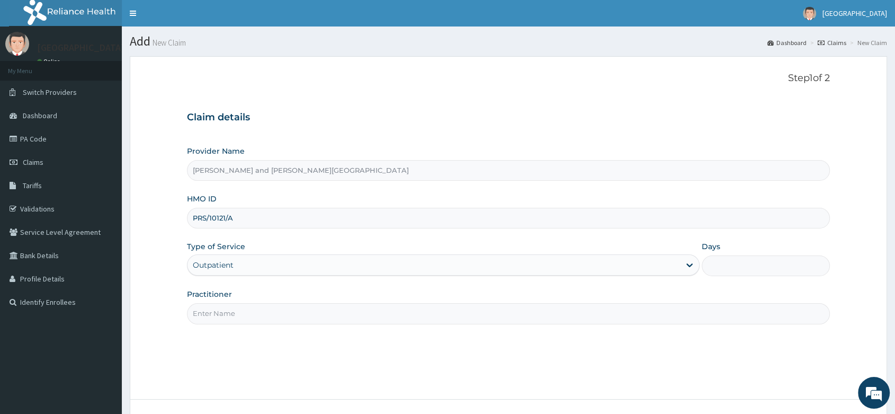
type input "1"
click at [242, 310] on input "Practitioner" at bounding box center [508, 313] width 643 height 21
click at [227, 322] on input "Practitioner" at bounding box center [508, 313] width 643 height 21
paste input "BABATUNDE TIMILEYIN |"
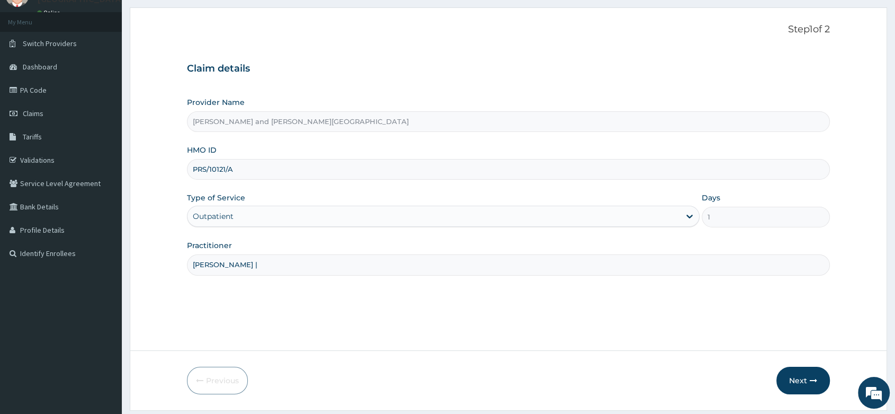
scroll to position [81, 0]
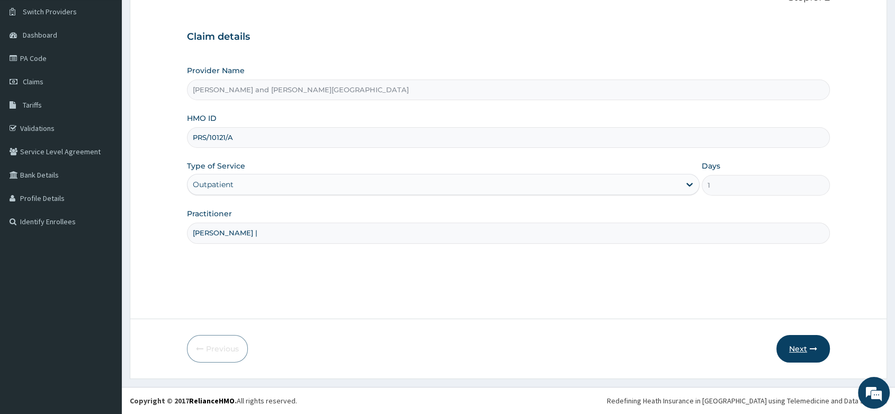
type input "[PERSON_NAME] |"
click at [815, 349] on icon "button" at bounding box center [813, 348] width 7 height 7
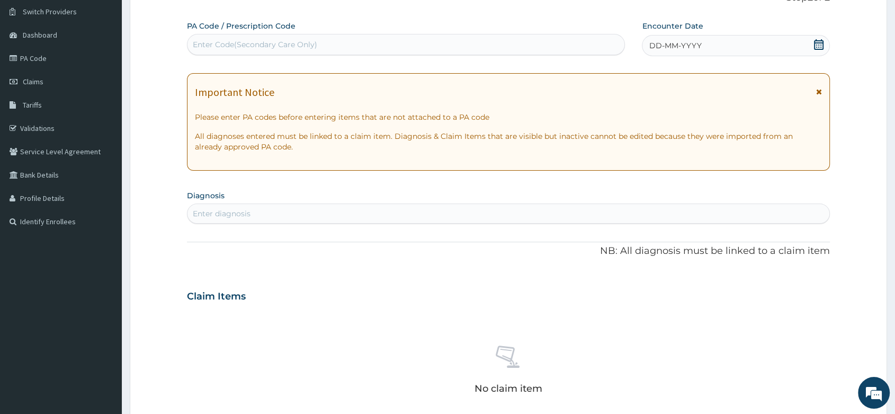
click at [816, 43] on icon at bounding box center [819, 44] width 11 height 11
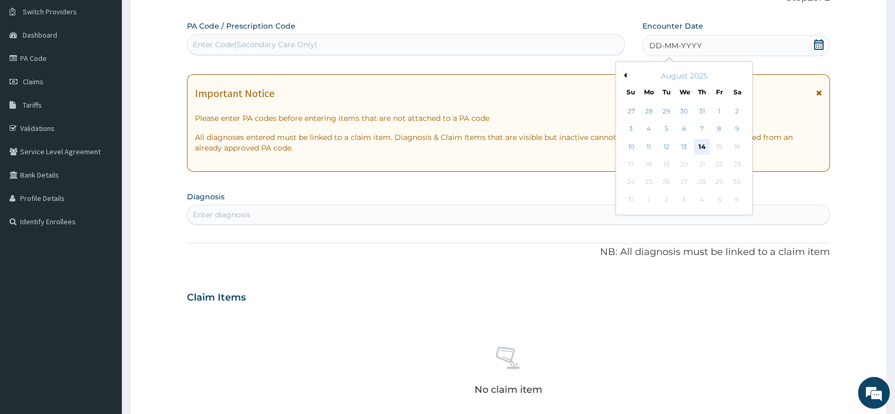
click at [701, 145] on div "14" at bounding box center [702, 147] width 16 height 16
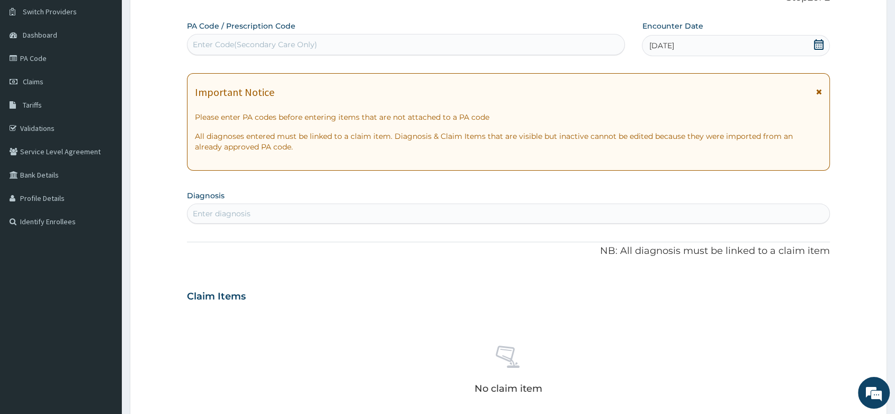
click at [245, 213] on div "Enter diagnosis" at bounding box center [222, 213] width 58 height 11
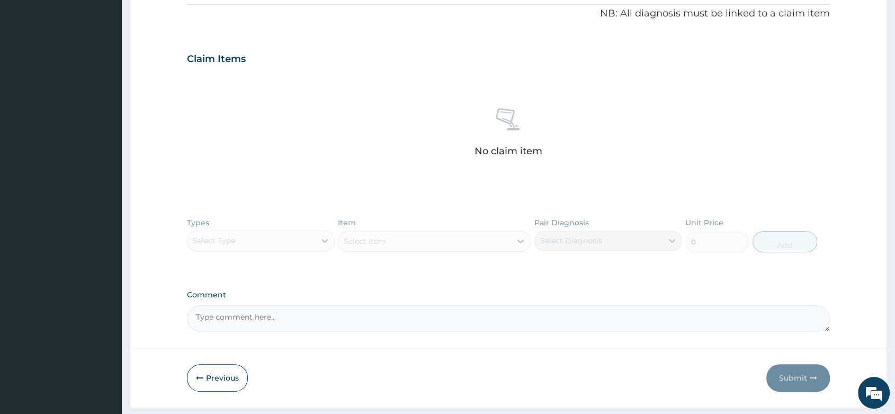
scroll to position [346, 0]
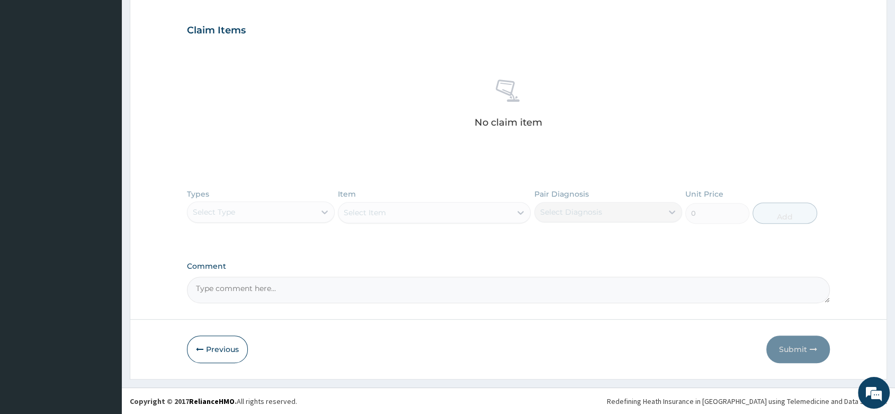
paste textarea "s: RESISTANT [MEDICAL_DATA] + [MEDICAL_DATA]"
click at [200, 286] on textarea "s: RESISTANT [MEDICAL_DATA] + [MEDICAL_DATA]" at bounding box center [508, 290] width 643 height 26
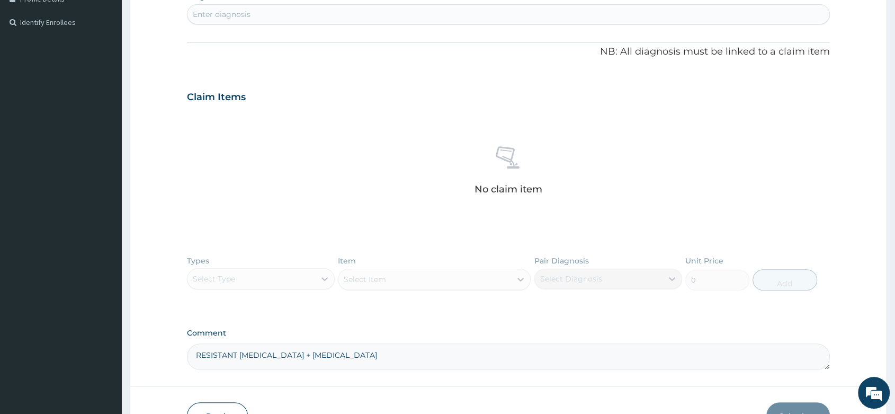
scroll to position [229, 0]
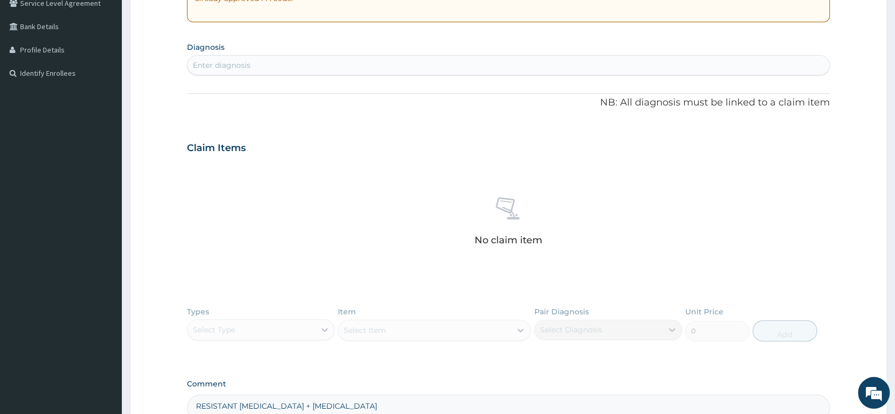
type textarea "RESISTANT [MEDICAL_DATA] + [MEDICAL_DATA]"
click at [252, 54] on section "Diagnosis Enter diagnosis" at bounding box center [508, 57] width 643 height 36
click at [237, 71] on div "Enter diagnosis" at bounding box center [509, 65] width 642 height 17
type input "MALA"
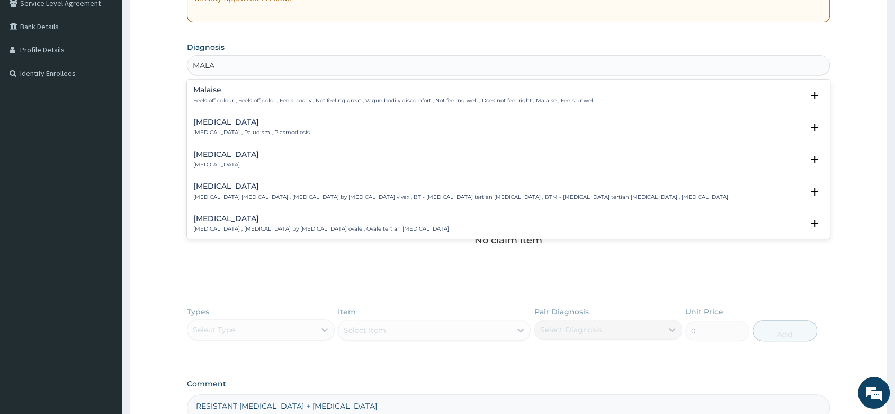
click at [207, 121] on h4 "[MEDICAL_DATA]" at bounding box center [251, 122] width 117 height 8
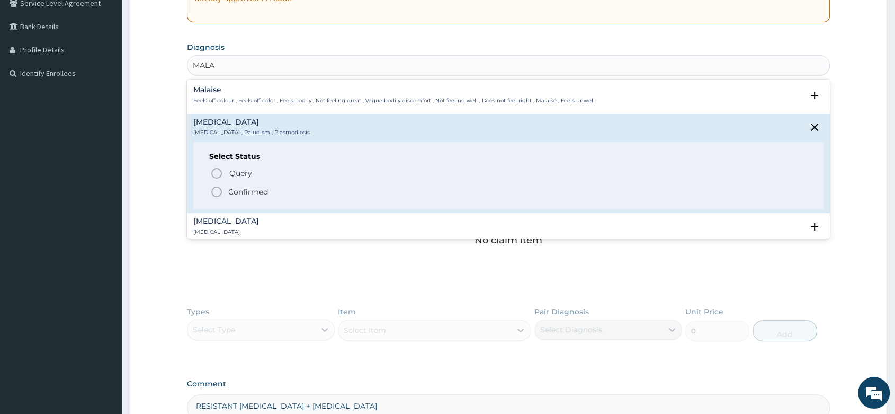
click at [215, 195] on icon "status option filled" at bounding box center [216, 191] width 13 height 13
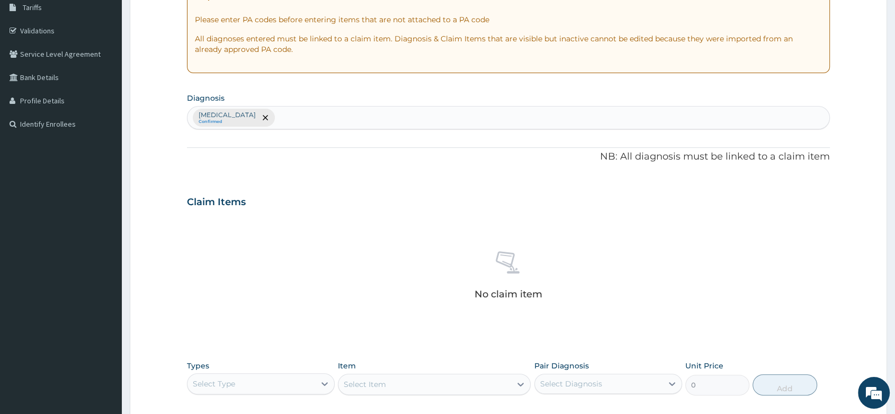
scroll to position [173, 0]
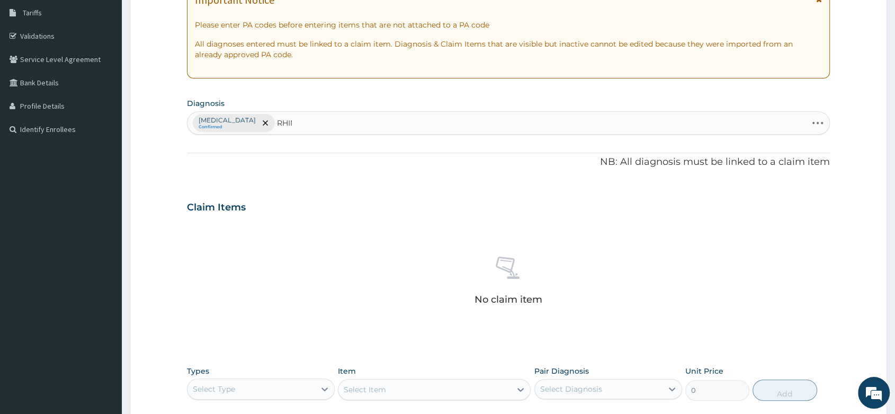
type input "RHINI"
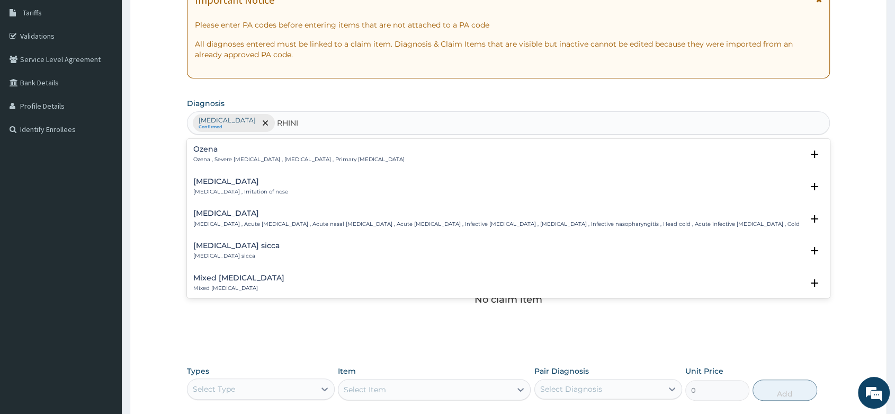
click at [216, 192] on p "[MEDICAL_DATA] , Irritation of nose" at bounding box center [240, 191] width 95 height 7
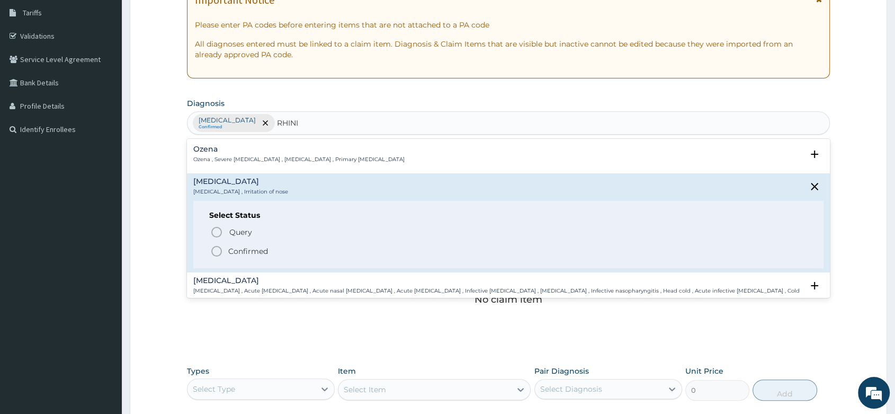
click at [216, 250] on icon "status option filled" at bounding box center [216, 251] width 13 height 13
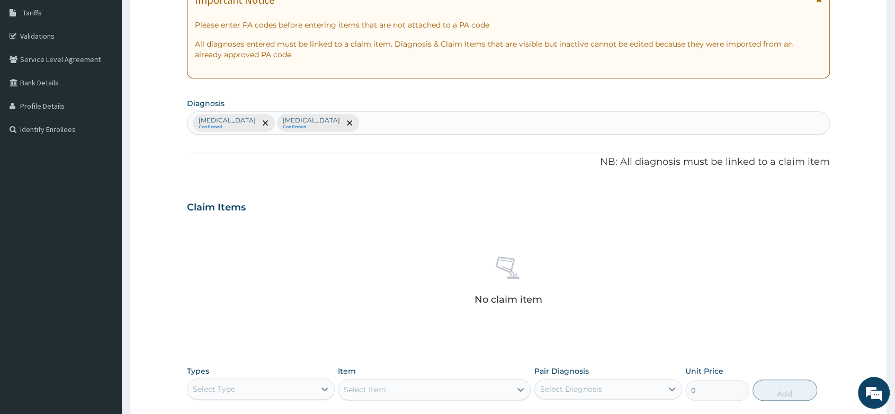
scroll to position [349, 0]
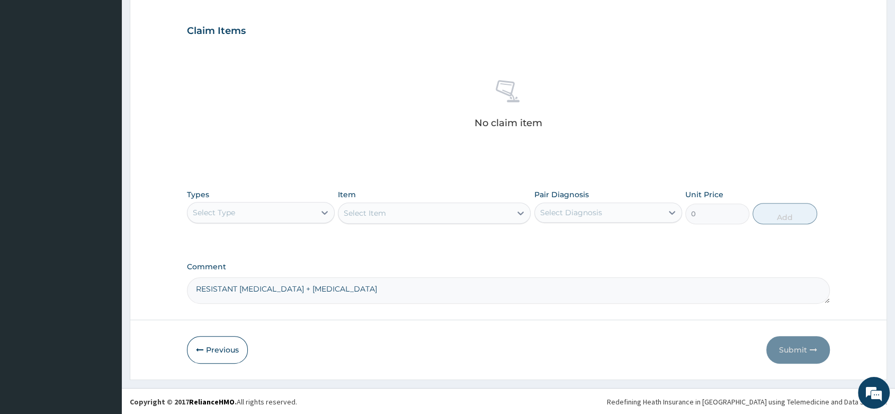
click at [298, 213] on div "Select Type" at bounding box center [252, 212] width 128 height 17
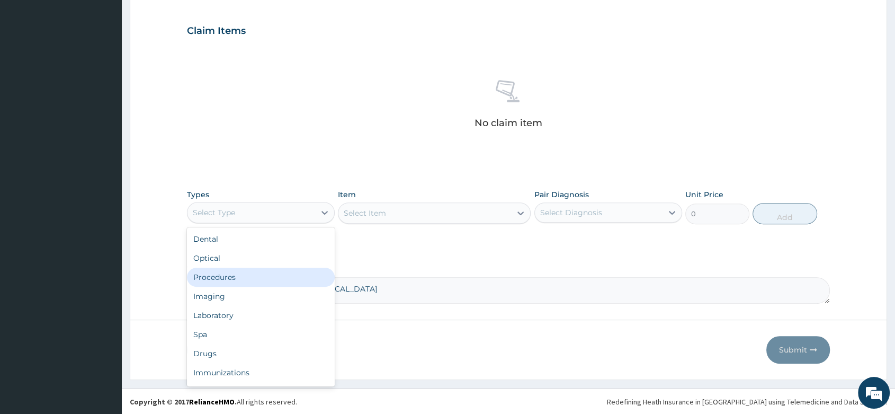
click at [244, 277] on div "Procedures" at bounding box center [261, 277] width 148 height 19
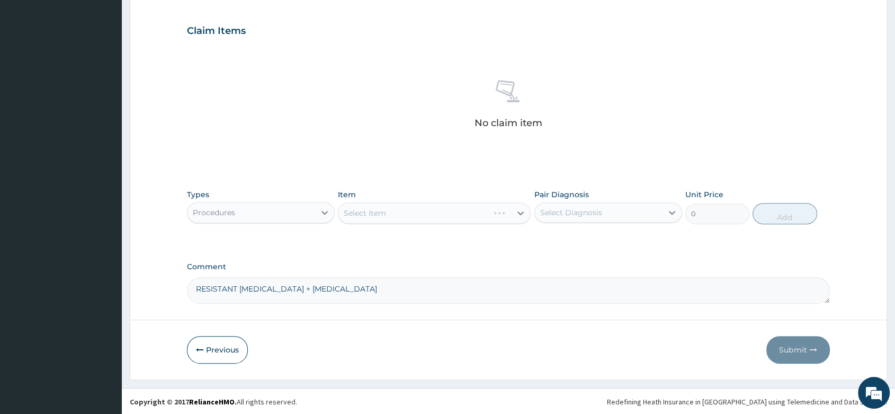
click at [374, 215] on div "Select Item" at bounding box center [434, 212] width 193 height 21
click at [372, 211] on div "Select Item" at bounding box center [434, 212] width 193 height 21
click at [427, 200] on div "Item Select Item" at bounding box center [434, 206] width 193 height 35
click at [393, 214] on div "Select Item" at bounding box center [434, 212] width 193 height 21
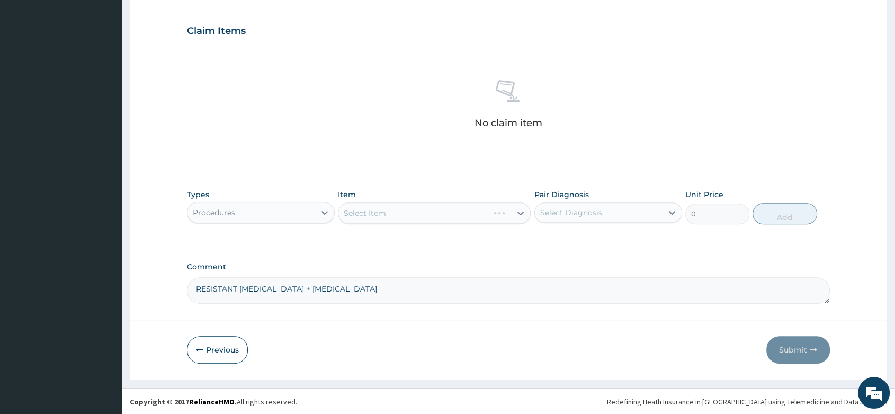
click at [388, 211] on div "Select Item" at bounding box center [434, 212] width 193 height 21
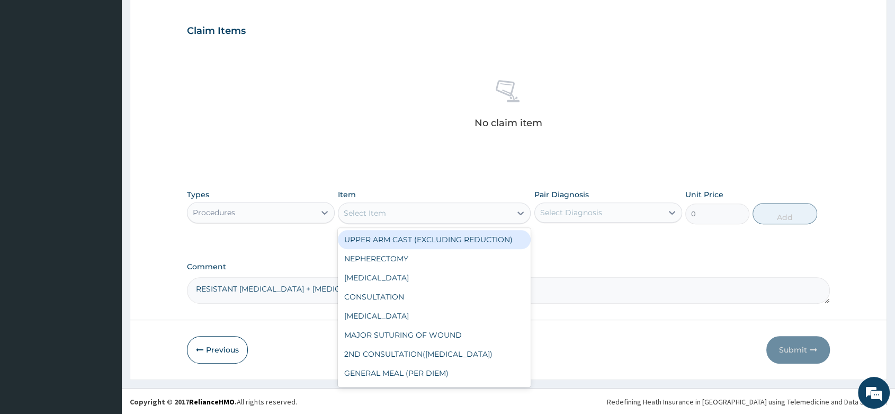
click at [388, 211] on div "Select Item" at bounding box center [425, 213] width 173 height 17
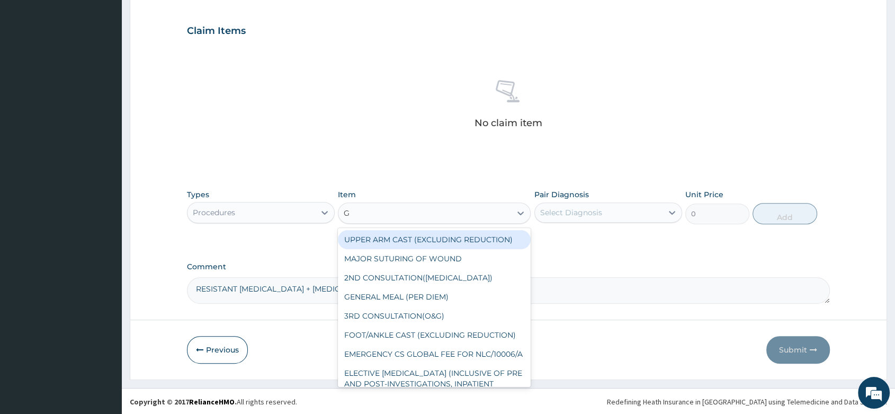
type input "GP"
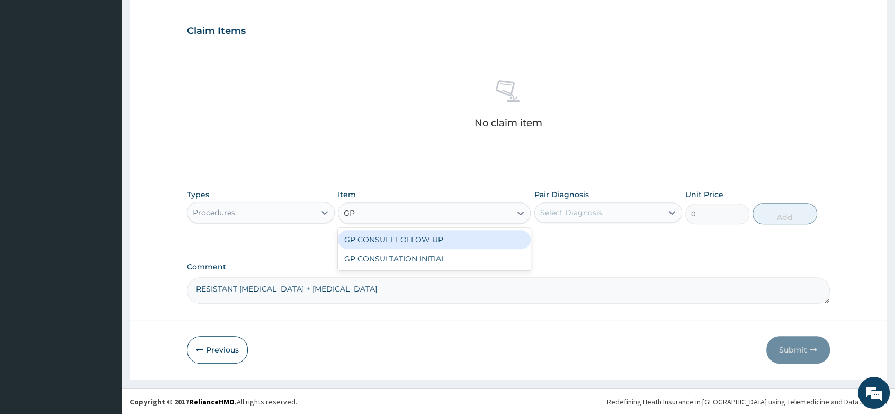
click at [431, 242] on div "GP CONSULT FOLLOW UP" at bounding box center [434, 239] width 193 height 19
type input "1000"
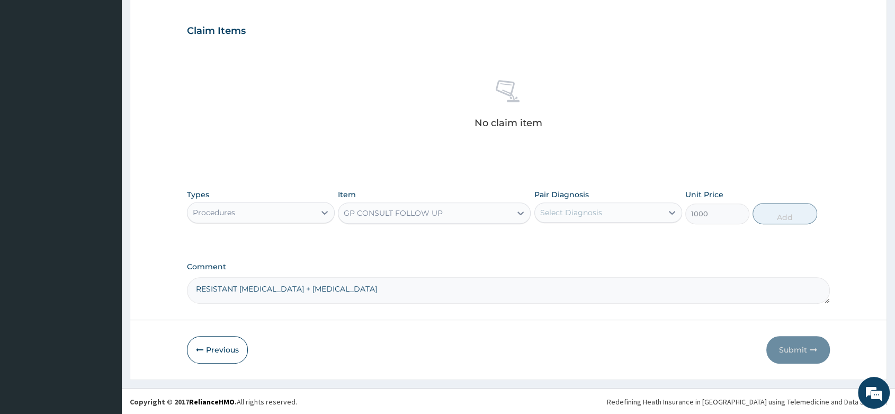
click at [565, 207] on div "Select Diagnosis" at bounding box center [571, 212] width 62 height 11
click at [572, 238] on label "[MEDICAL_DATA]" at bounding box center [585, 238] width 66 height 11
checkbox input "true"
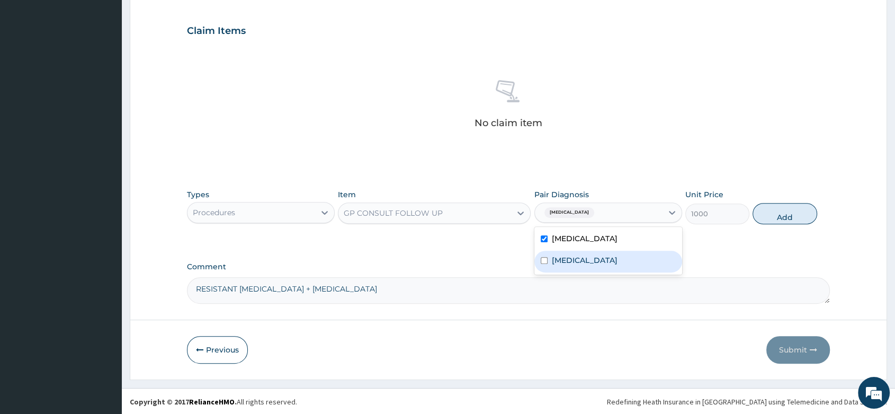
drag, startPoint x: 567, startPoint y: 262, endPoint x: 665, endPoint y: 240, distance: 99.9
click at [569, 261] on label "[MEDICAL_DATA]" at bounding box center [585, 260] width 66 height 11
checkbox input "true"
click at [788, 207] on button "Add" at bounding box center [785, 213] width 64 height 21
type input "0"
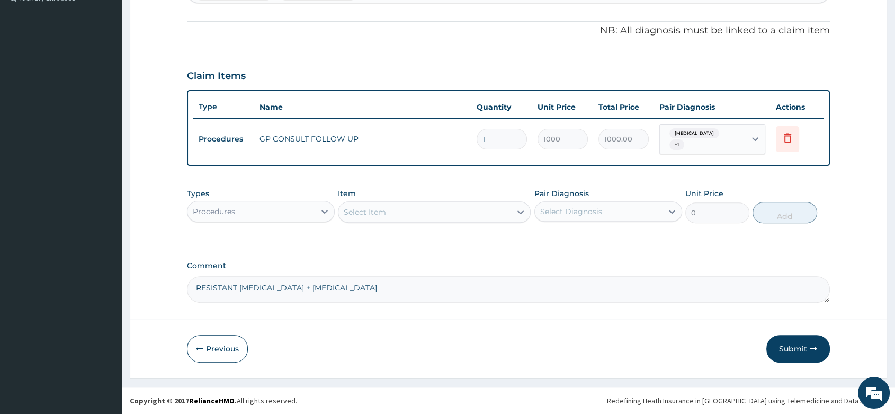
scroll to position [299, 0]
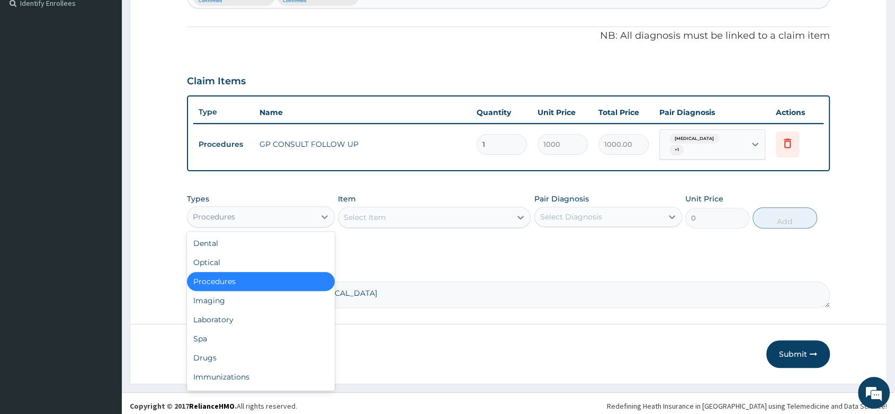
click at [251, 208] on div "Procedures" at bounding box center [252, 216] width 128 height 17
click at [209, 353] on div "Drugs" at bounding box center [261, 357] width 148 height 19
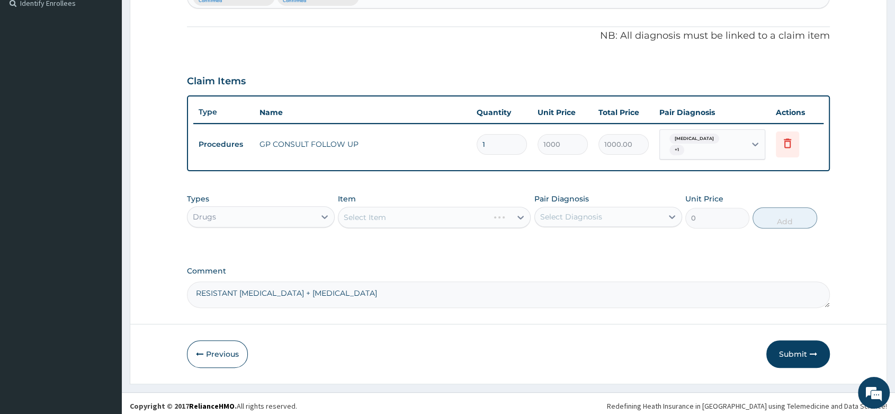
click at [369, 217] on div "Select Item" at bounding box center [434, 217] width 193 height 21
click at [368, 209] on div "Select Item" at bounding box center [434, 217] width 193 height 21
click at [360, 207] on div "Select Item" at bounding box center [434, 217] width 193 height 21
click at [360, 209] on div "Select Item" at bounding box center [434, 217] width 193 height 21
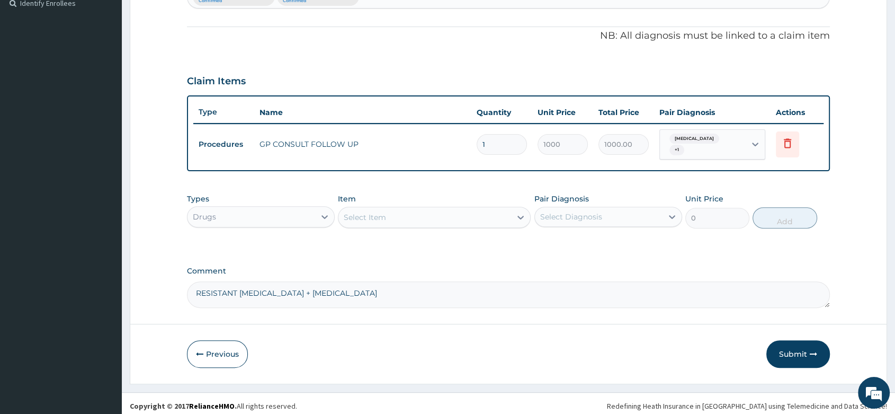
click at [358, 218] on div "Select Item" at bounding box center [425, 217] width 173 height 17
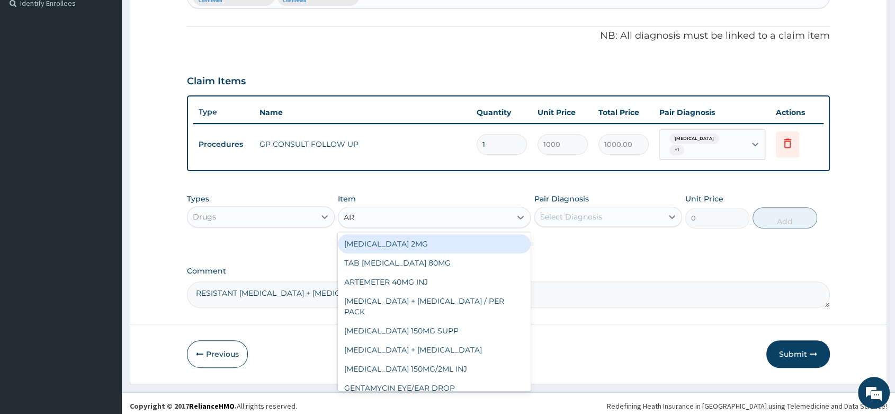
type input "ART"
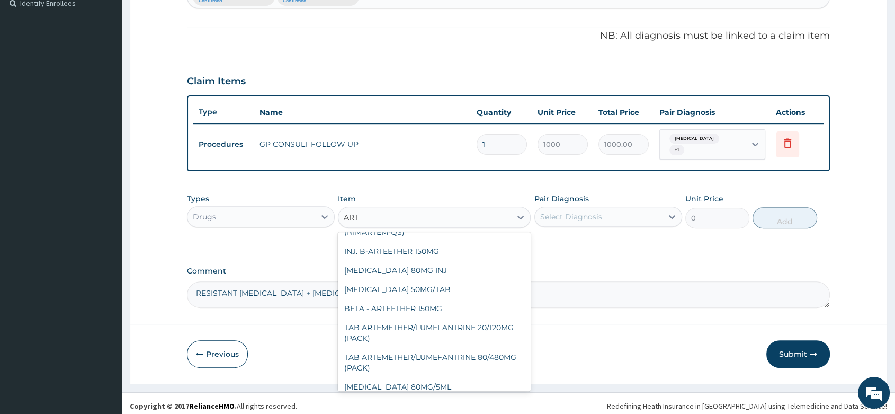
scroll to position [59, 0]
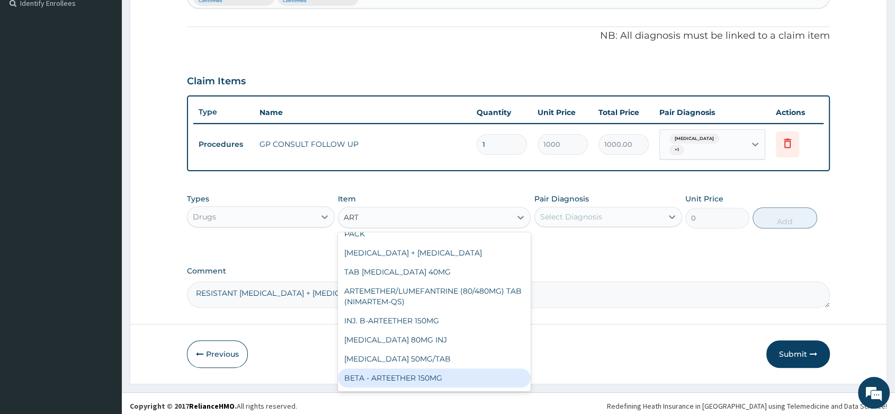
click at [442, 368] on div "BETA - ARTEETHER 150MG" at bounding box center [434, 377] width 193 height 19
type input "1000"
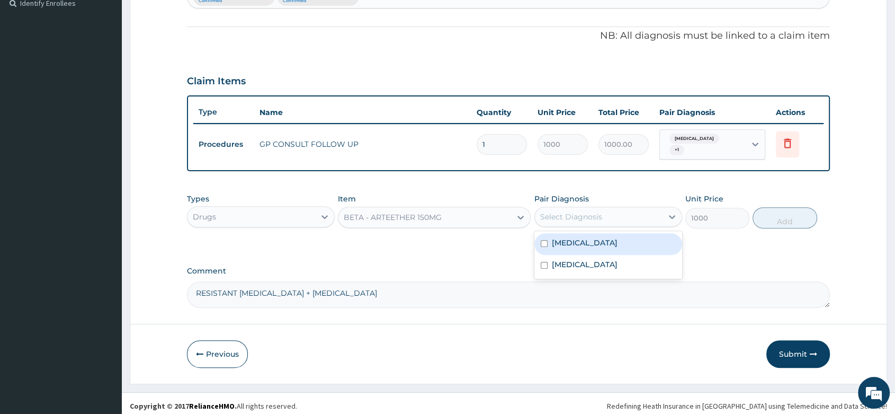
click at [558, 213] on div "Select Diagnosis" at bounding box center [571, 216] width 62 height 11
click at [598, 237] on div "[MEDICAL_DATA]" at bounding box center [609, 244] width 148 height 22
checkbox input "true"
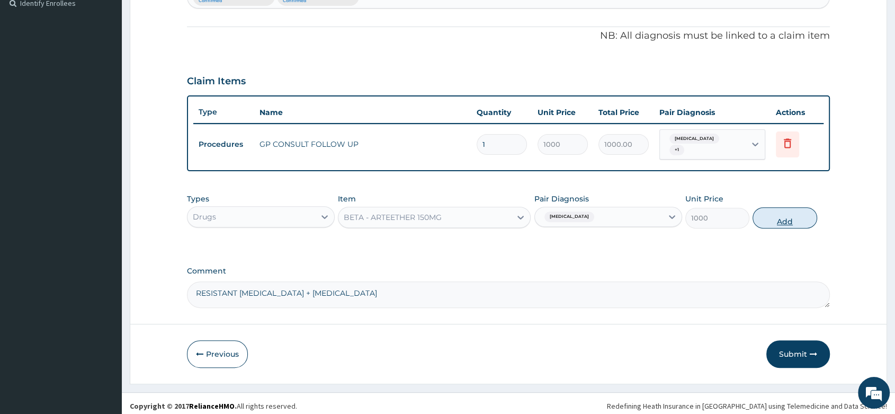
click at [796, 217] on button "Add" at bounding box center [785, 217] width 64 height 21
type input "0"
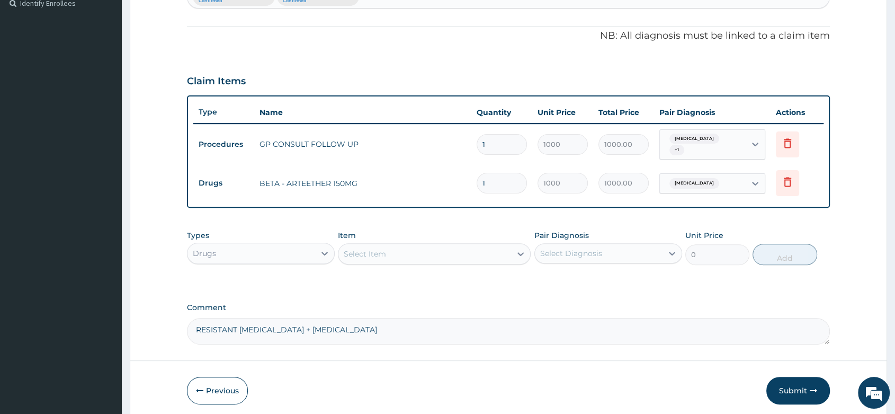
type input "0.00"
type input "3"
type input "3000.00"
type input "3"
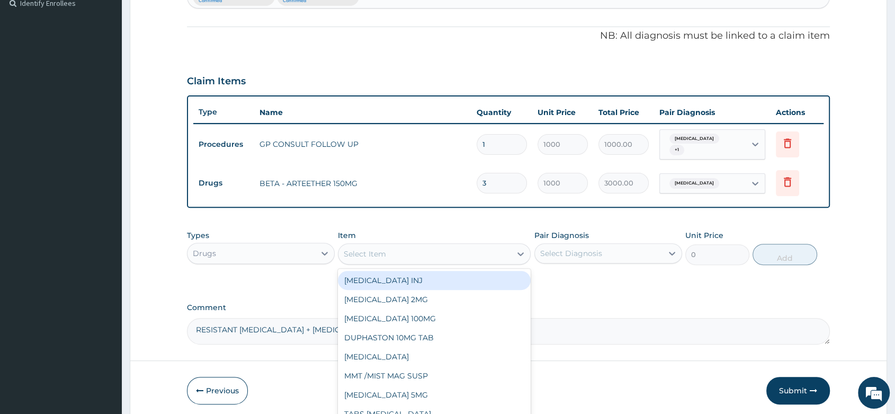
click at [378, 248] on div "Select Item" at bounding box center [365, 253] width 42 height 11
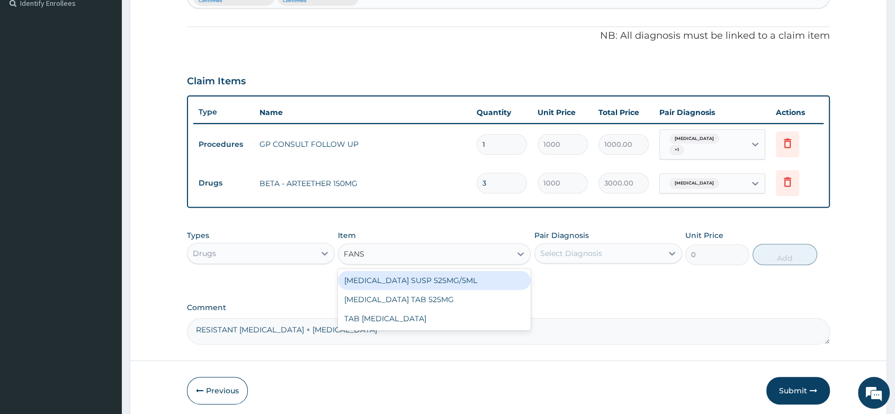
type input "FANSI"
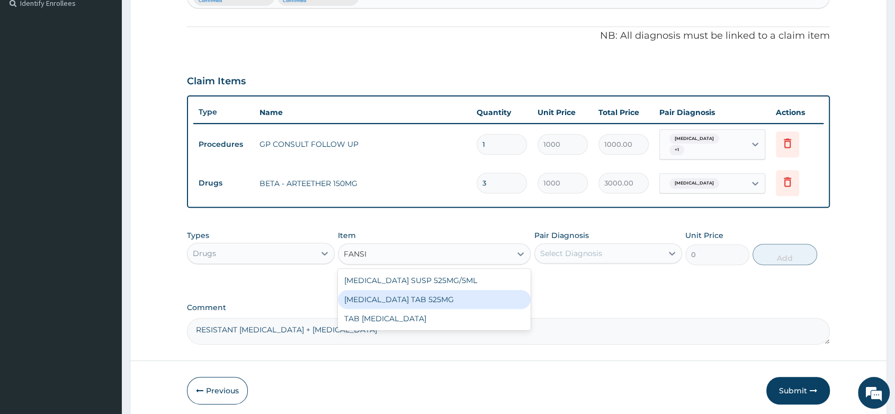
click at [445, 294] on div "[MEDICAL_DATA] TAB 525MG" at bounding box center [434, 299] width 193 height 19
type input "60"
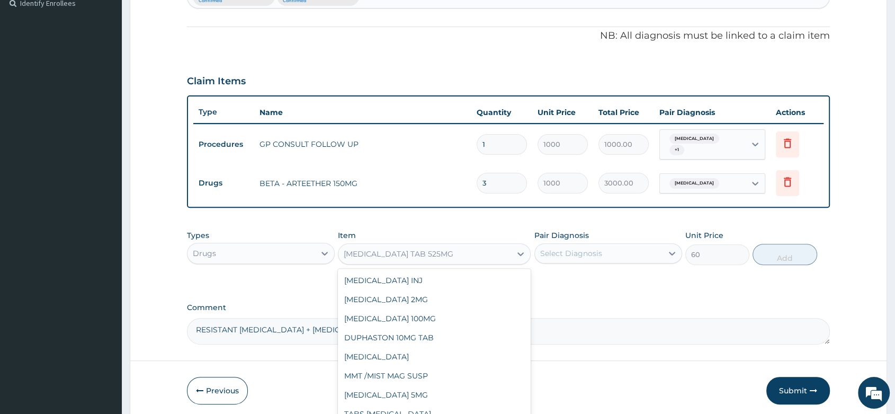
click at [420, 255] on div "[MEDICAL_DATA] TAB 525MG" at bounding box center [425, 253] width 173 height 17
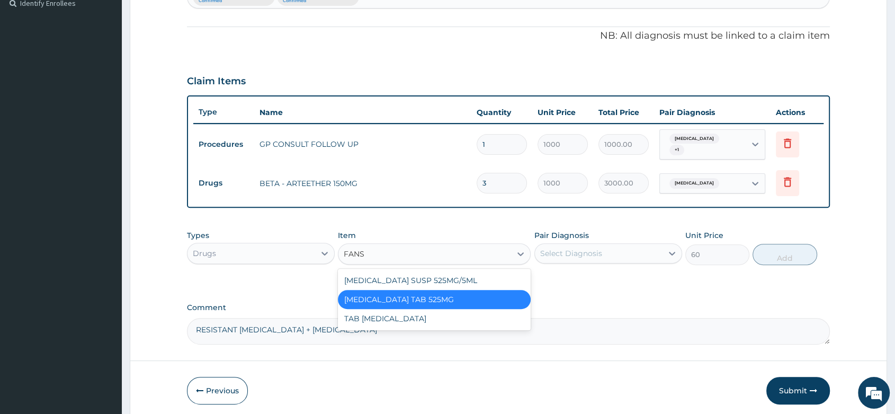
scroll to position [0, 0]
type input "FANSI"
click at [445, 318] on div "TAB [MEDICAL_DATA]" at bounding box center [434, 318] width 193 height 19
type input "100"
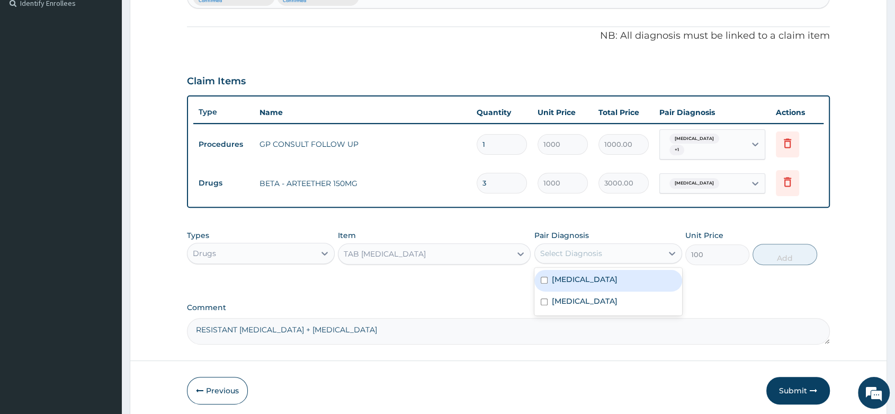
click at [611, 246] on div "Select Diagnosis" at bounding box center [599, 253] width 128 height 17
drag, startPoint x: 585, startPoint y: 281, endPoint x: 716, endPoint y: 256, distance: 132.6
click at [588, 280] on div "[MEDICAL_DATA]" at bounding box center [609, 281] width 148 height 22
checkbox input "true"
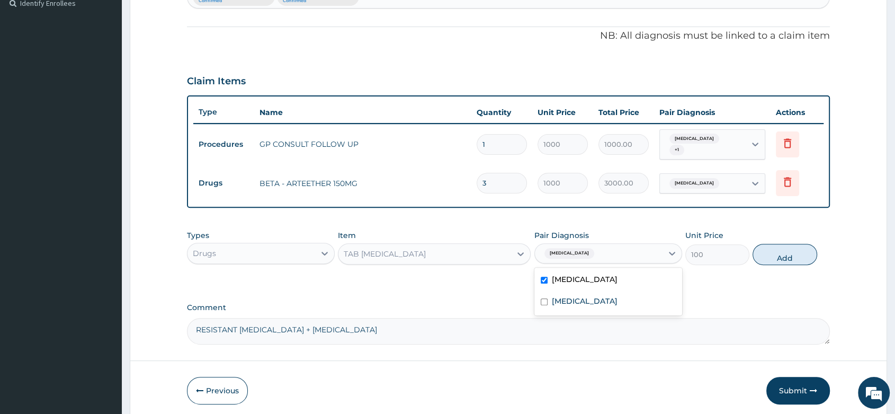
click at [771, 251] on button "Add" at bounding box center [785, 254] width 64 height 21
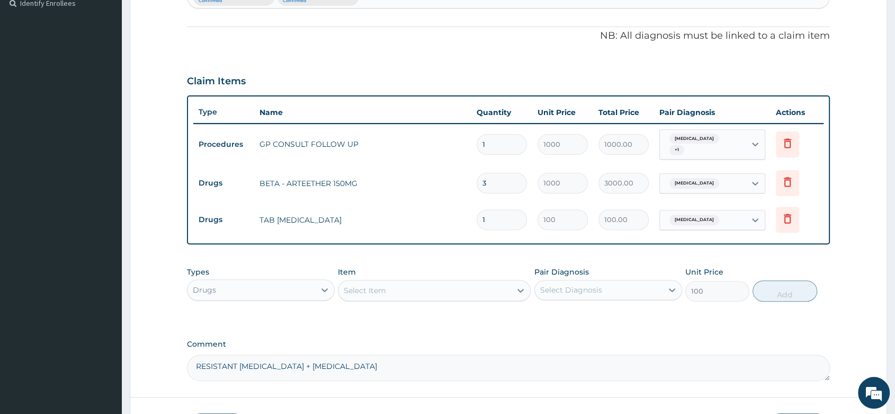
type input "0"
type input "0.00"
type input "3"
type input "300.00"
type input "3"
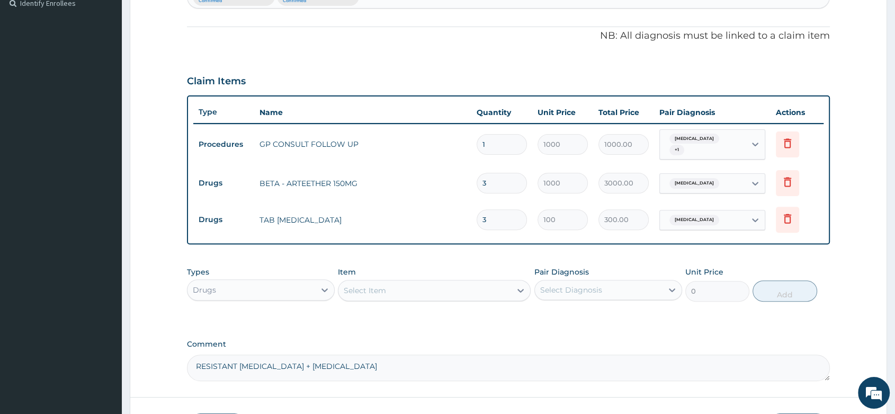
click at [371, 285] on div "Select Item" at bounding box center [365, 290] width 42 height 11
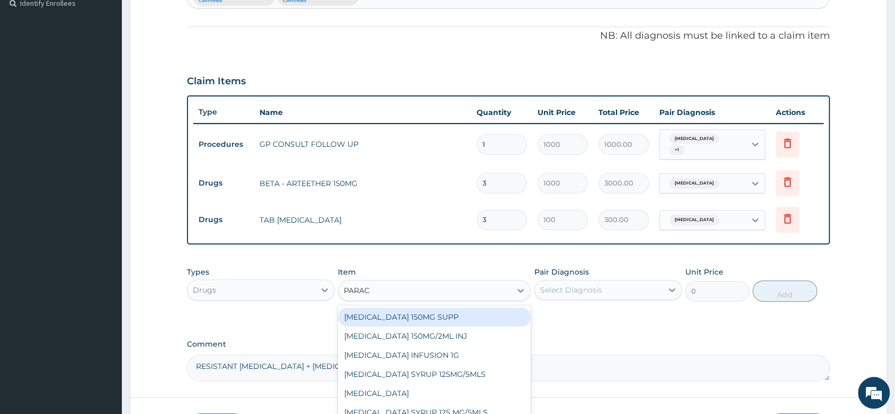
type input "PARACE"
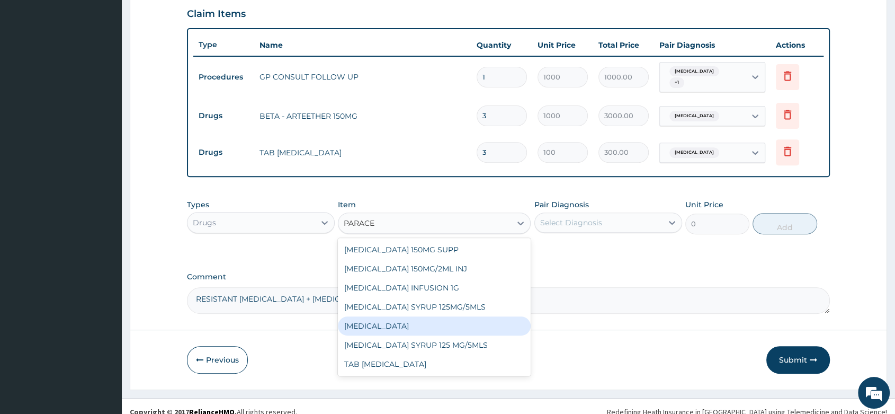
scroll to position [373, 0]
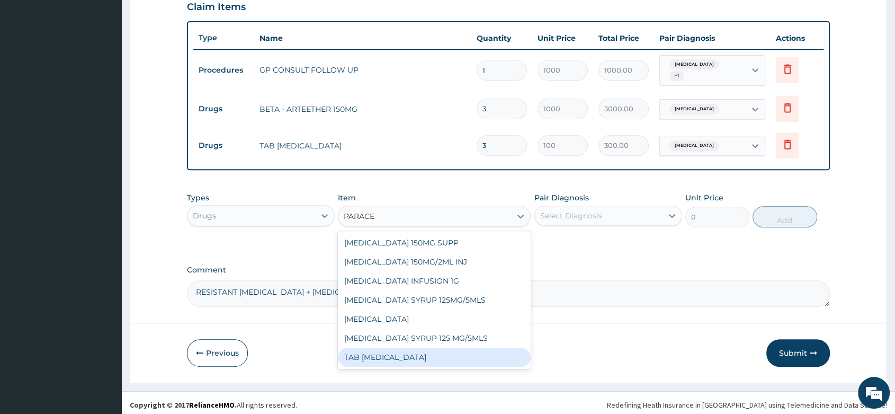
click at [423, 362] on div "TAB [MEDICAL_DATA]" at bounding box center [434, 357] width 193 height 19
type input "15"
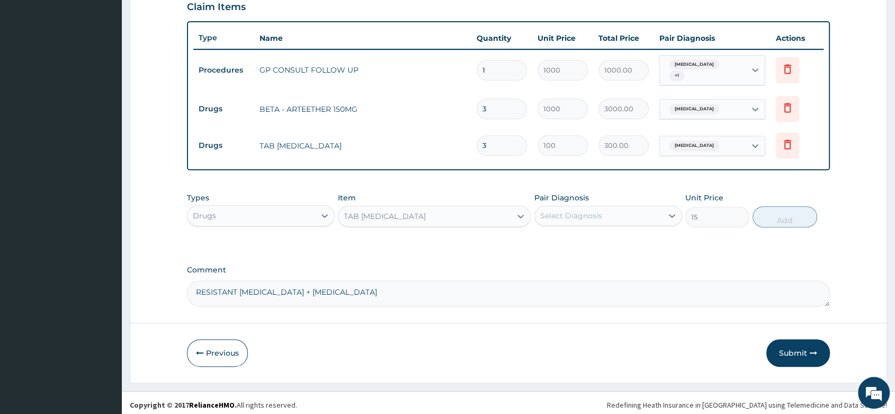
drag, startPoint x: 572, startPoint y: 215, endPoint x: 573, endPoint y: 220, distance: 5.4
click at [572, 216] on div "Select Diagnosis" at bounding box center [571, 215] width 62 height 11
click at [597, 242] on div "[MEDICAL_DATA]" at bounding box center [609, 243] width 148 height 22
checkbox input "true"
click at [796, 215] on button "Add" at bounding box center [785, 216] width 64 height 21
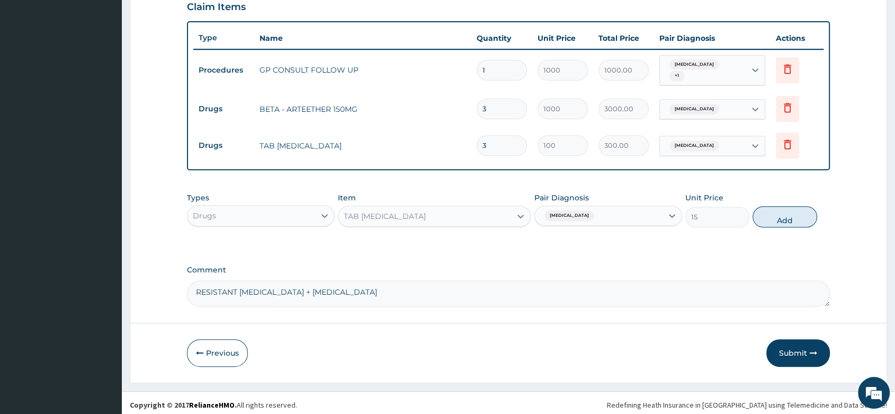
type input "0"
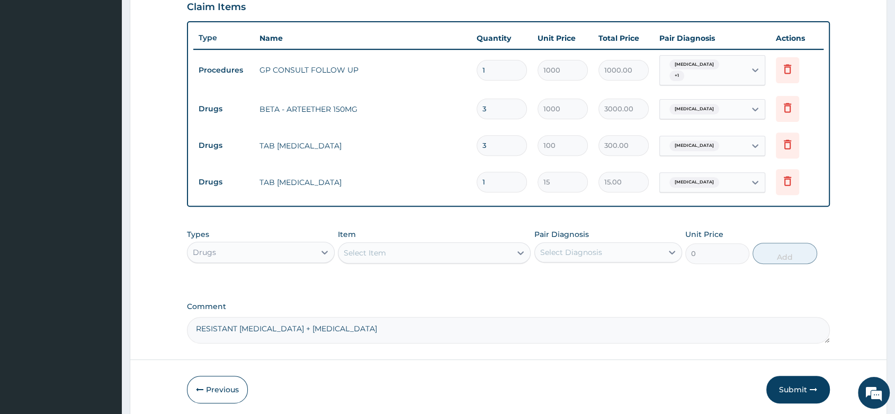
type input "18"
type input "270.00"
type input "18"
click at [375, 255] on div "Select Item" at bounding box center [425, 252] width 173 height 17
type input "LORAT"
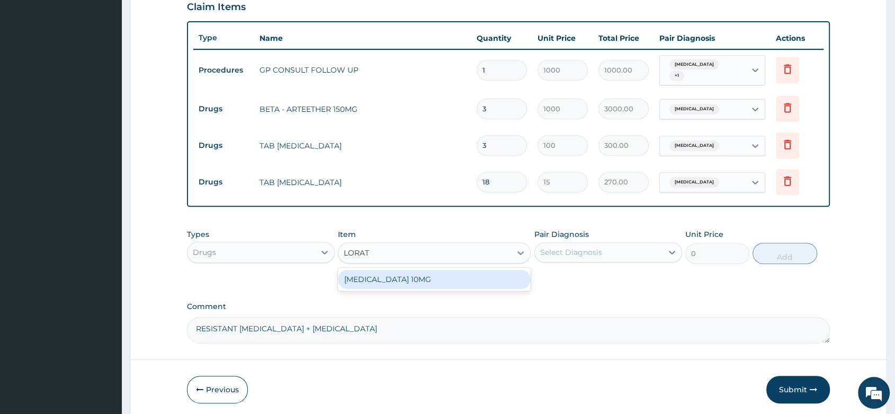
click at [423, 280] on div "[MEDICAL_DATA] 10MG" at bounding box center [434, 279] width 193 height 19
type input "30"
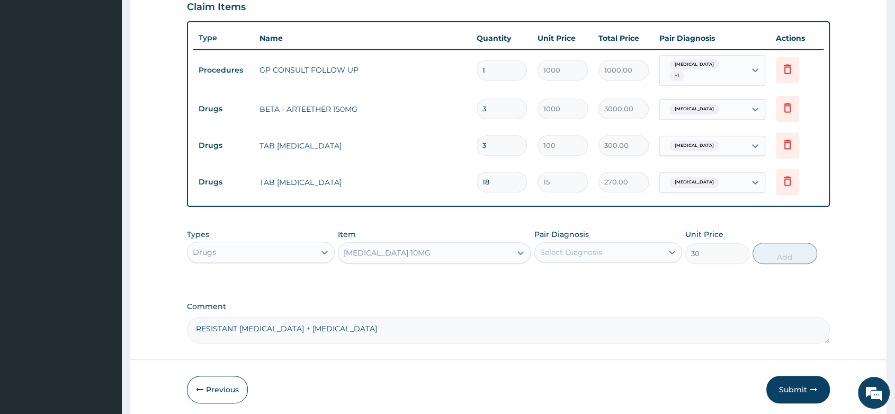
click at [568, 247] on div "Select Diagnosis" at bounding box center [571, 252] width 62 height 11
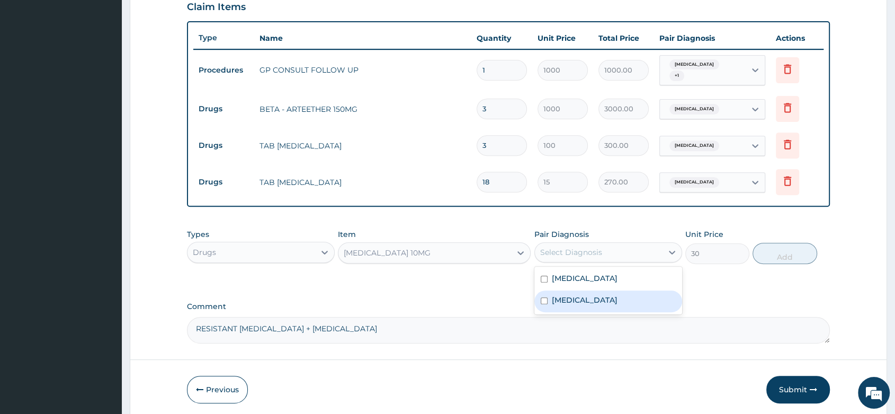
drag, startPoint x: 585, startPoint y: 294, endPoint x: 646, endPoint y: 287, distance: 61.3
click at [609, 292] on div "[MEDICAL_DATA]" at bounding box center [609, 301] width 148 height 22
checkbox input "true"
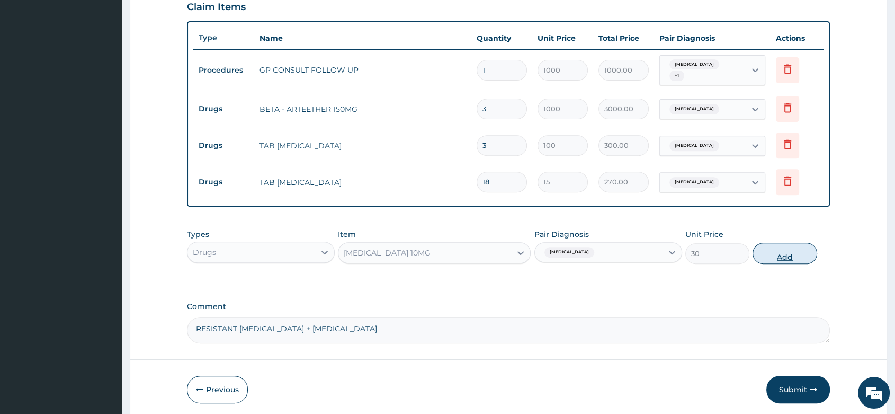
click at [804, 248] on button "Add" at bounding box center [785, 253] width 64 height 21
type input "0"
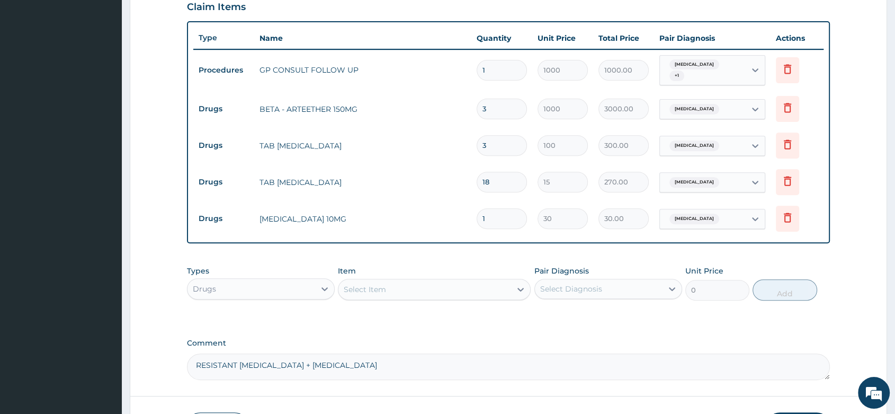
type input "0.00"
type input "5"
type input "150.00"
type input "5"
